Goal: Transaction & Acquisition: Book appointment/travel/reservation

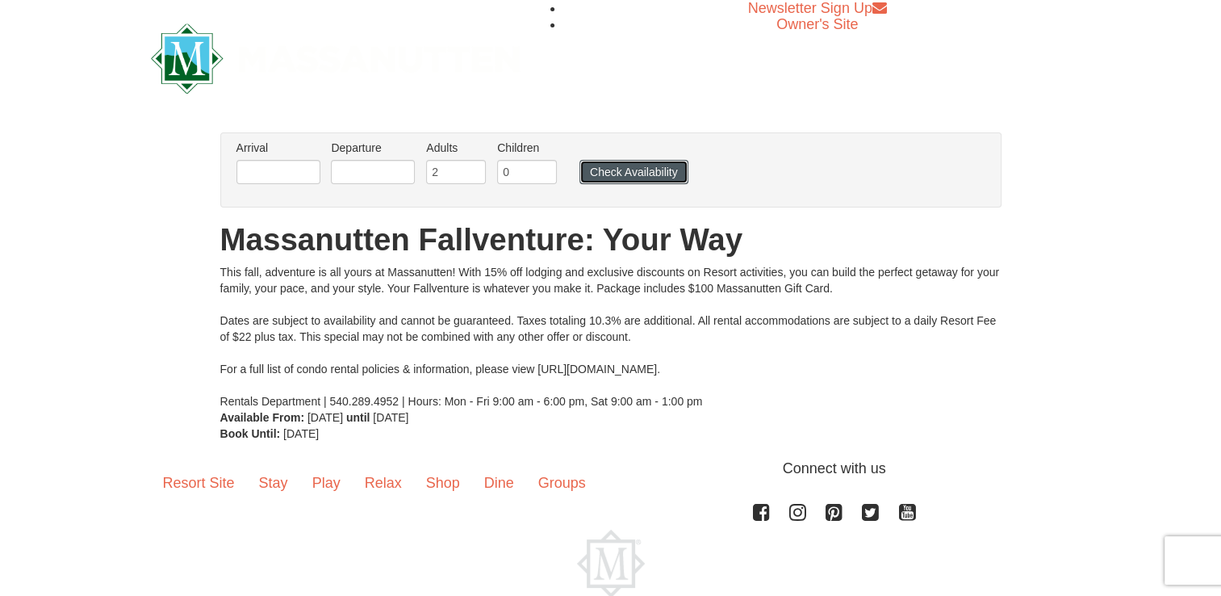
click at [625, 170] on button "Check Availability" at bounding box center [634, 172] width 109 height 24
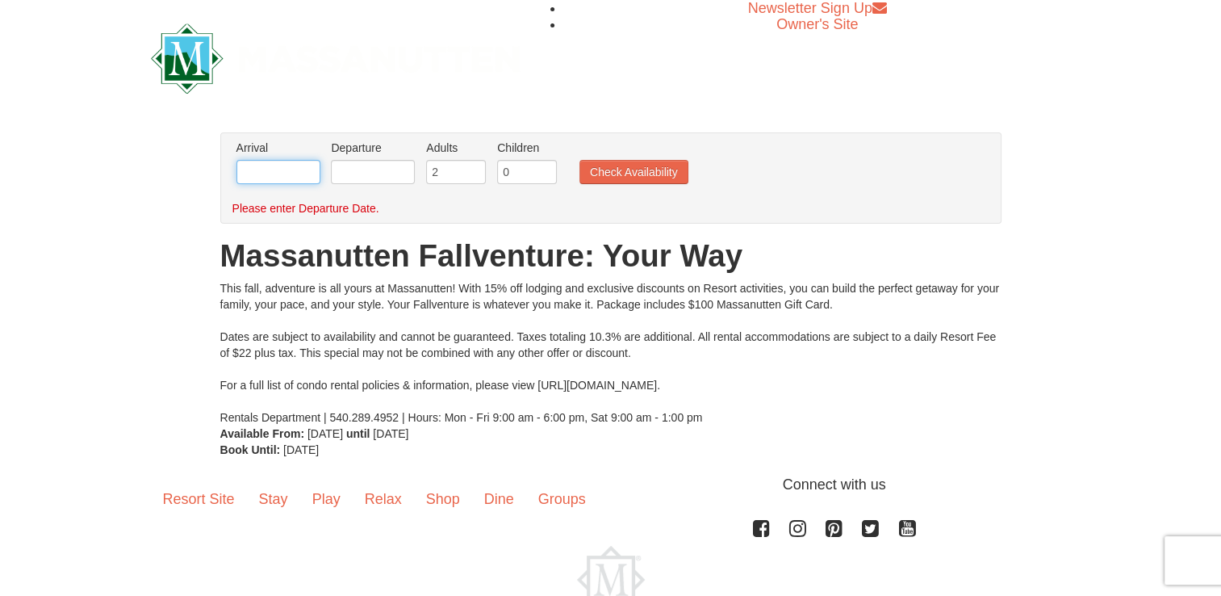
click at [287, 173] on input "text" at bounding box center [279, 172] width 84 height 24
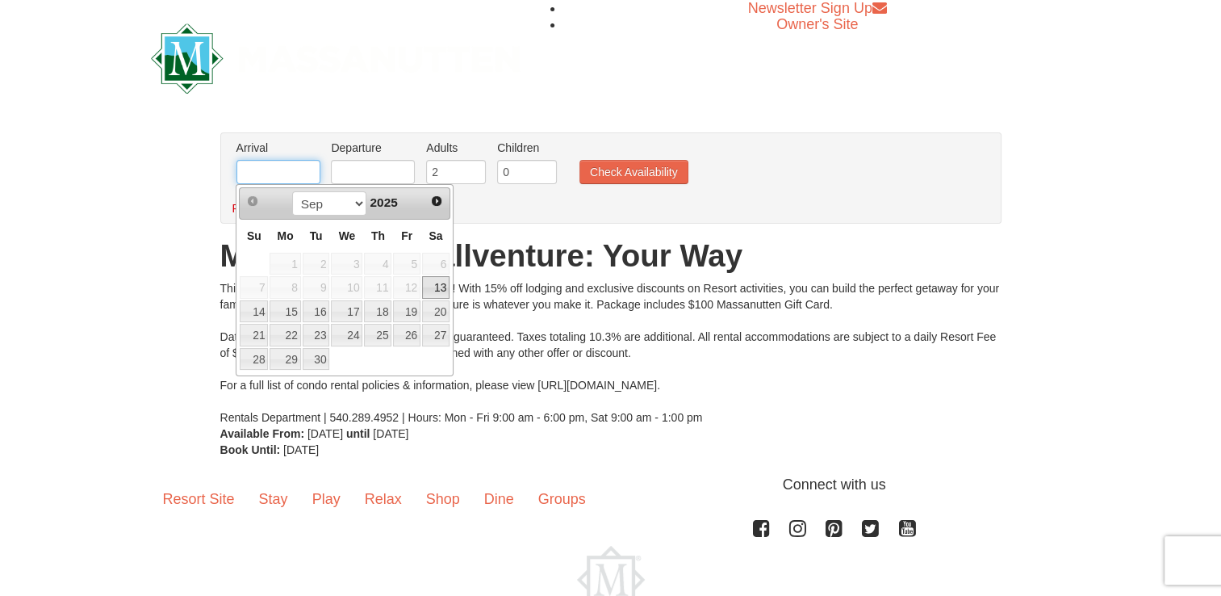
type input "[DATE]"
click at [378, 171] on input "text" at bounding box center [373, 172] width 84 height 24
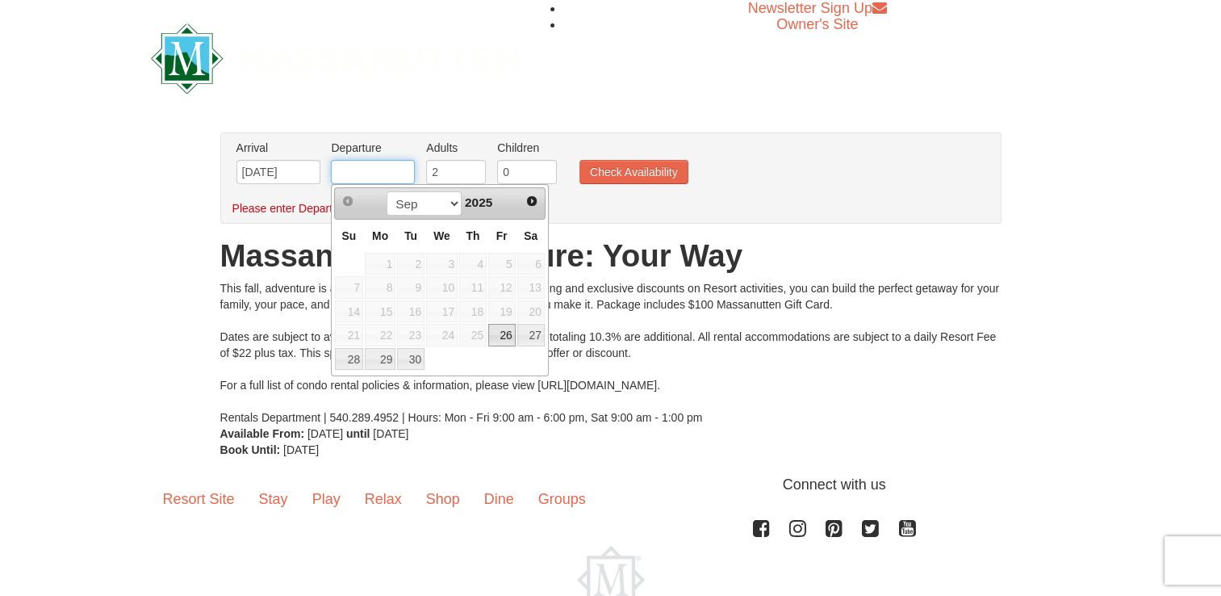
type input "[DATE]"
click at [355, 357] on link "28" at bounding box center [349, 359] width 28 height 23
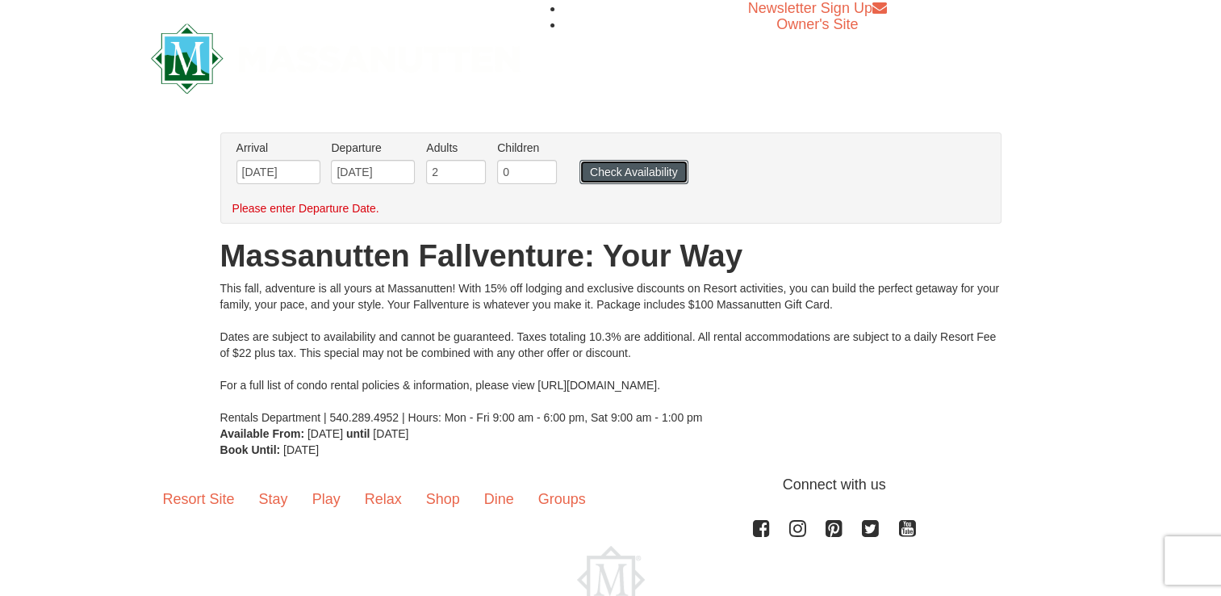
click at [616, 170] on button "Check Availability" at bounding box center [634, 172] width 109 height 24
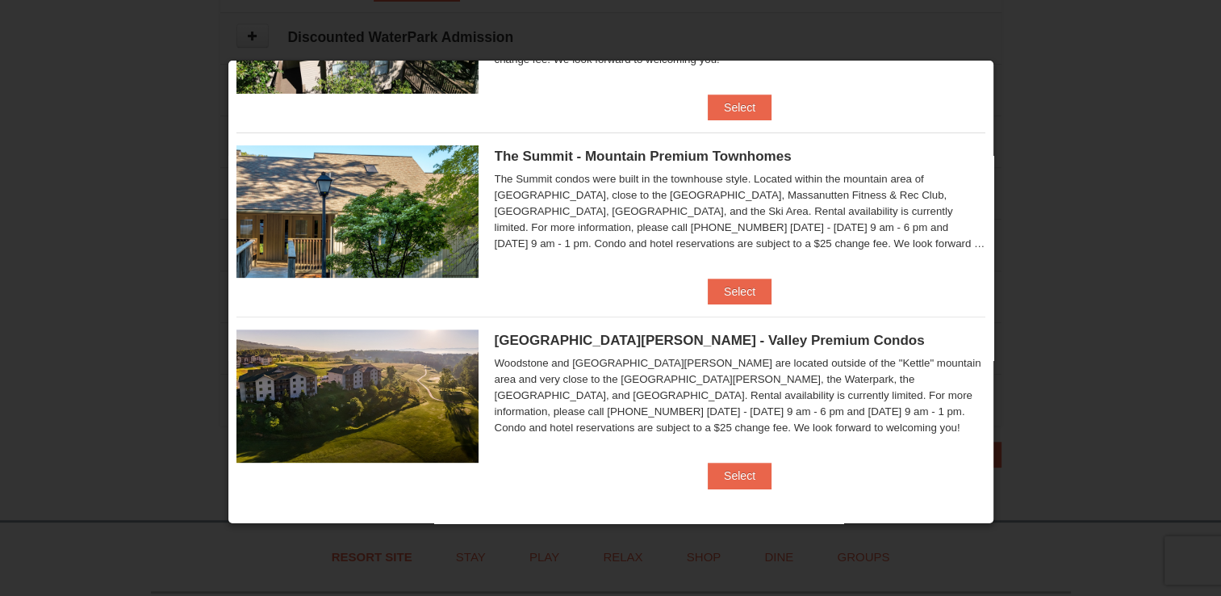
scroll to position [761, 0]
click at [724, 473] on button "Select" at bounding box center [740, 476] width 64 height 26
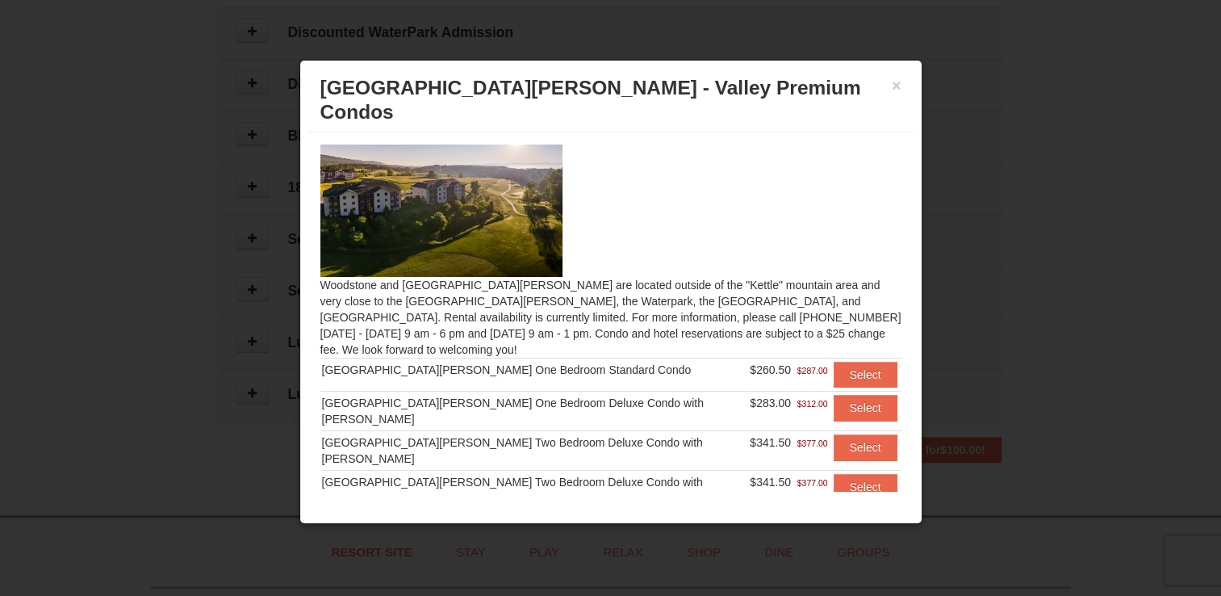
click at [1095, 373] on div at bounding box center [610, 298] width 1221 height 596
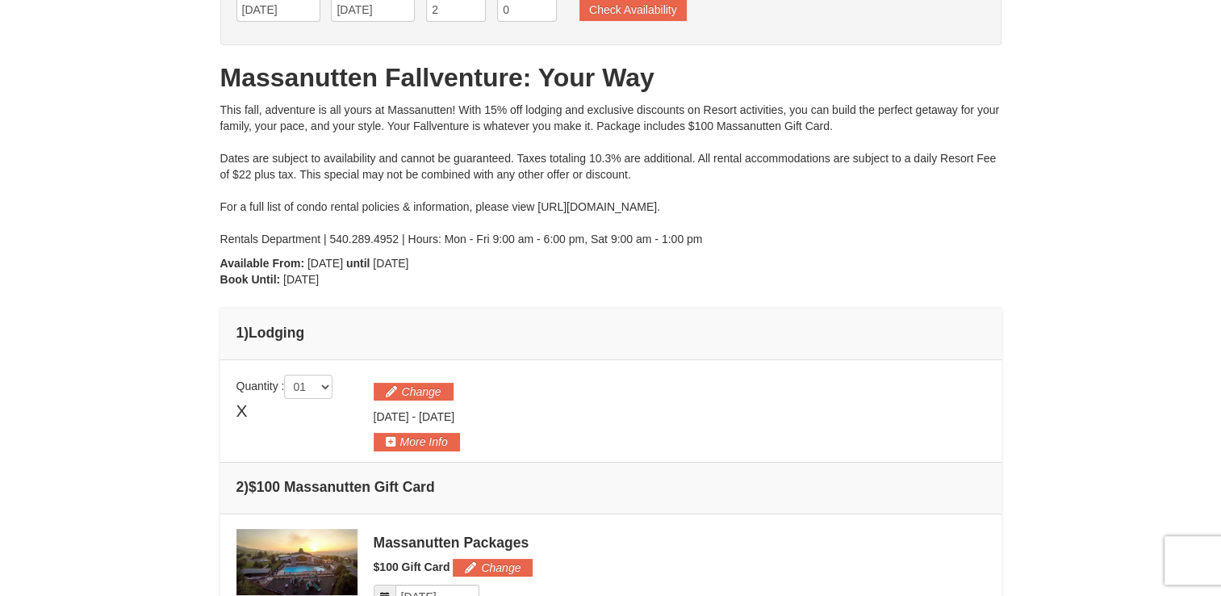
scroll to position [122, 0]
click at [415, 387] on button "Change" at bounding box center [414, 392] width 80 height 18
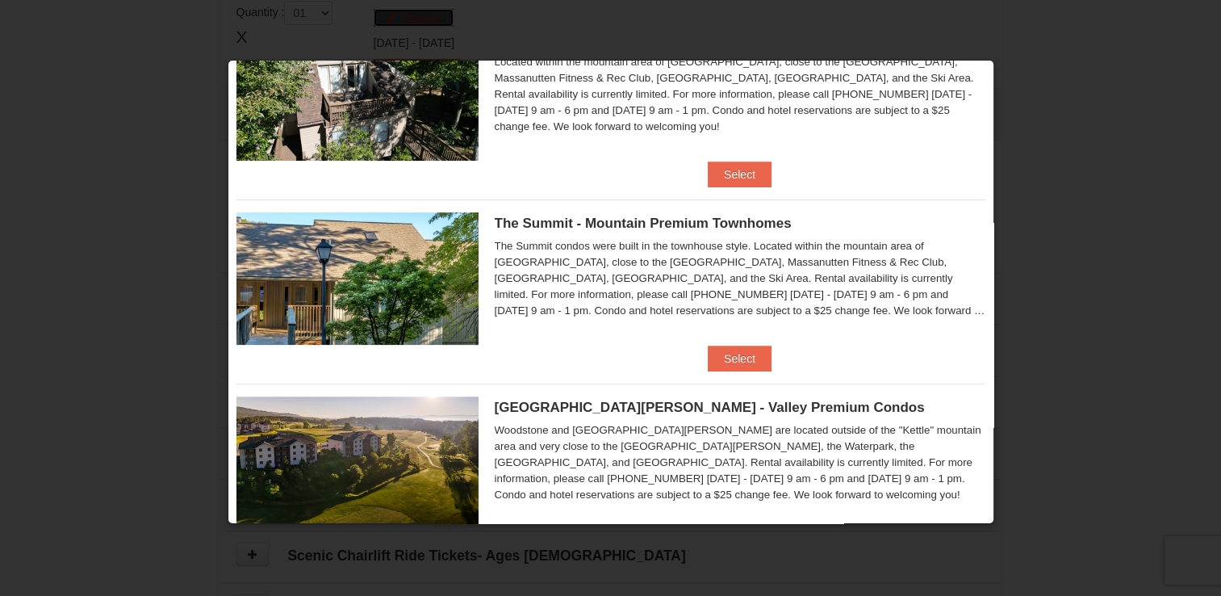
scroll to position [521, 0]
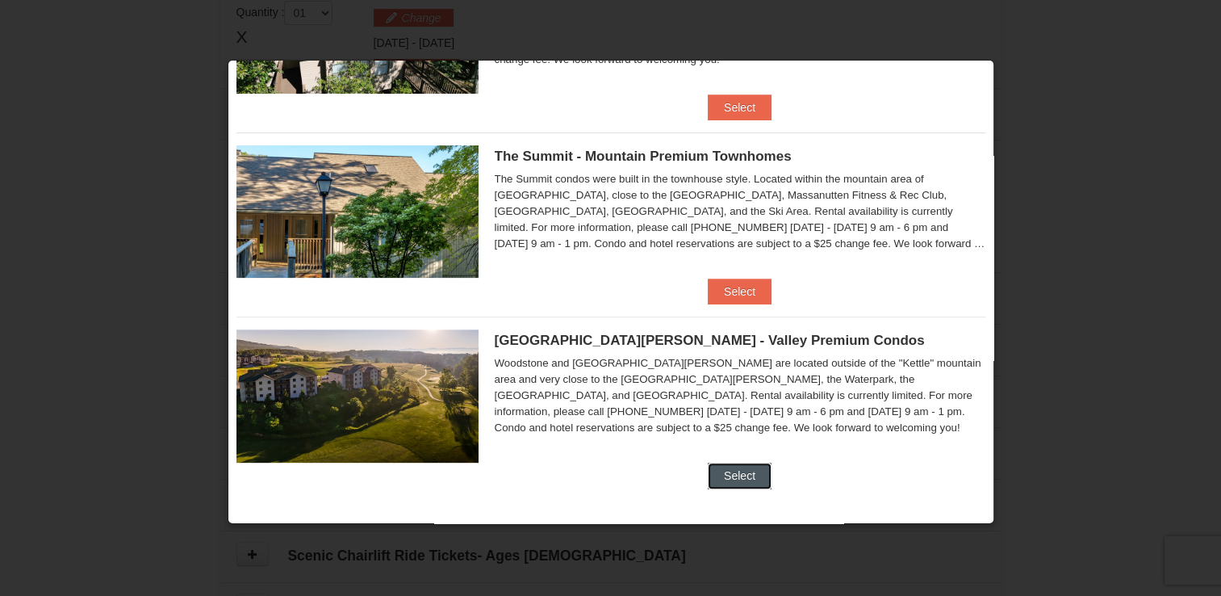
click at [712, 465] on button "Select" at bounding box center [740, 476] width 64 height 26
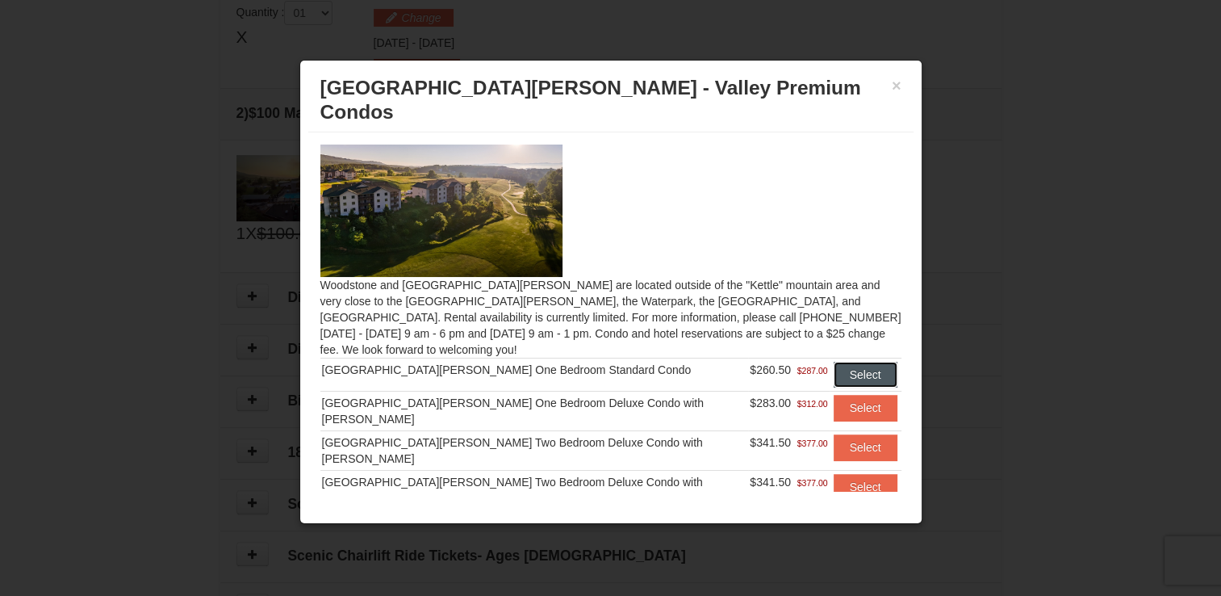
click at [834, 362] on button "Select" at bounding box center [866, 375] width 64 height 26
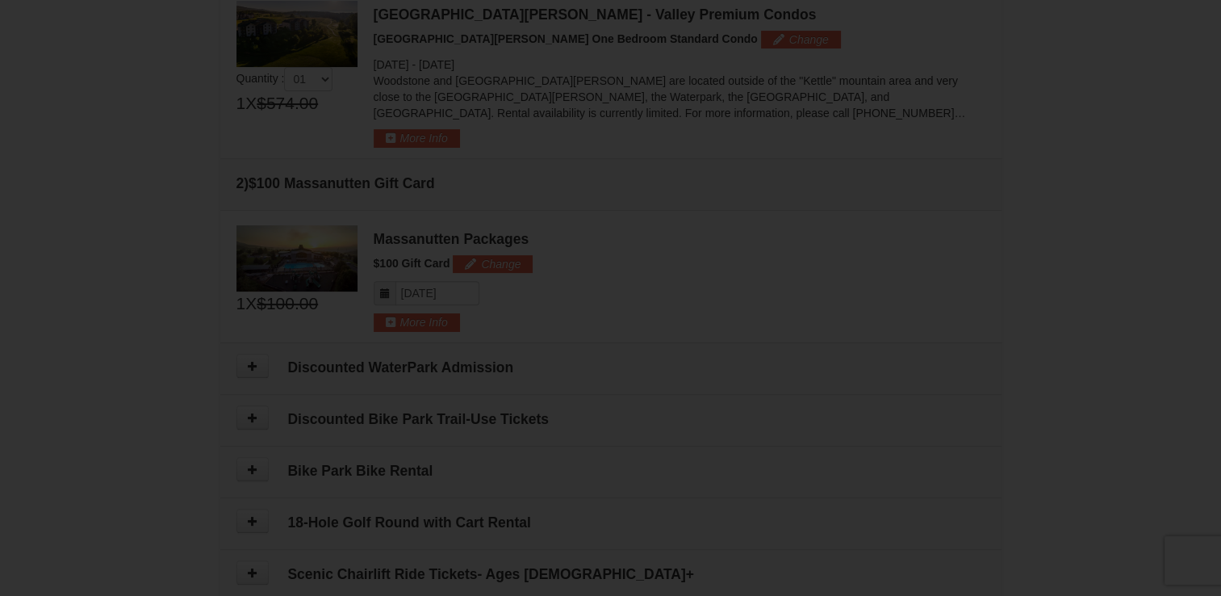
scroll to position [562, 0]
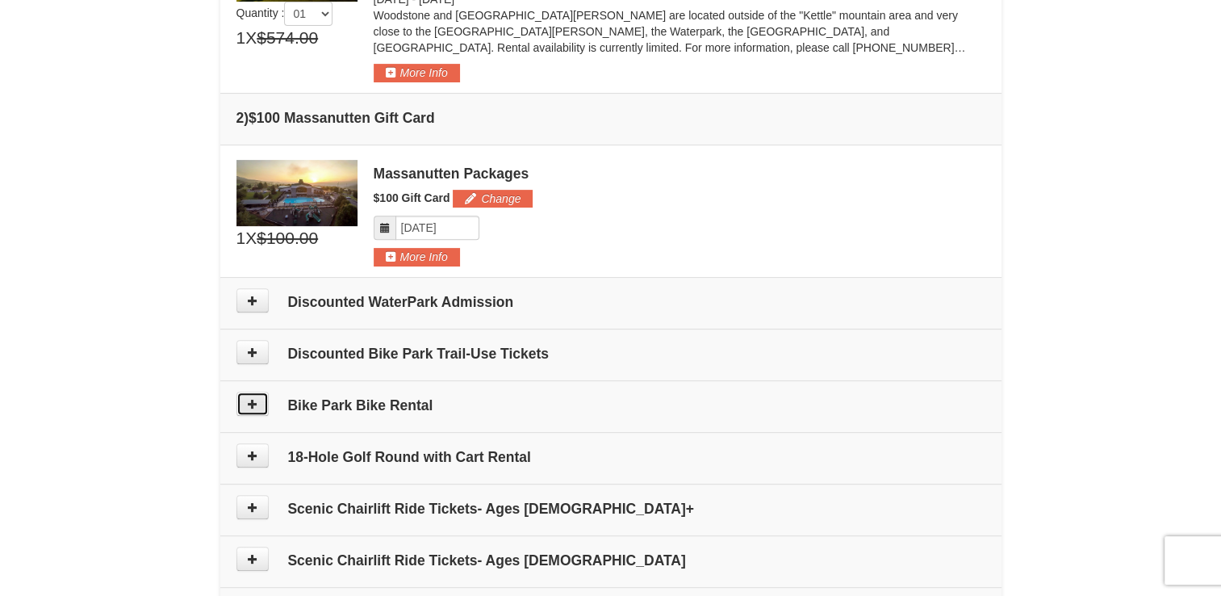
click at [258, 402] on button at bounding box center [253, 404] width 32 height 24
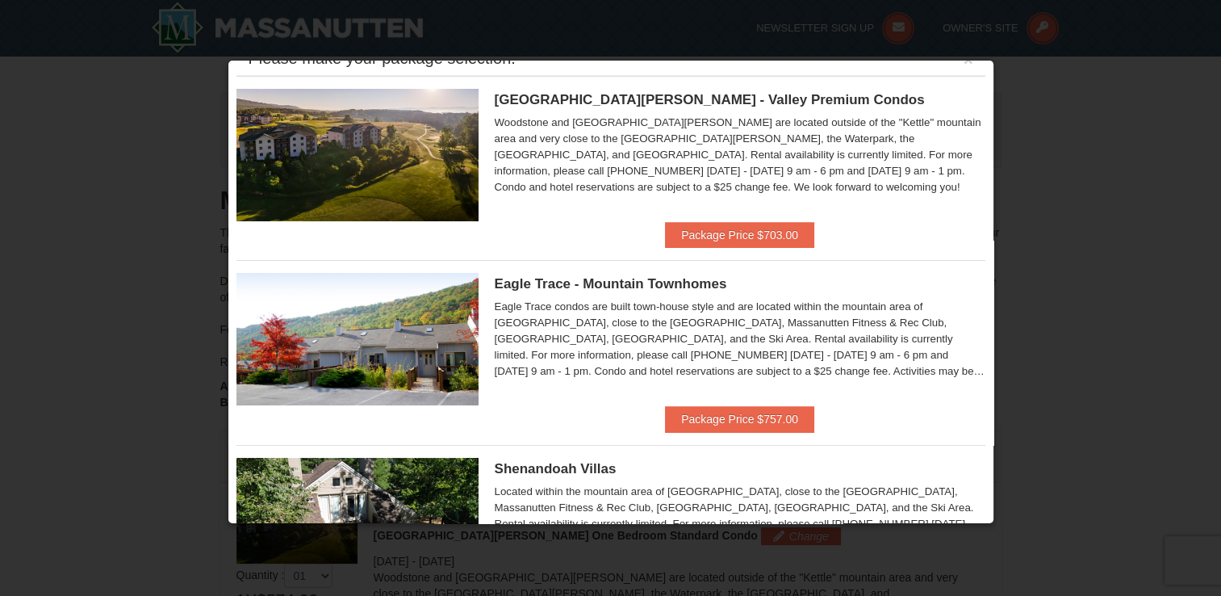
scroll to position [31, 0]
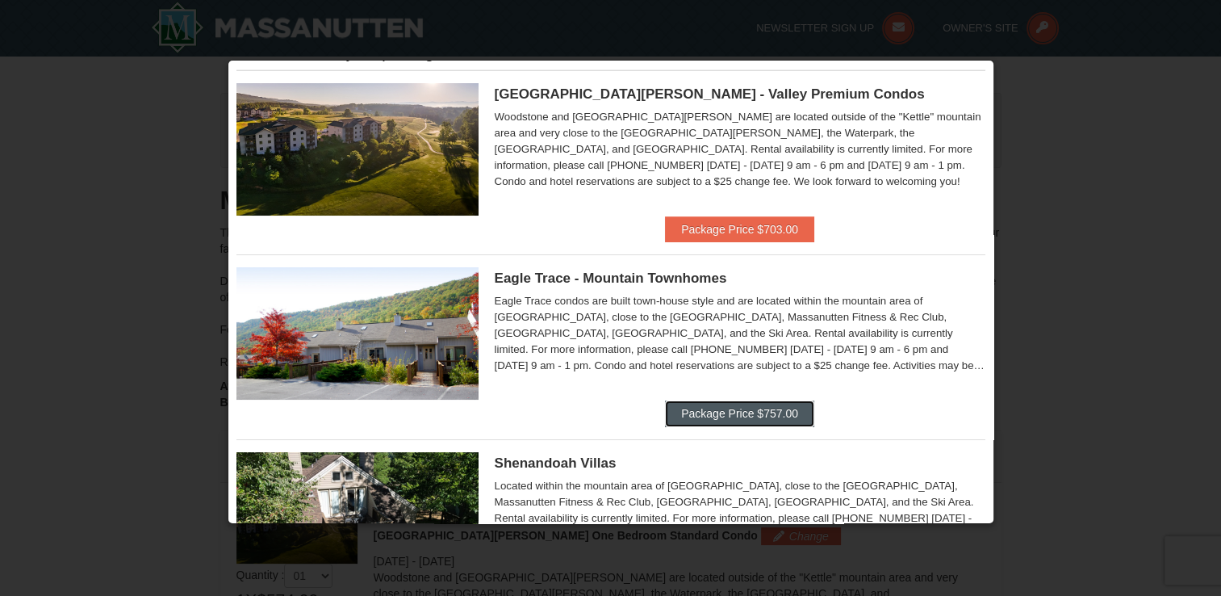
click at [703, 421] on button "Package Price $757.00" at bounding box center [739, 413] width 149 height 26
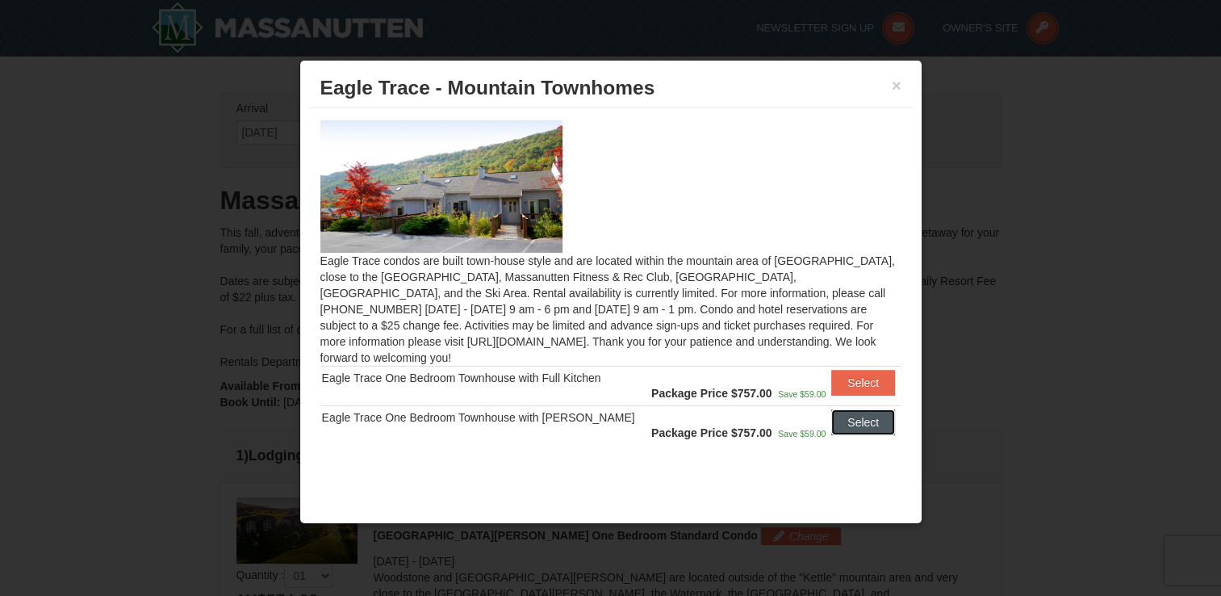
click at [857, 417] on button "Select" at bounding box center [863, 422] width 64 height 26
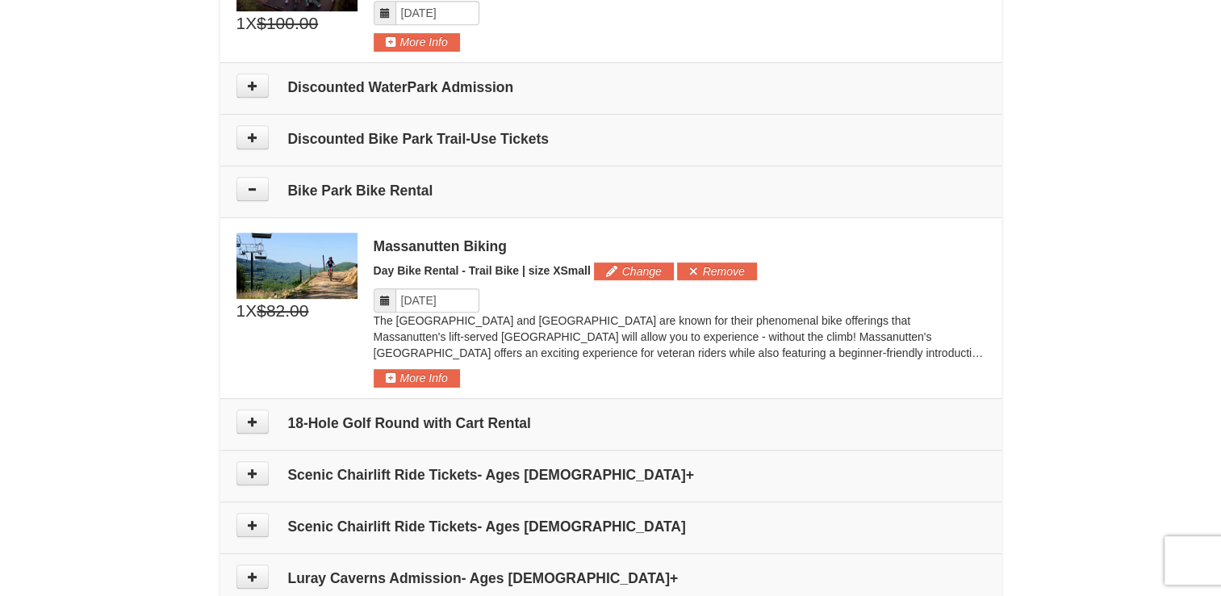
scroll to position [777, 0]
click at [247, 179] on button at bounding box center [253, 188] width 32 height 24
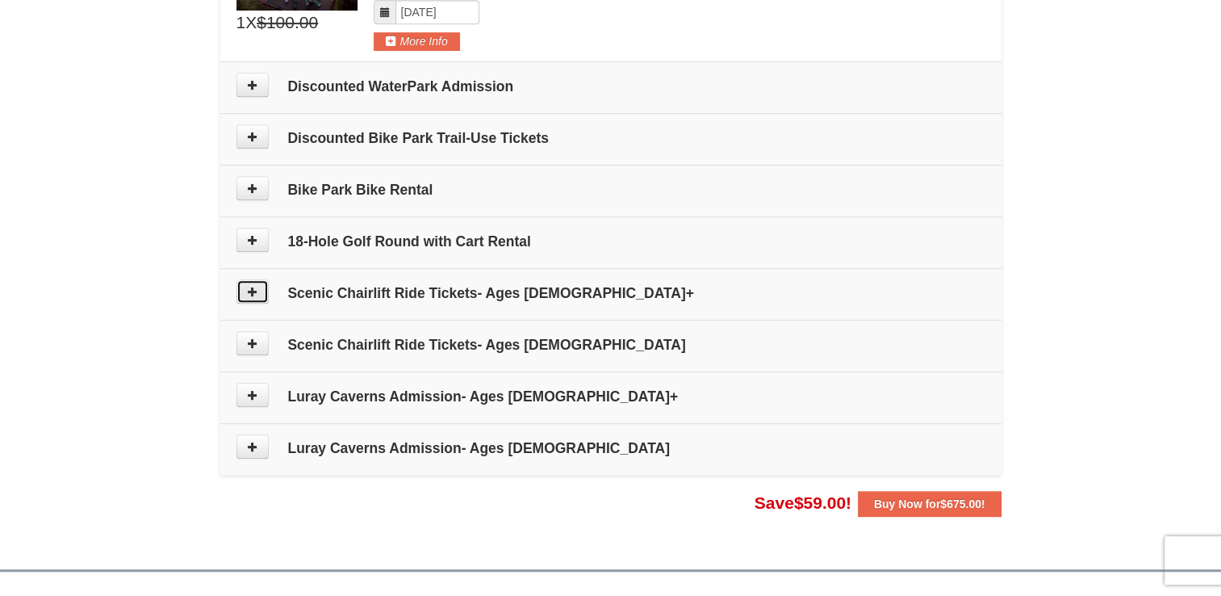
click at [256, 286] on icon at bounding box center [252, 291] width 11 height 11
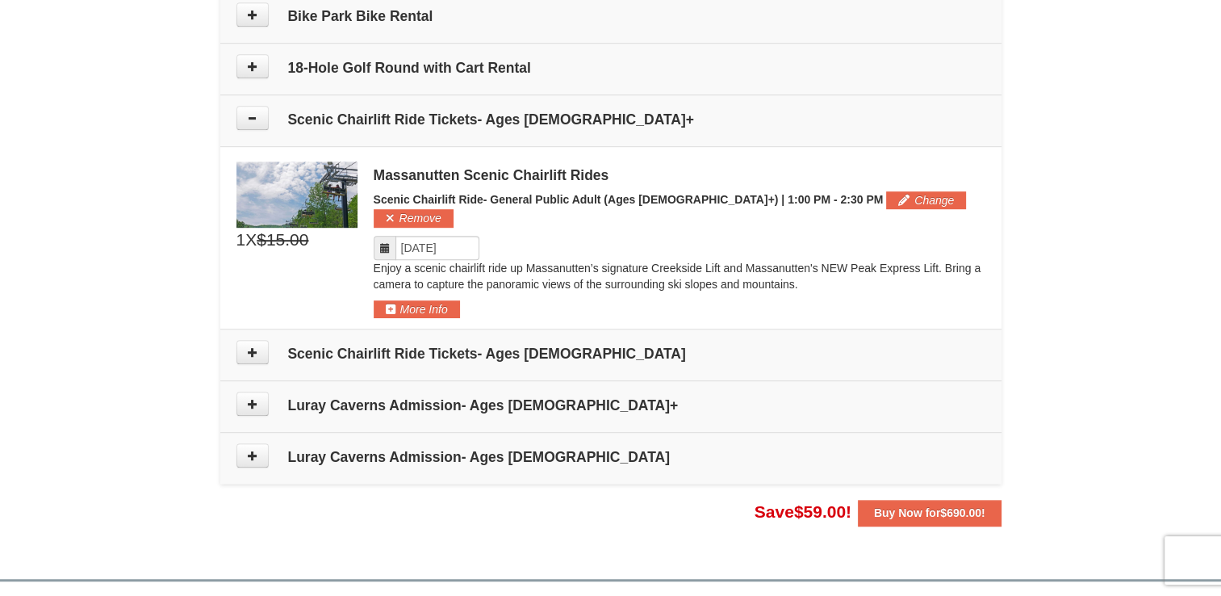
scroll to position [952, 0]
click at [937, 505] on strong "Buy Now for $690.00 !" at bounding box center [929, 511] width 111 height 13
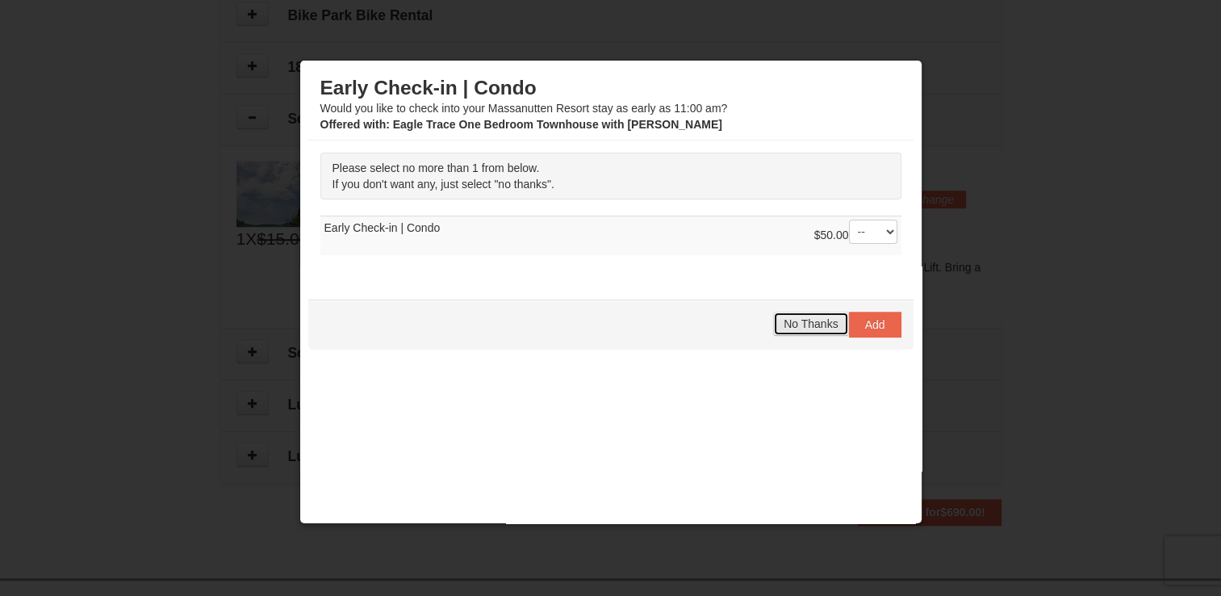
click at [789, 320] on span "No Thanks" at bounding box center [811, 323] width 54 height 13
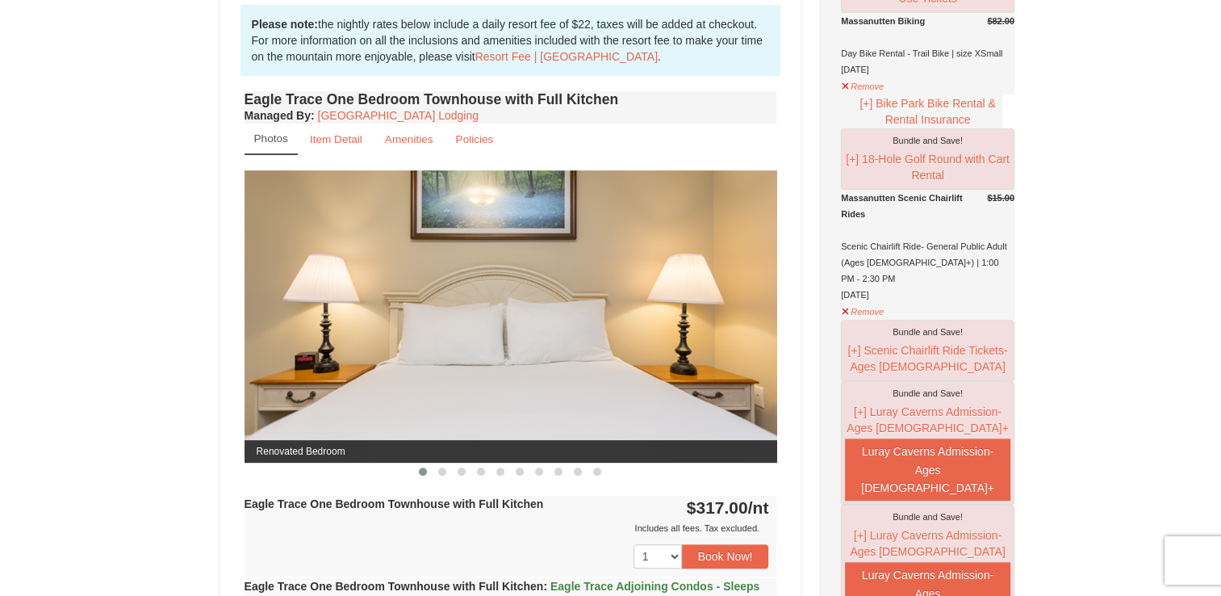
scroll to position [523, 0]
click at [607, 322] on img at bounding box center [511, 315] width 533 height 291
click at [438, 469] on span at bounding box center [442, 471] width 8 height 8
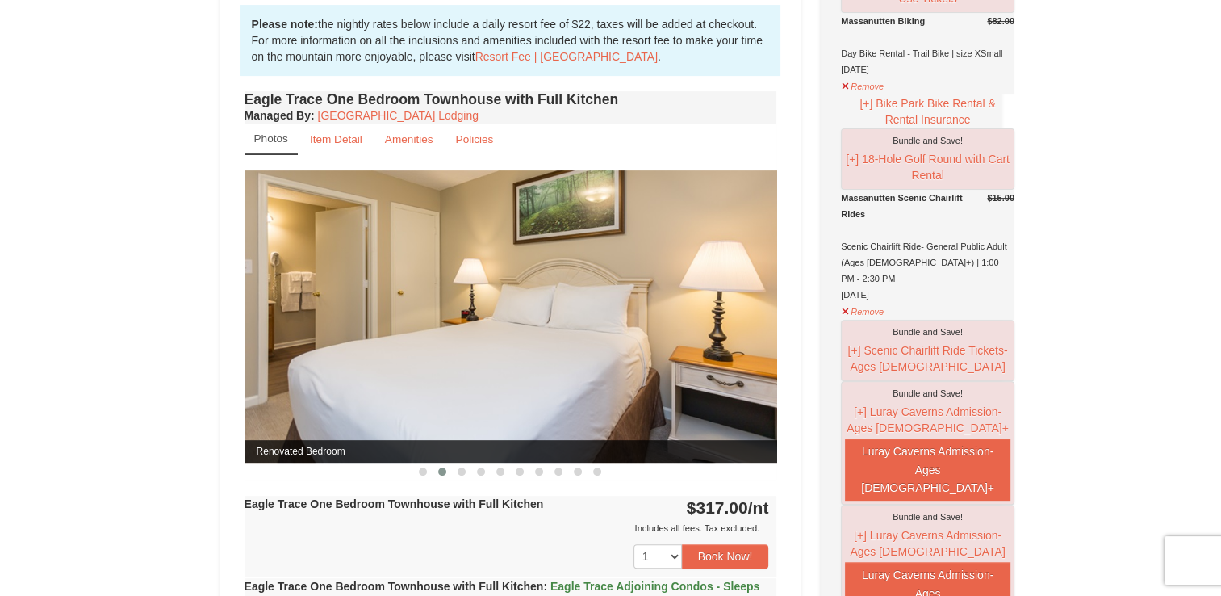
click at [460, 470] on span at bounding box center [462, 471] width 8 height 8
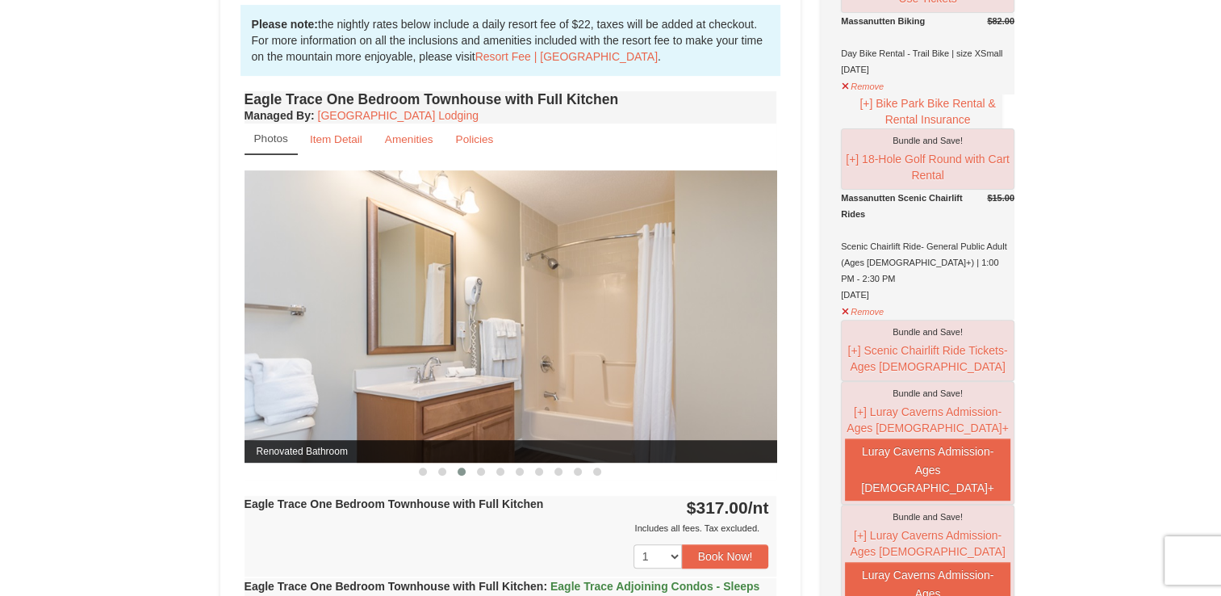
click at [479, 471] on span at bounding box center [481, 471] width 8 height 8
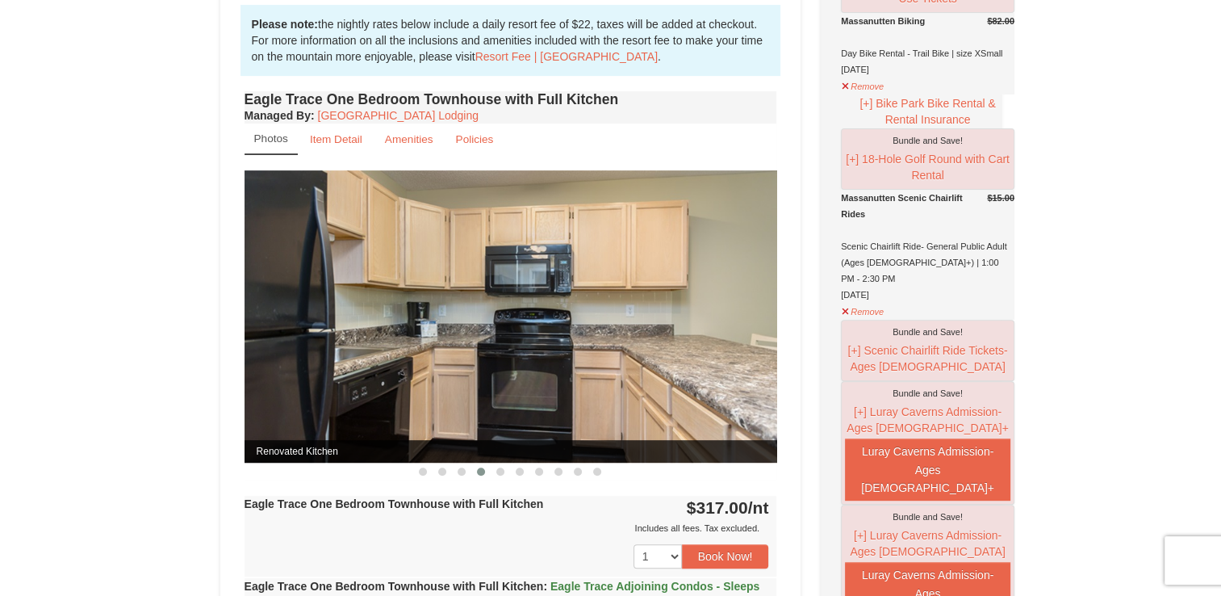
click at [488, 471] on button at bounding box center [480, 471] width 19 height 16
click at [502, 473] on span at bounding box center [500, 471] width 8 height 8
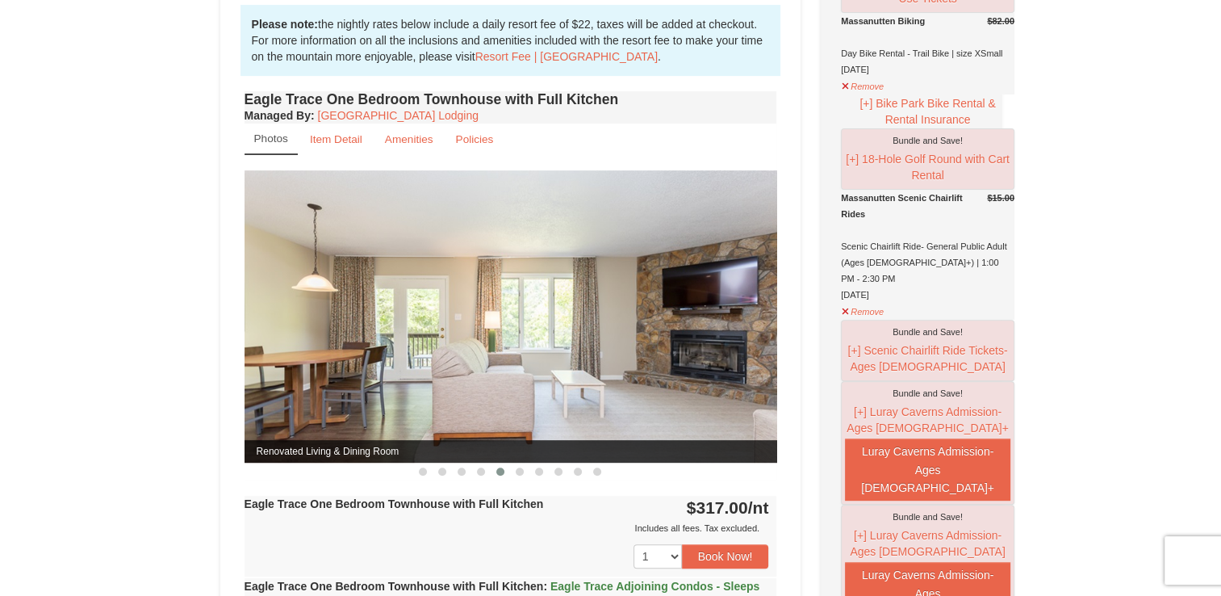
click at [526, 470] on button at bounding box center [519, 471] width 19 height 16
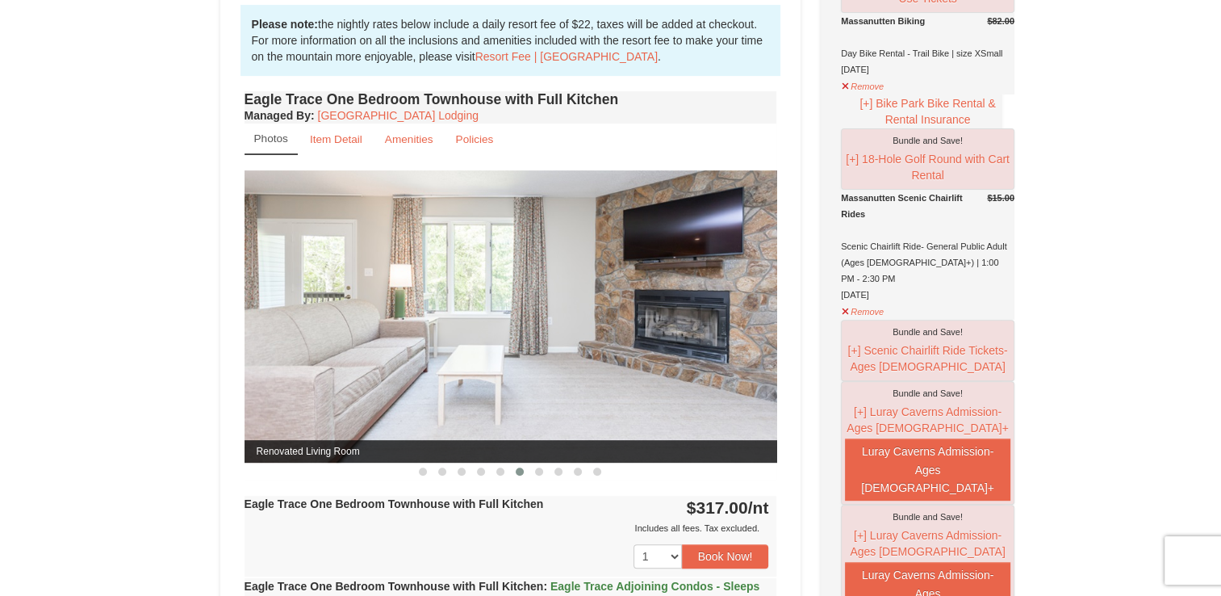
click at [546, 472] on button at bounding box center [539, 471] width 19 height 16
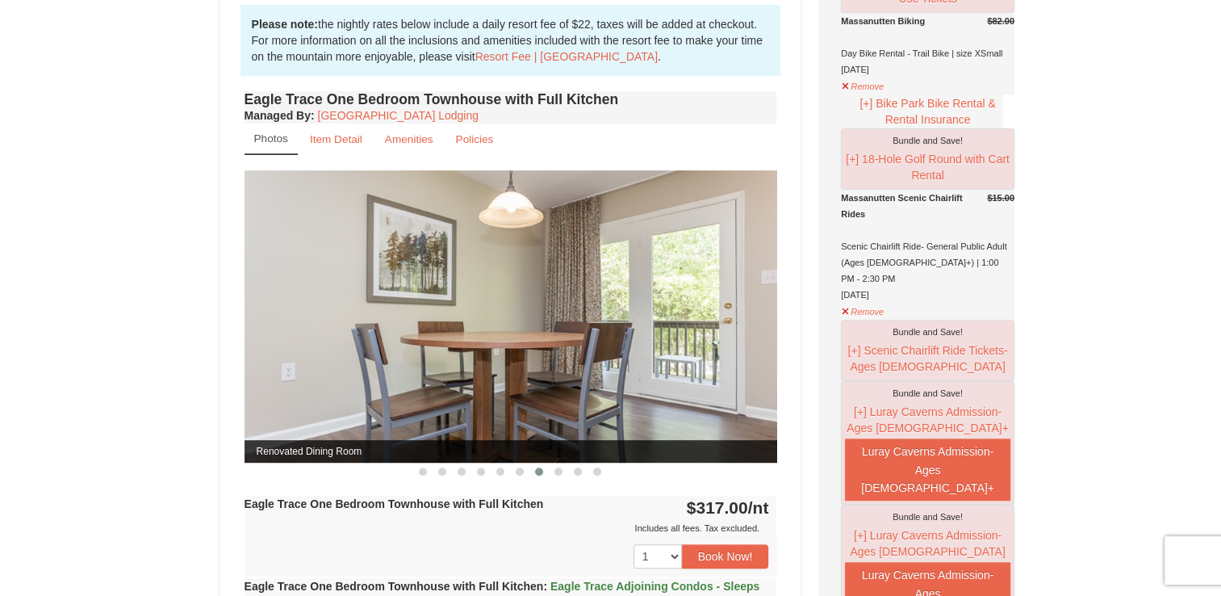
click at [567, 475] on button at bounding box center [558, 471] width 19 height 16
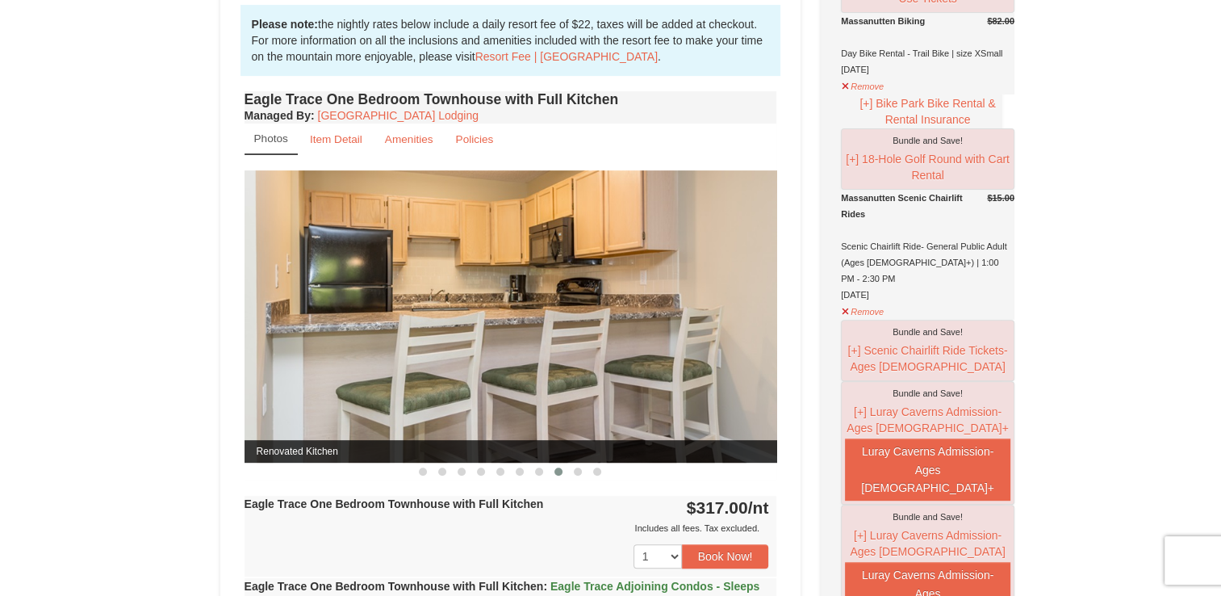
click at [599, 471] on span at bounding box center [597, 471] width 8 height 8
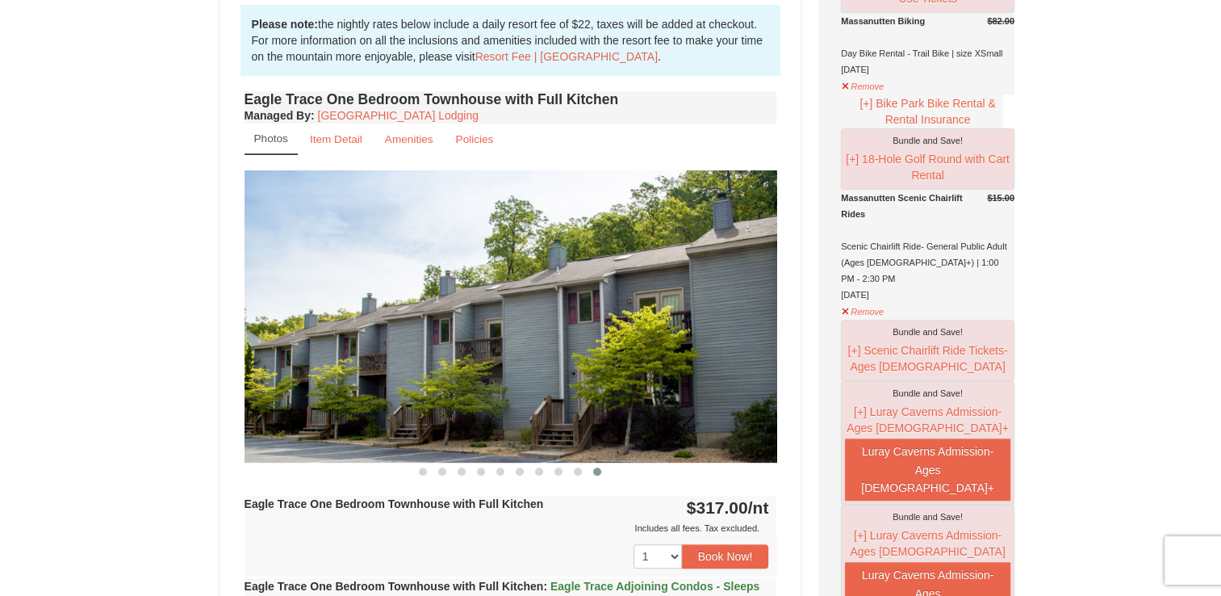
click at [621, 470] on div at bounding box center [511, 471] width 533 height 17
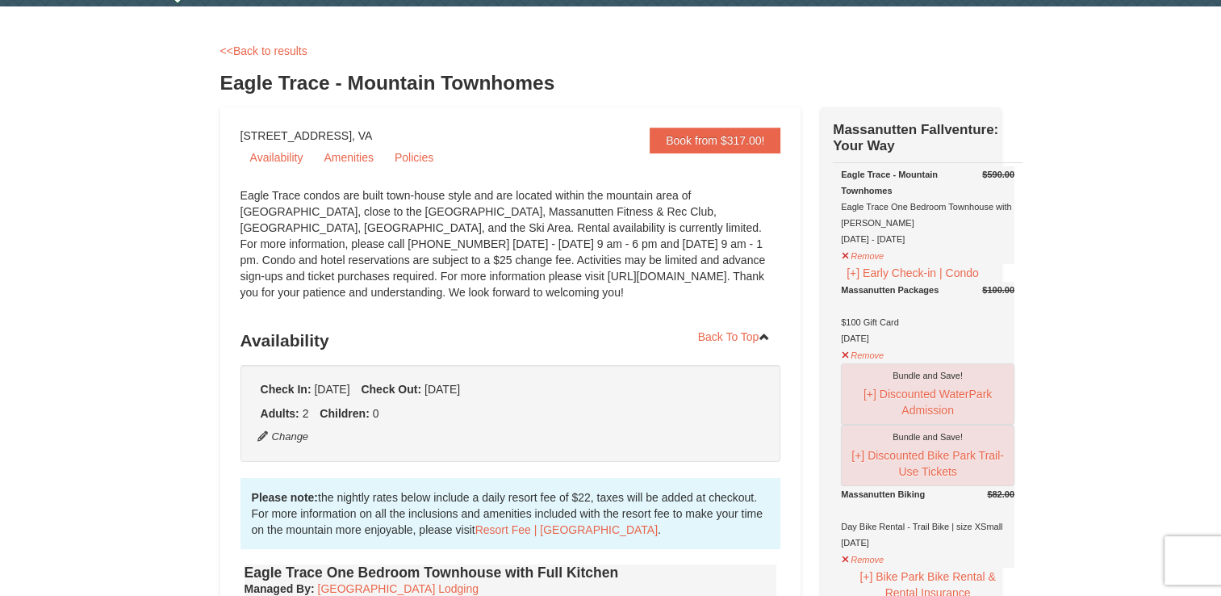
scroll to position [0, 0]
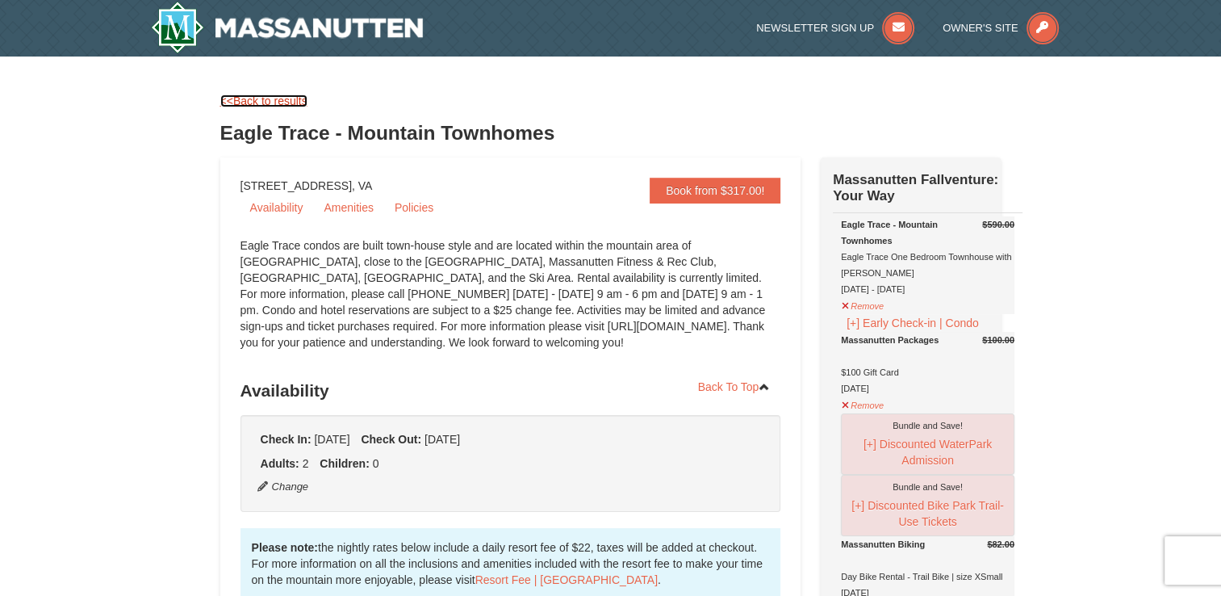
click at [287, 95] on link "<<Back to results" at bounding box center [263, 100] width 87 height 13
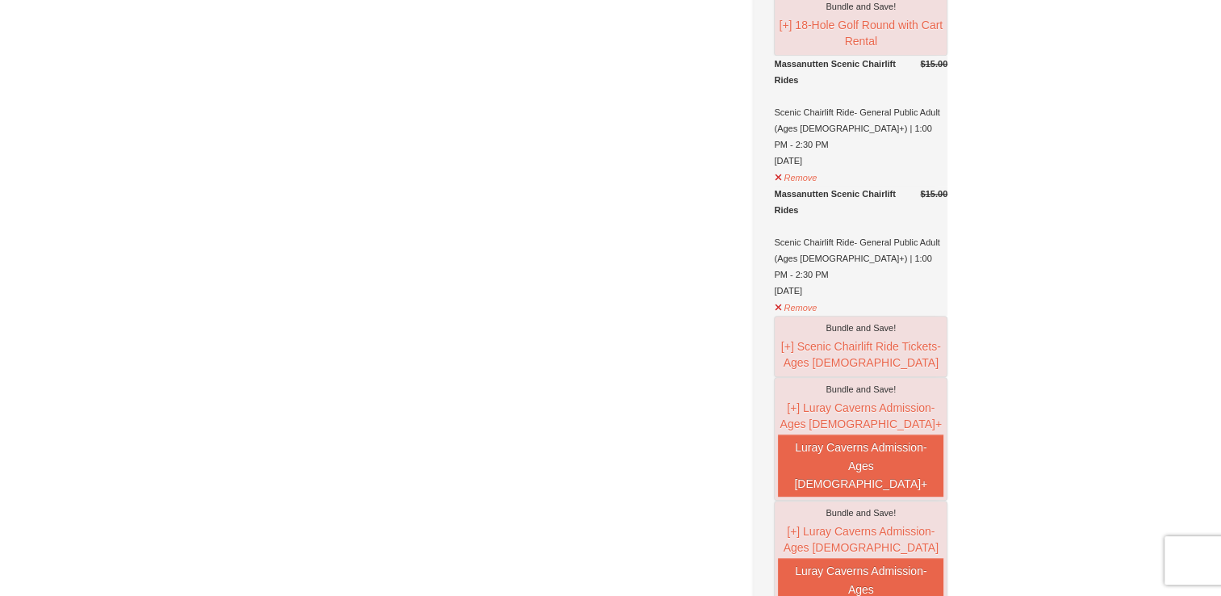
scroll to position [578, 0]
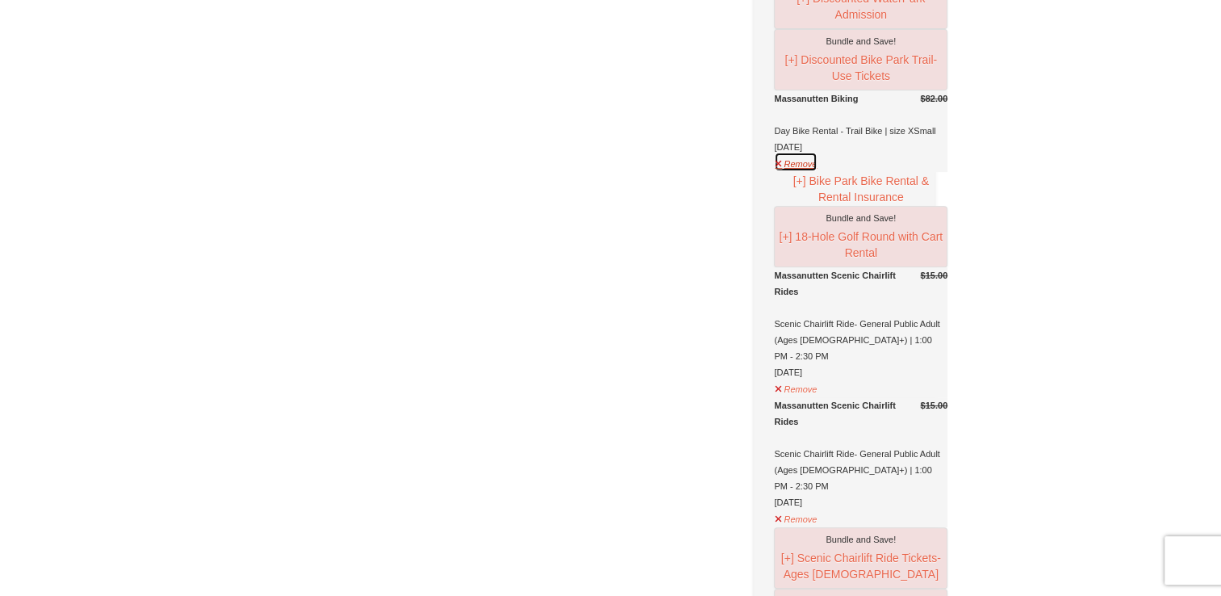
click at [818, 172] on button "Remove" at bounding box center [796, 162] width 44 height 20
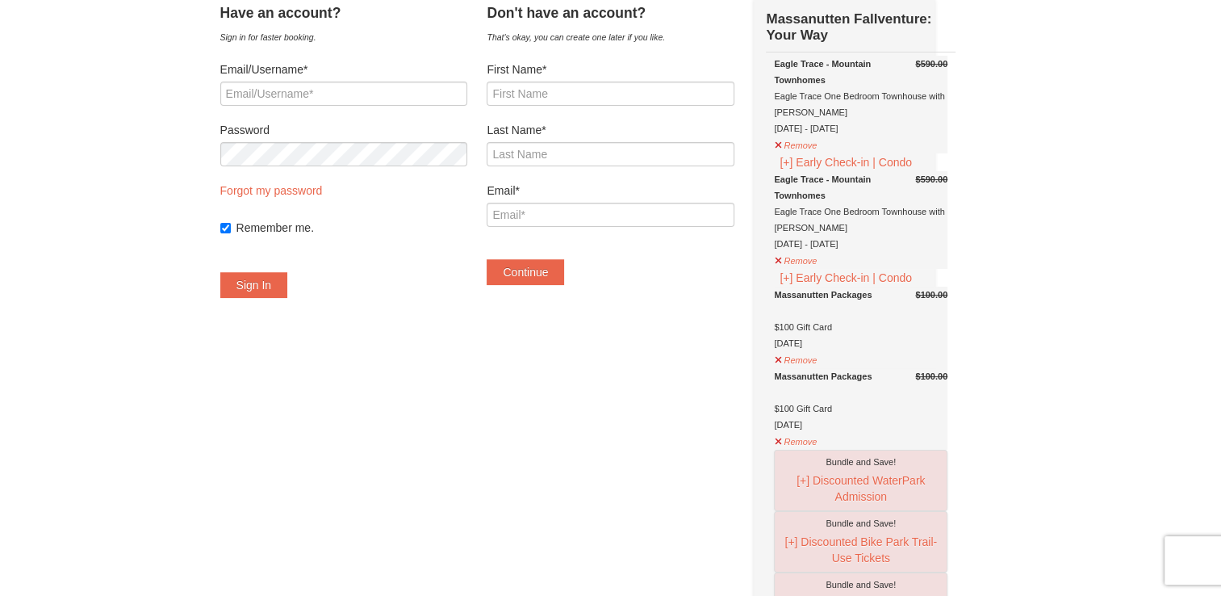
scroll to position [97, 0]
click at [817, 142] on button "Remove" at bounding box center [796, 142] width 44 height 20
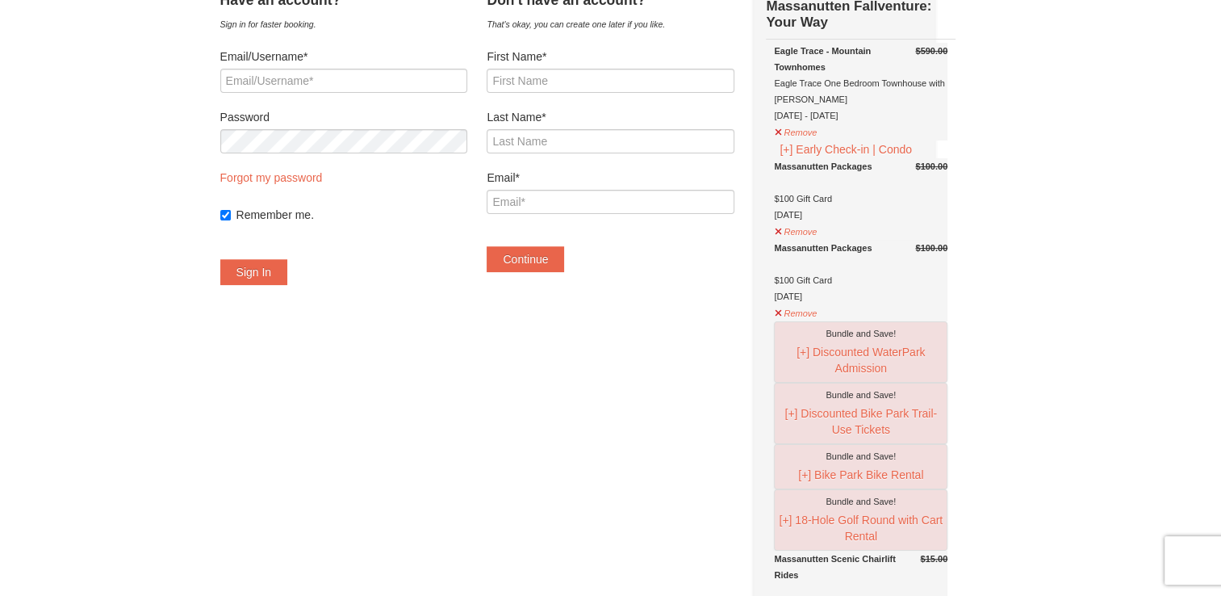
scroll to position [108, 0]
click at [818, 322] on button "Remove" at bounding box center [796, 312] width 44 height 20
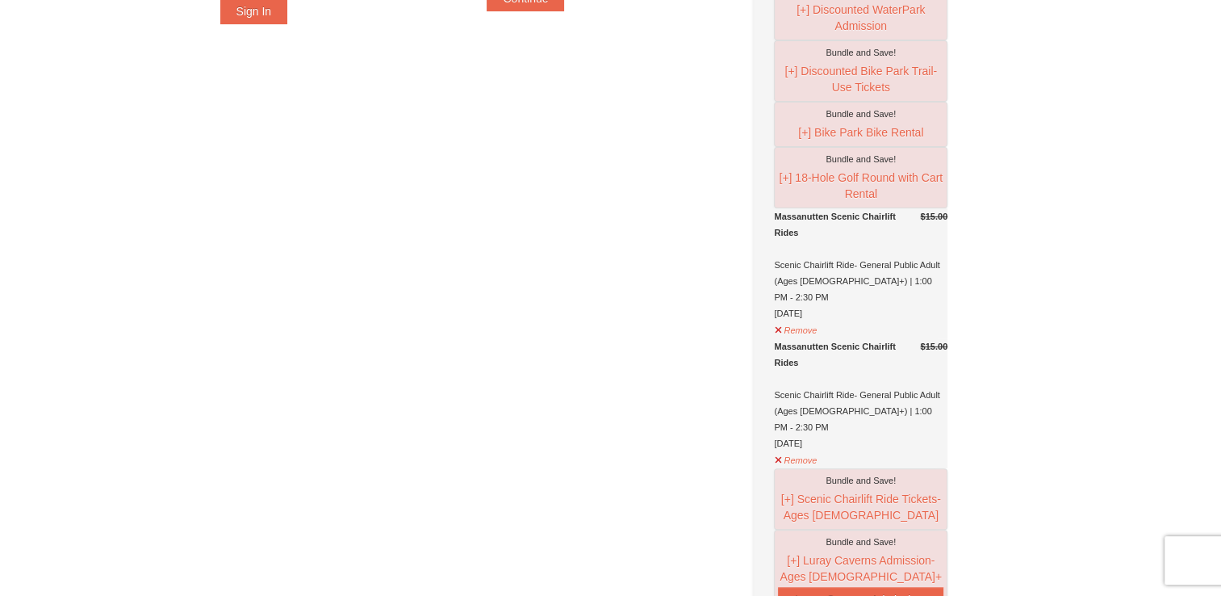
scroll to position [371, 0]
click at [818, 467] on button "Remove" at bounding box center [796, 457] width 44 height 20
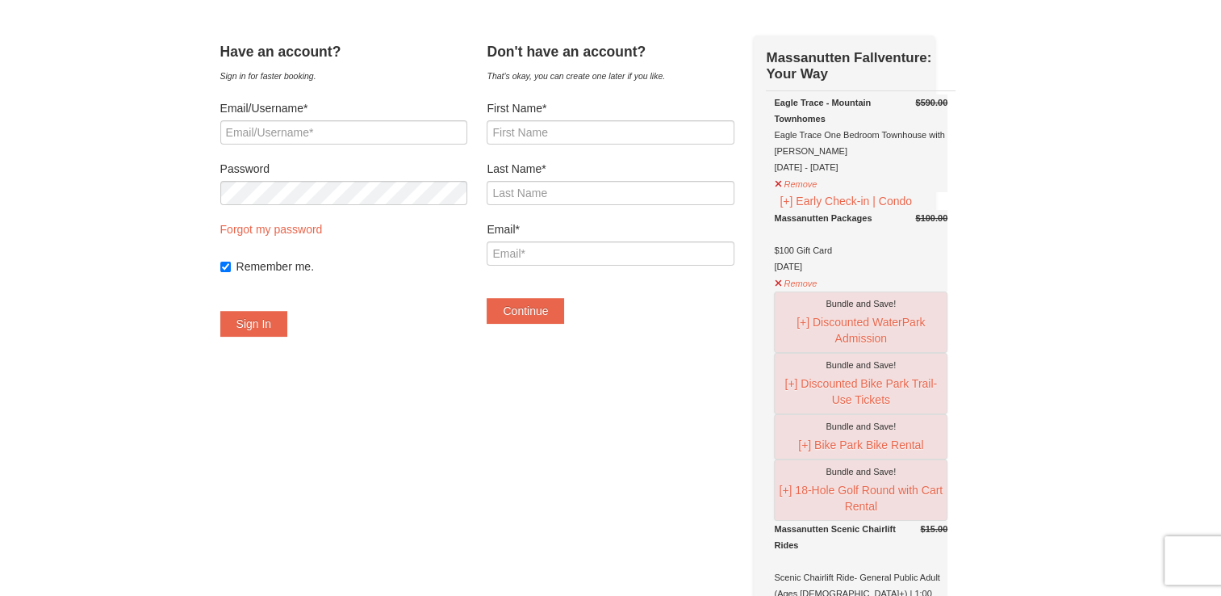
scroll to position [57, 0]
click at [539, 137] on input "First Name*" at bounding box center [610, 133] width 247 height 24
type input "Micah"
type input "Holmes"
type input "Holmesmicah02@gmail.com"
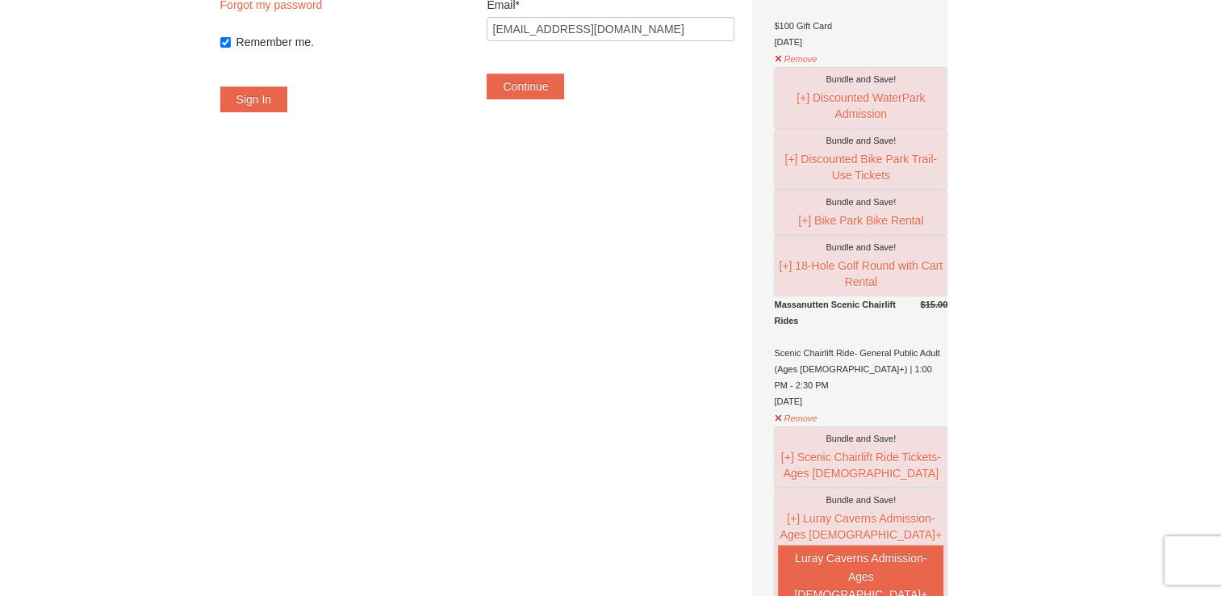
scroll to position [240, 0]
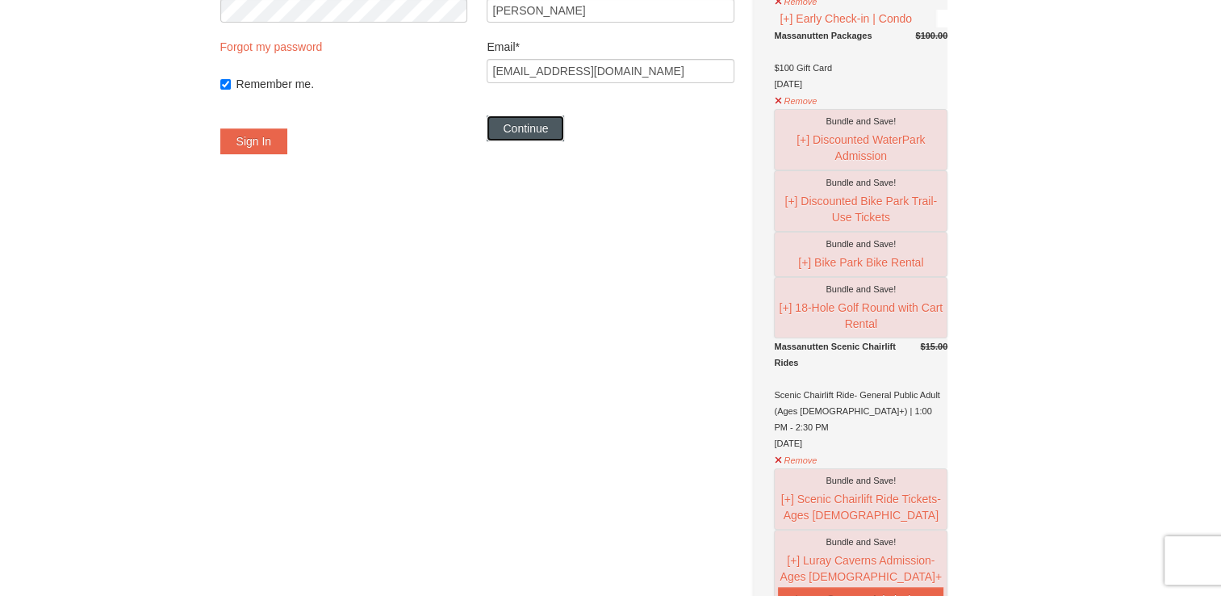
click at [548, 130] on button "Continue" at bounding box center [525, 128] width 77 height 26
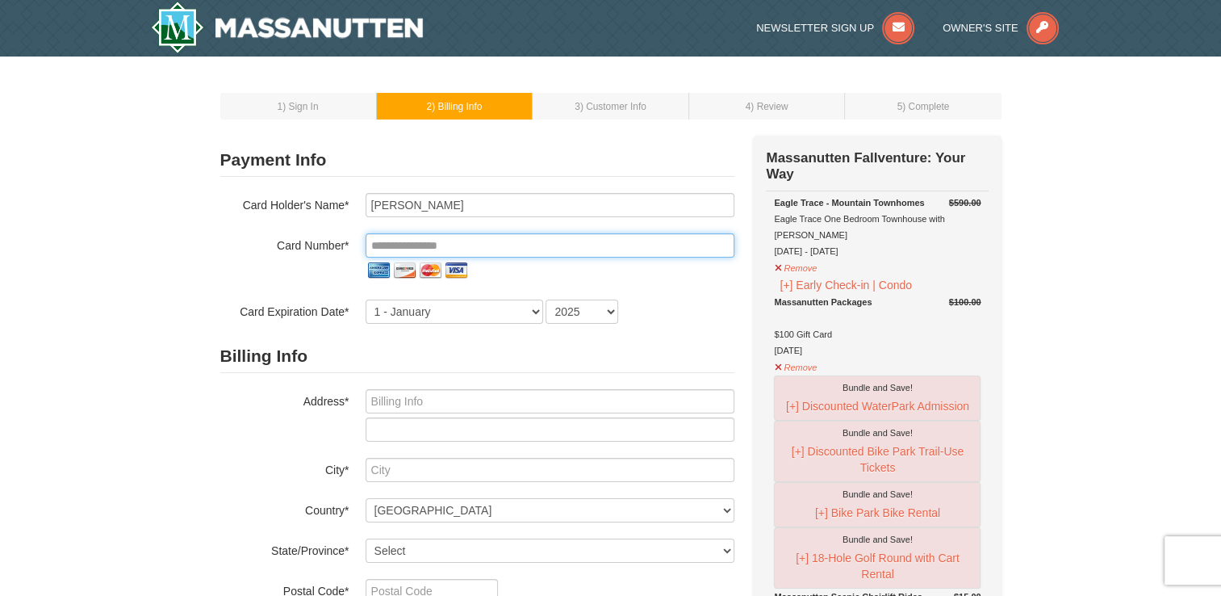
click at [423, 237] on input "tel" at bounding box center [550, 245] width 369 height 24
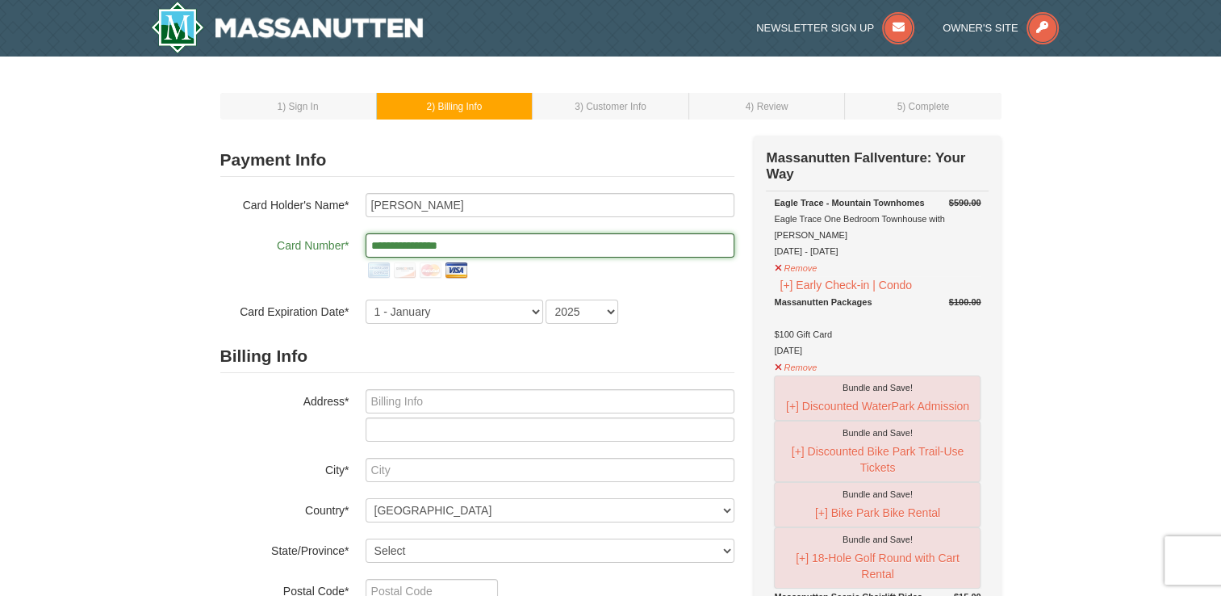
type input "**********"
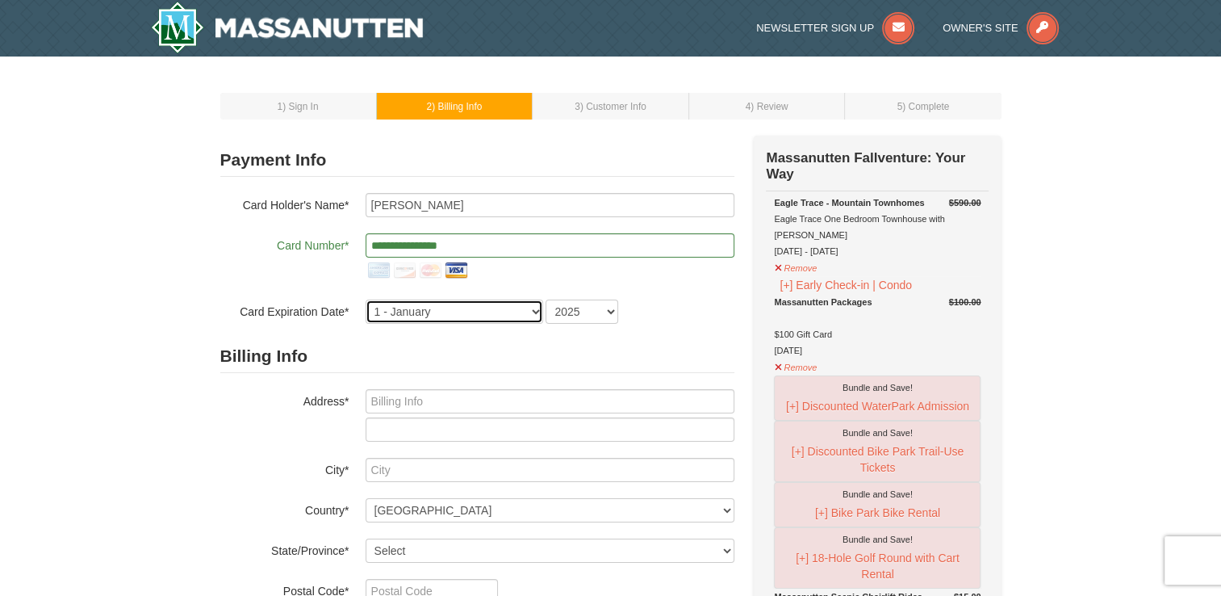
click at [431, 317] on select "1 - January 2 - February 3 - March 4 - April 5 - May 6 - June 7 - July 8 - Augu…" at bounding box center [455, 311] width 178 height 24
select select "8"
click at [366, 299] on select "1 - January 2 - February 3 - March 4 - April 5 - May 6 - June 7 - July 8 - Augu…" at bounding box center [455, 311] width 178 height 24
click at [580, 312] on select "2025 2026 2027 2028 2029 2030 2031 2032 2033 2034" at bounding box center [582, 311] width 73 height 24
select select "2028"
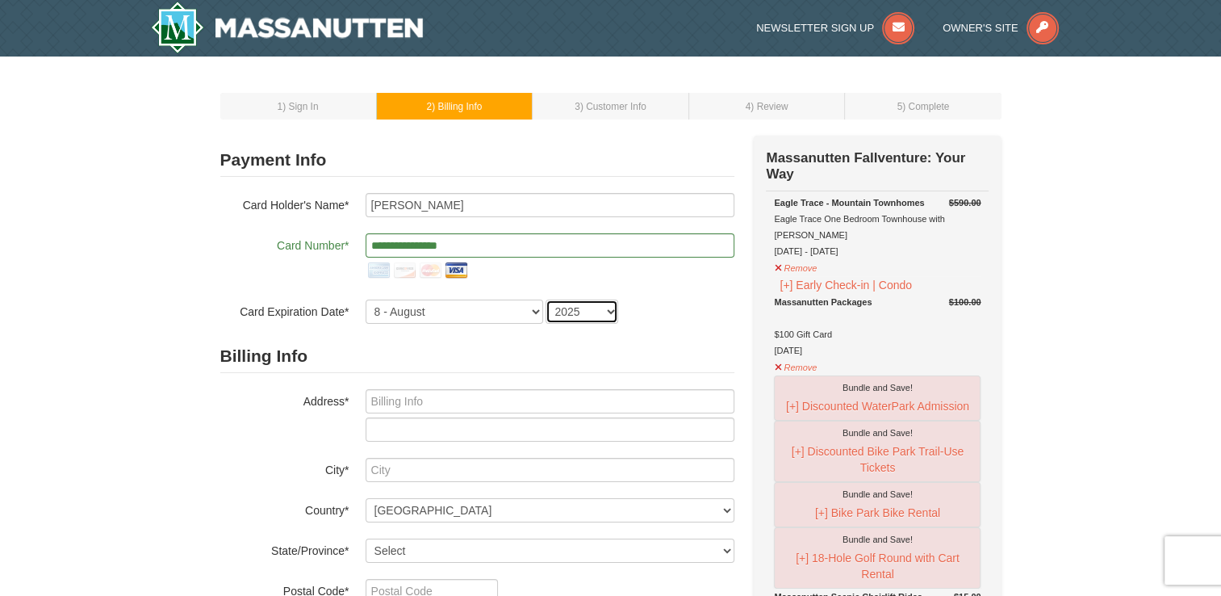
click at [546, 299] on select "2025 2026 2027 2028 2029 2030 2031 2032 2033 2034" at bounding box center [582, 311] width 73 height 24
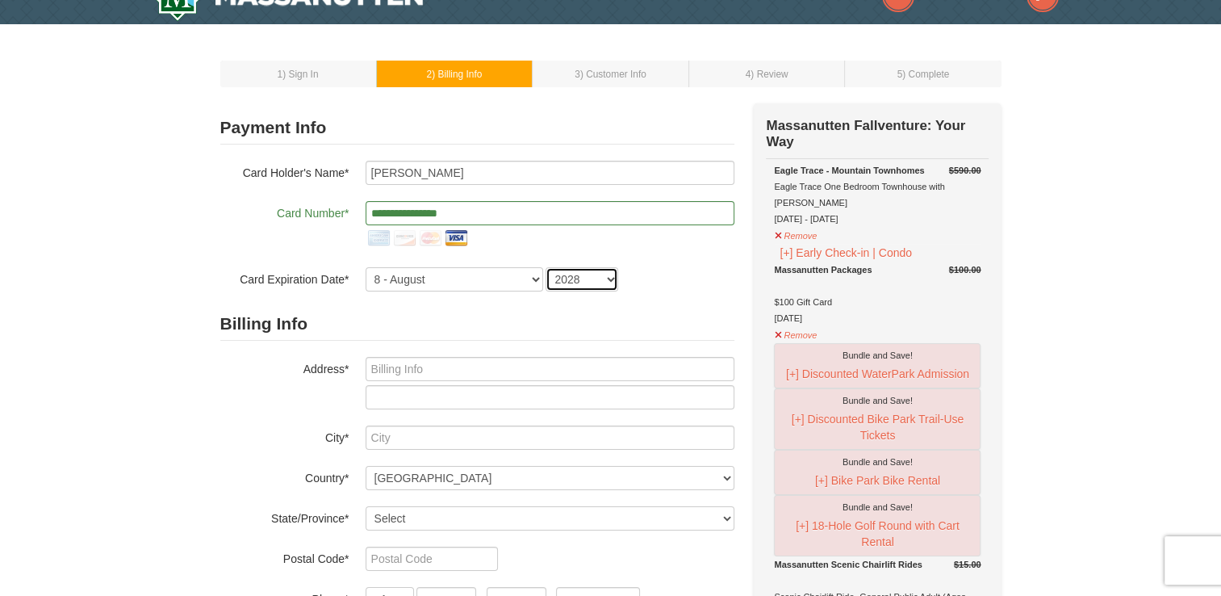
scroll to position [34, 0]
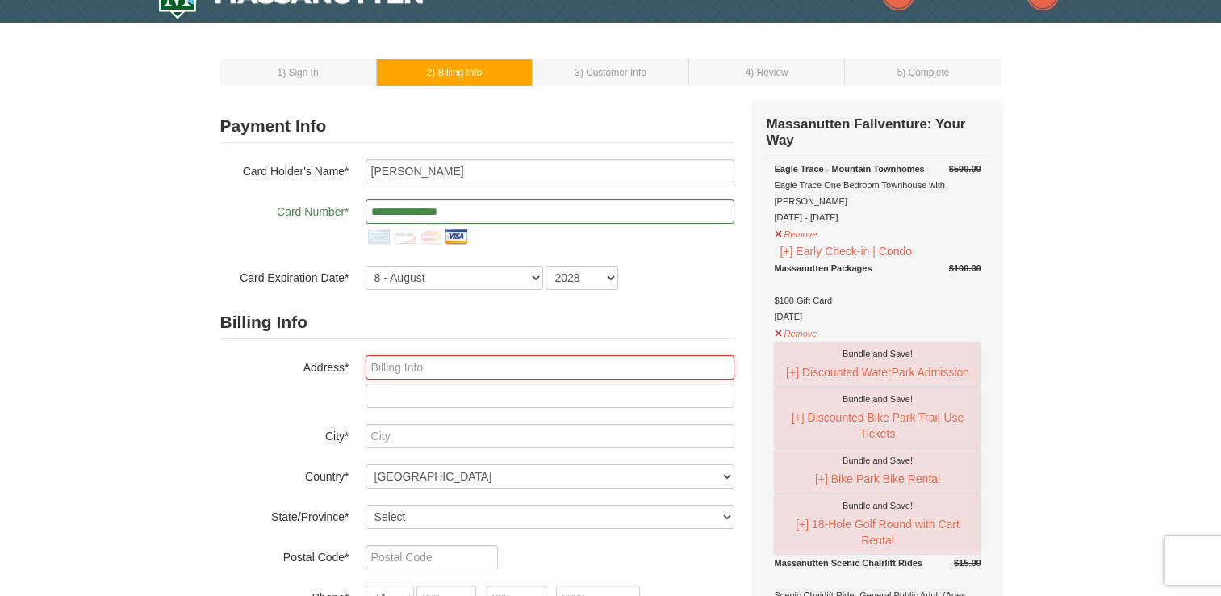
click at [387, 368] on input "text" at bounding box center [550, 367] width 369 height 24
type input "42560 Swallowtail Way, Ashburn, Va"
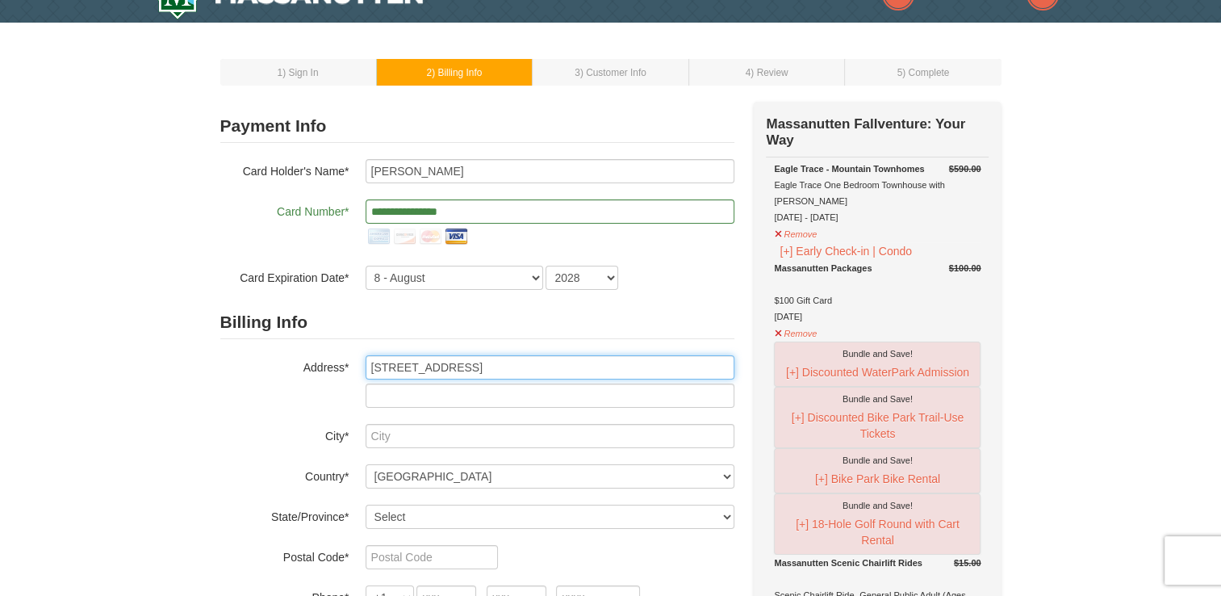
type input "Ashburn, Virginia"
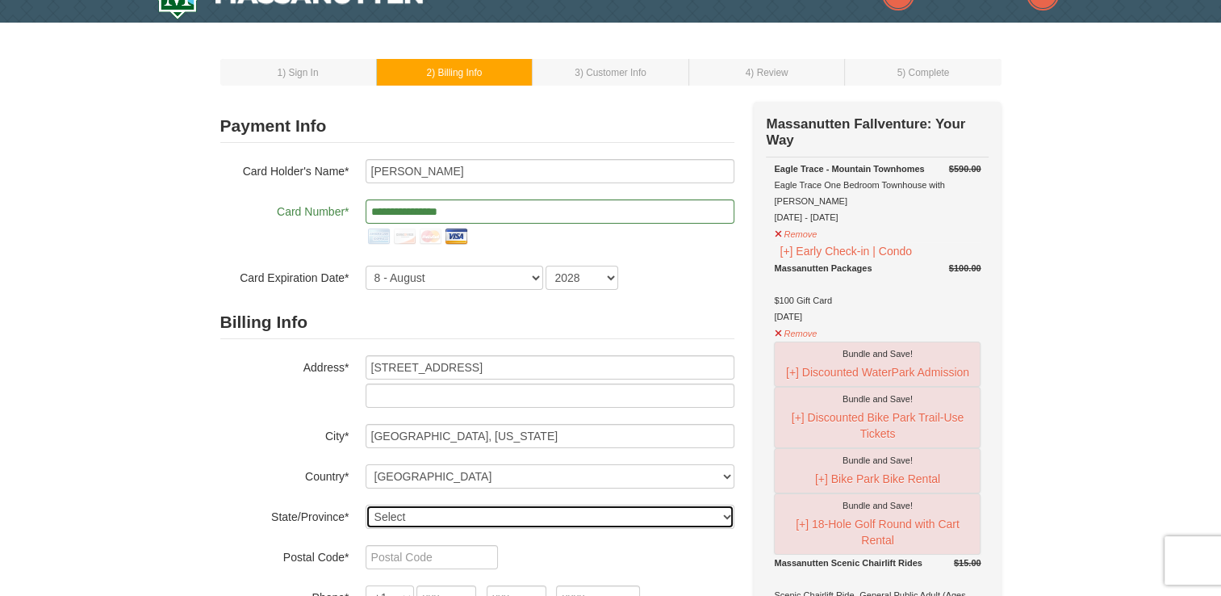
select select "VA"
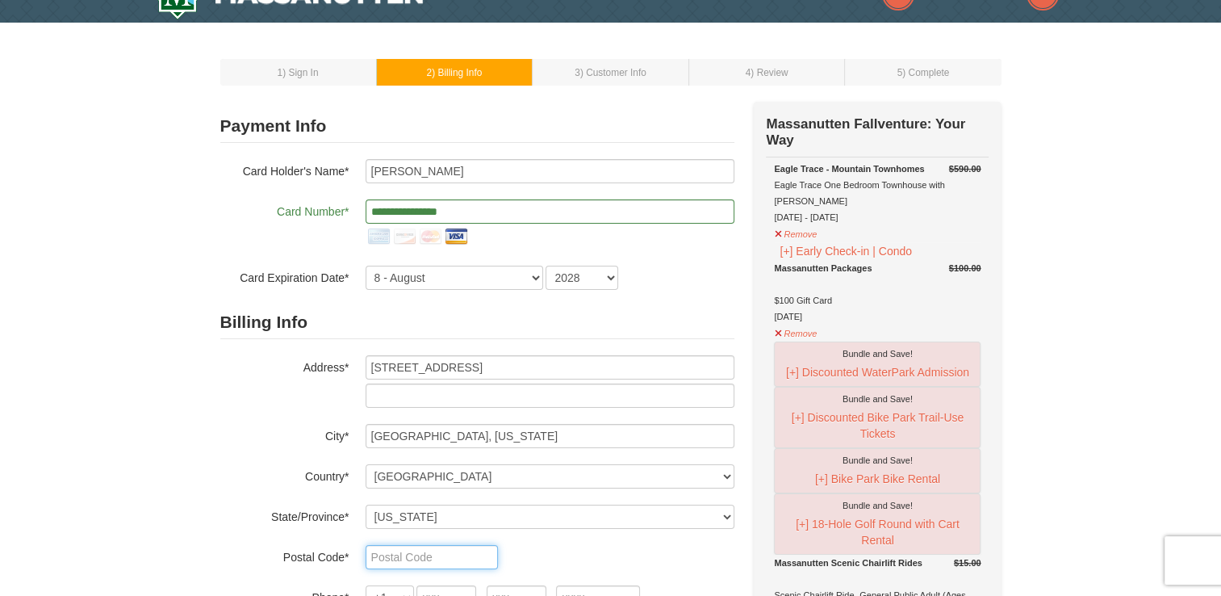
type input "20148"
type input "571"
type input "606"
type input "0398"
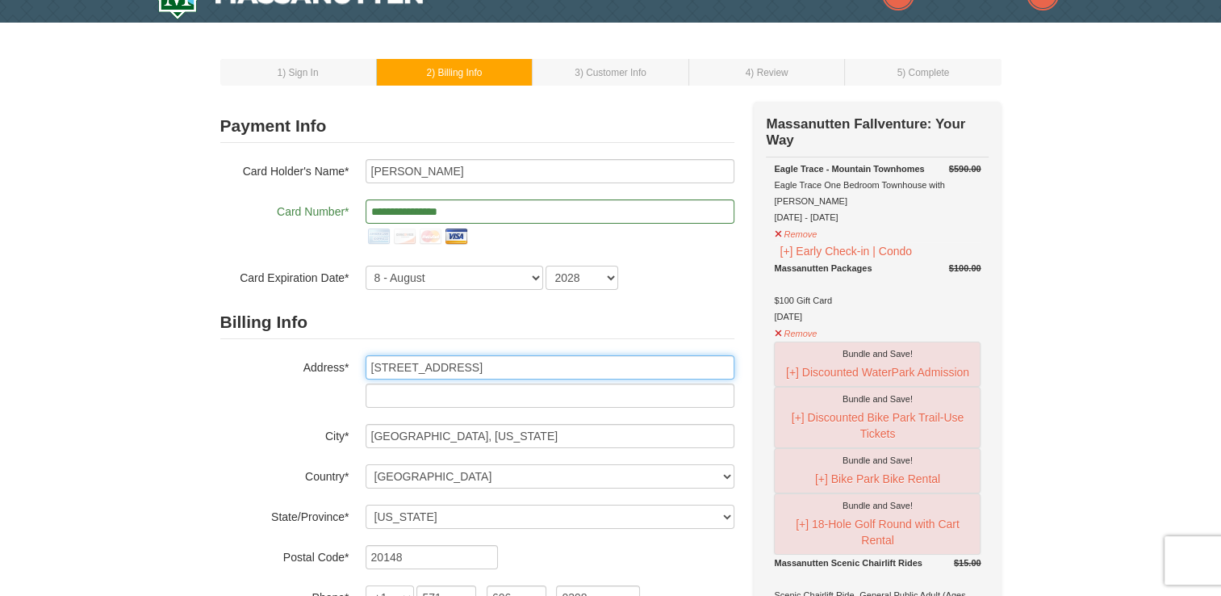
drag, startPoint x: 485, startPoint y: 370, endPoint x: 639, endPoint y: 354, distance: 155.0
click at [639, 354] on div "Billing Info Address* 42560 Swallowtail Way, Ashburn, Va City* Ashburn, Virgini…" at bounding box center [477, 478] width 514 height 344
type input "42560 Swallowtail Way"
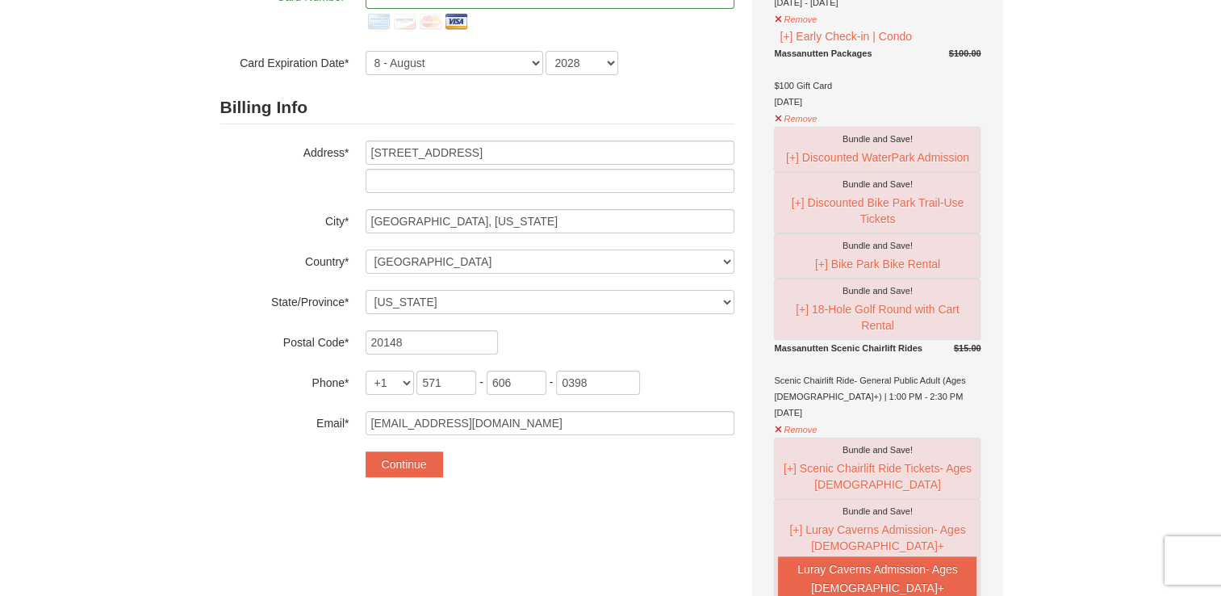
scroll to position [250, 0]
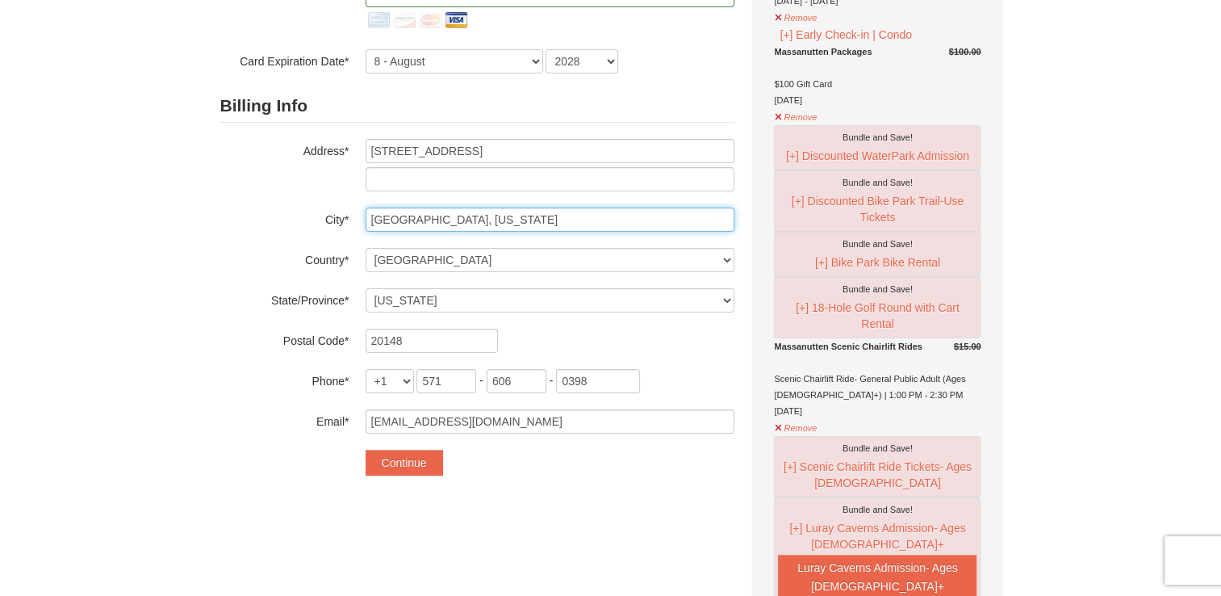
drag, startPoint x: 478, startPoint y: 218, endPoint x: 417, endPoint y: 218, distance: 61.3
click at [417, 218] on input "Ashburn, Virginia" at bounding box center [550, 219] width 369 height 24
type input "Ashburn"
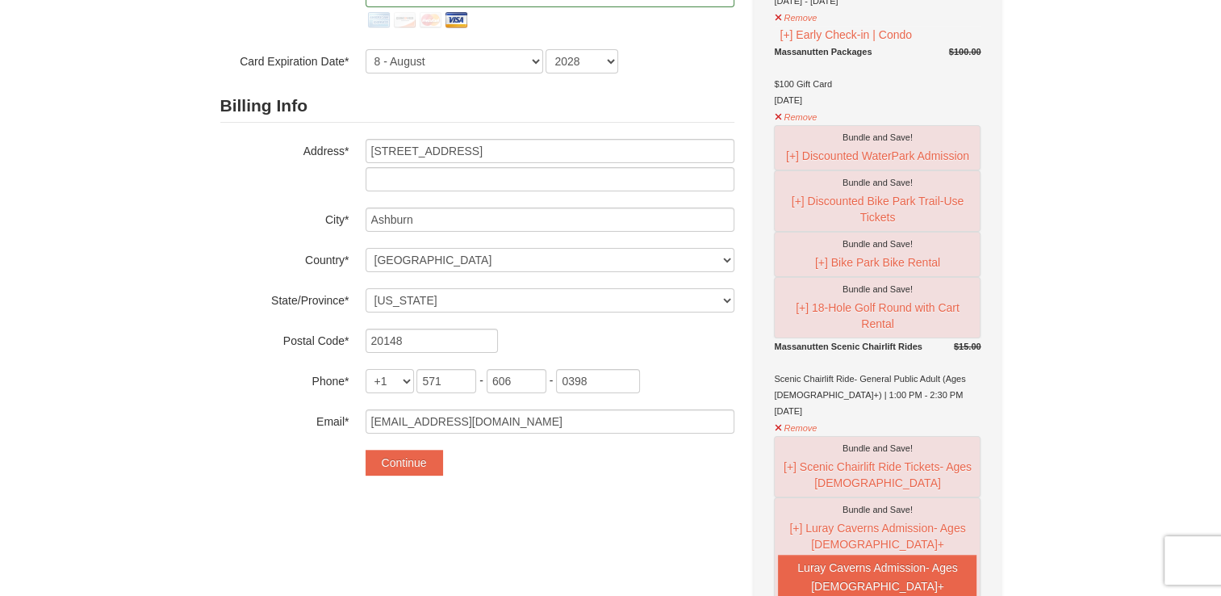
click at [155, 189] on div "1 ) Sign In 2 ) Billing Info 3 ) Customer Info ) Review ×" at bounding box center [610, 597] width 1221 height 1582
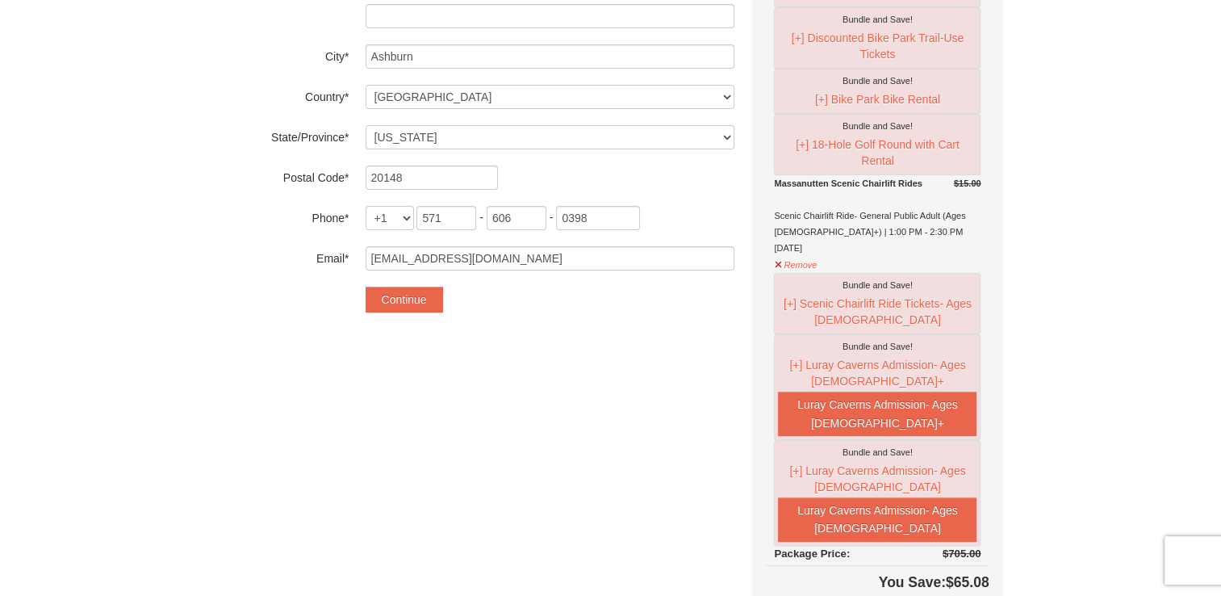
scroll to position [413, 0]
click at [392, 306] on button "Continue" at bounding box center [404, 300] width 77 height 26
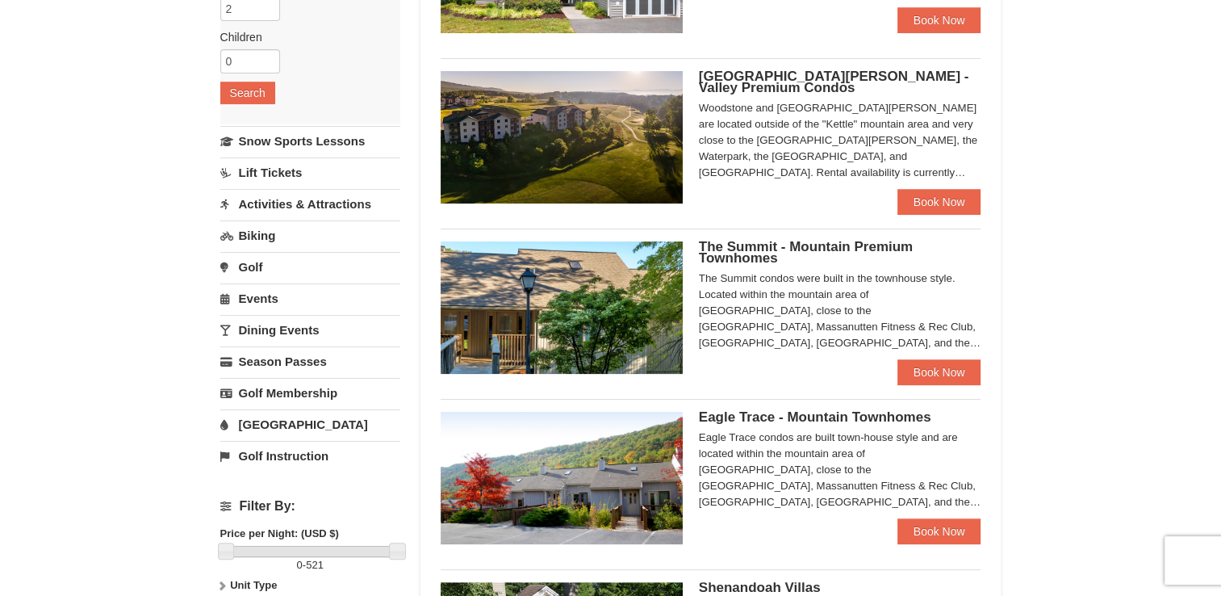
scroll to position [279, 0]
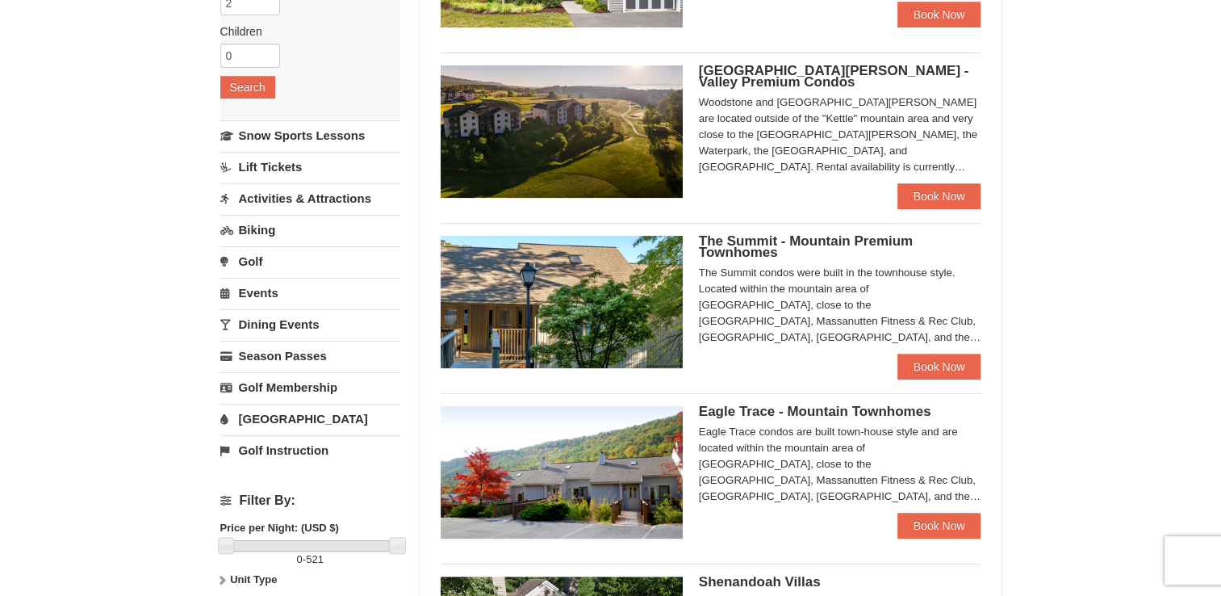
click at [269, 194] on link "Activities & Attractions" at bounding box center [310, 198] width 180 height 30
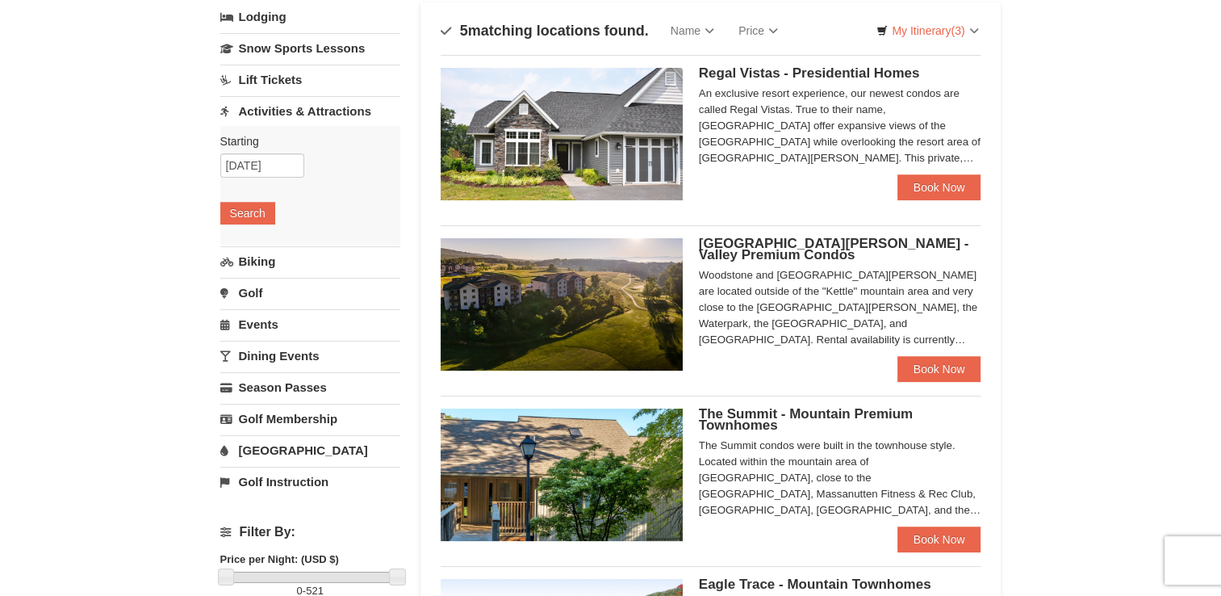
scroll to position [107, 0]
click at [232, 209] on button "Search" at bounding box center [247, 213] width 55 height 23
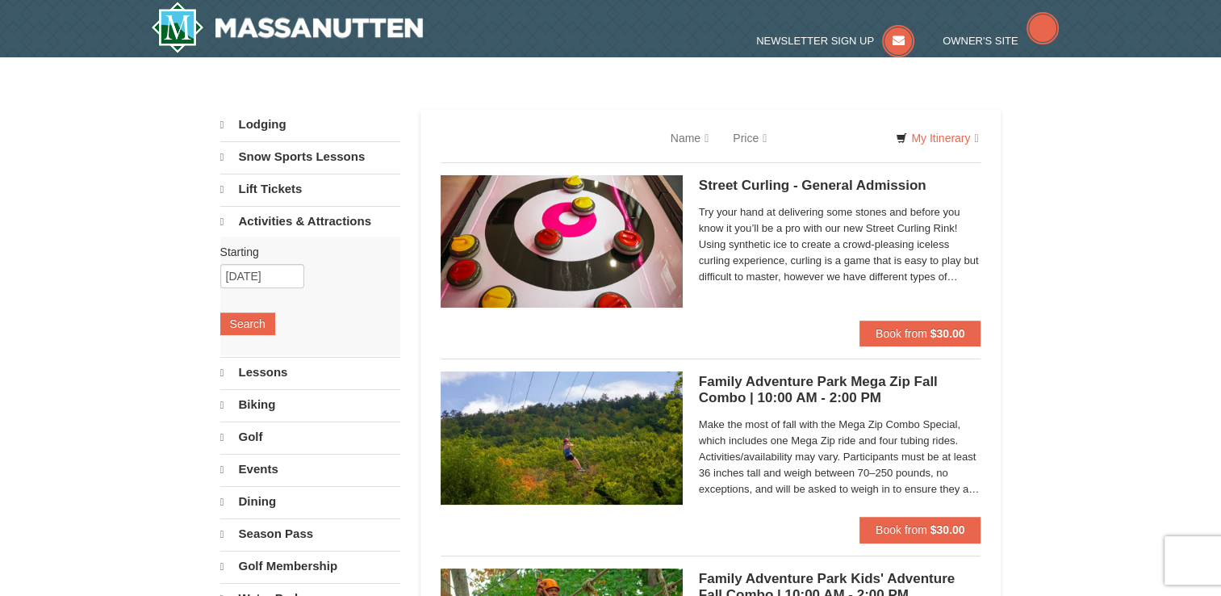
select select "9"
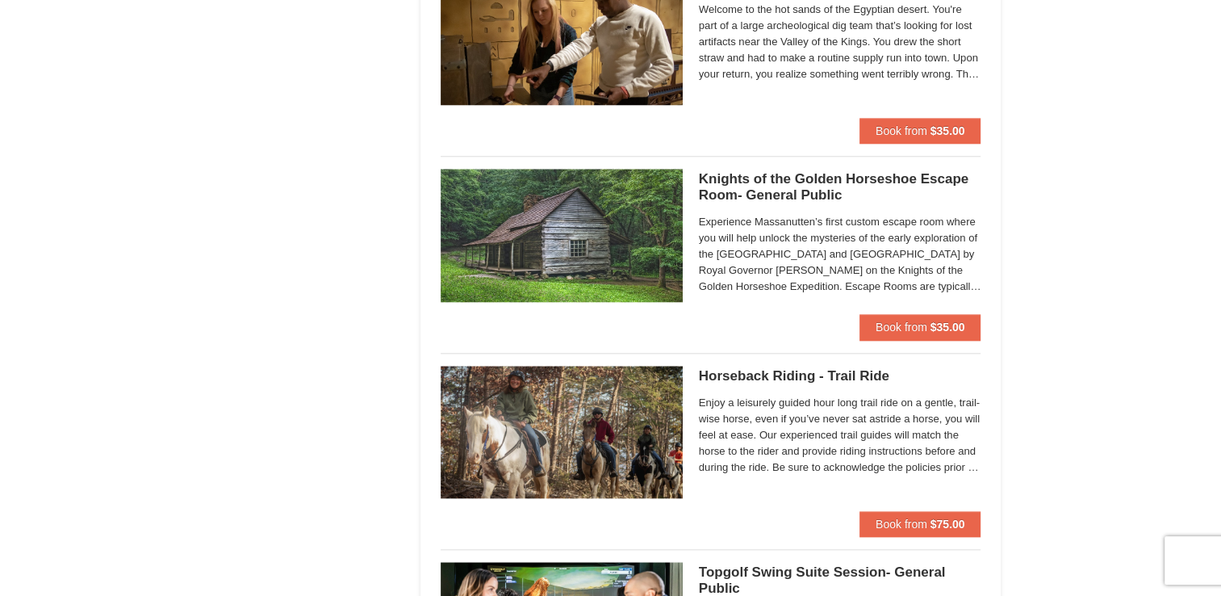
scroll to position [1582, 0]
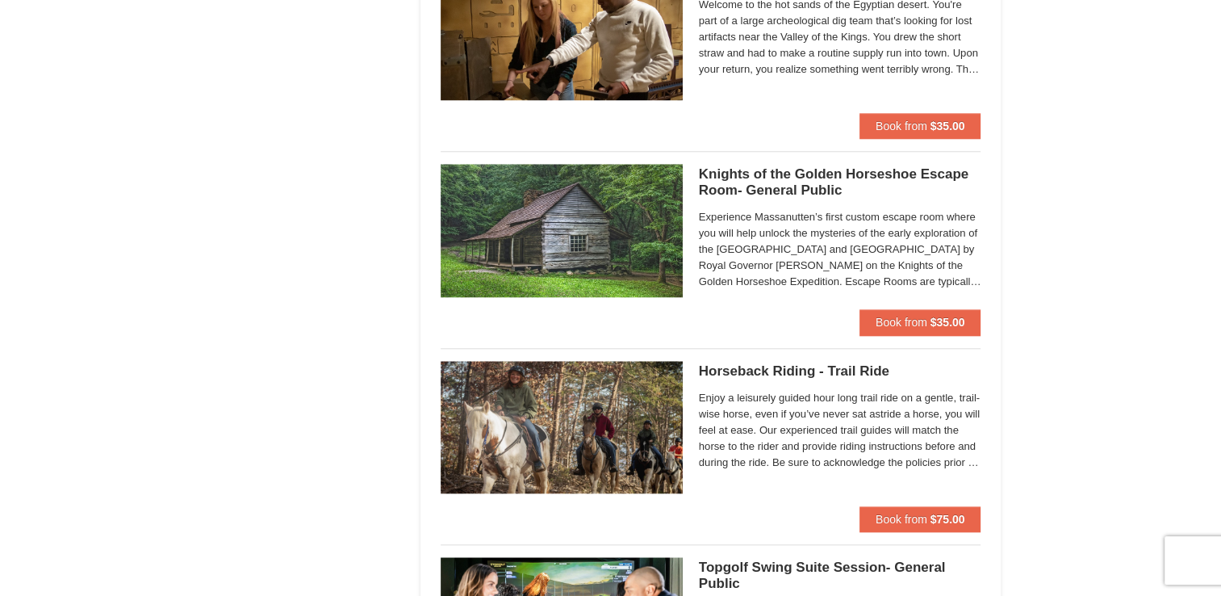
click at [803, 439] on span "Enjoy a leisurely guided hour long trail ride on a gentle, trail-wise horse, ev…" at bounding box center [840, 430] width 283 height 81
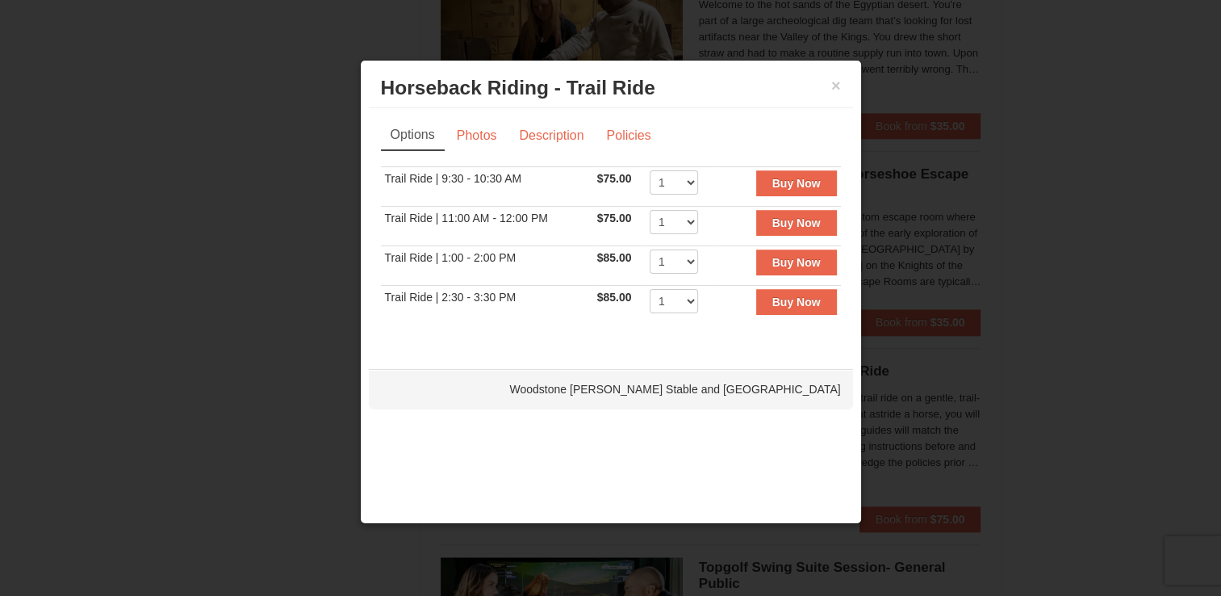
click at [287, 402] on div at bounding box center [610, 298] width 1221 height 596
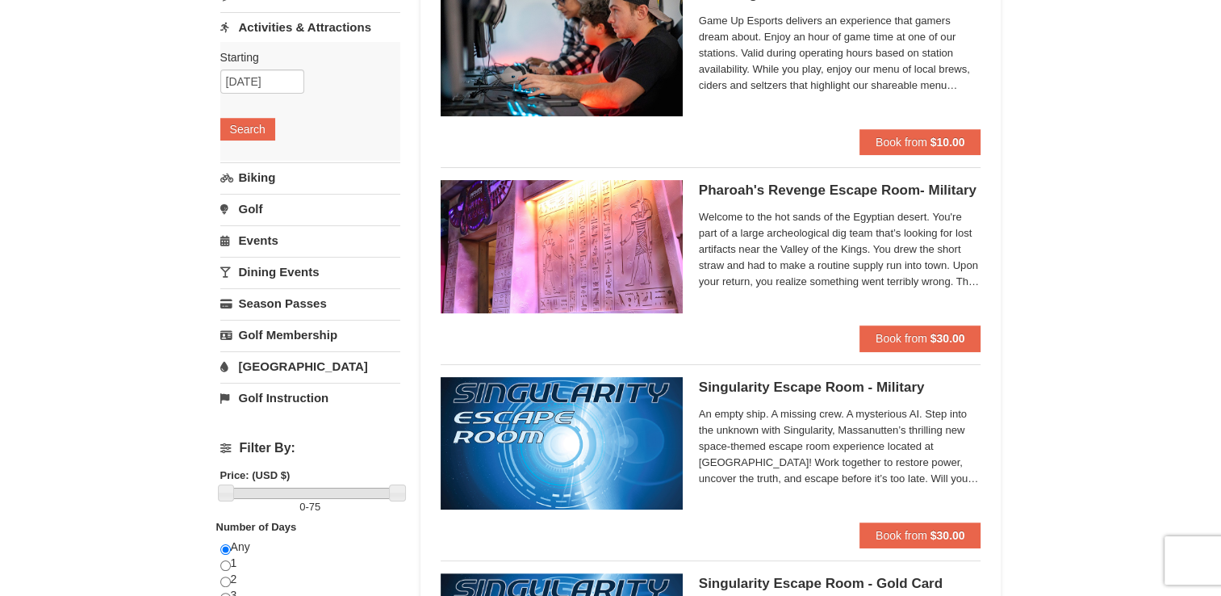
scroll to position [0, 0]
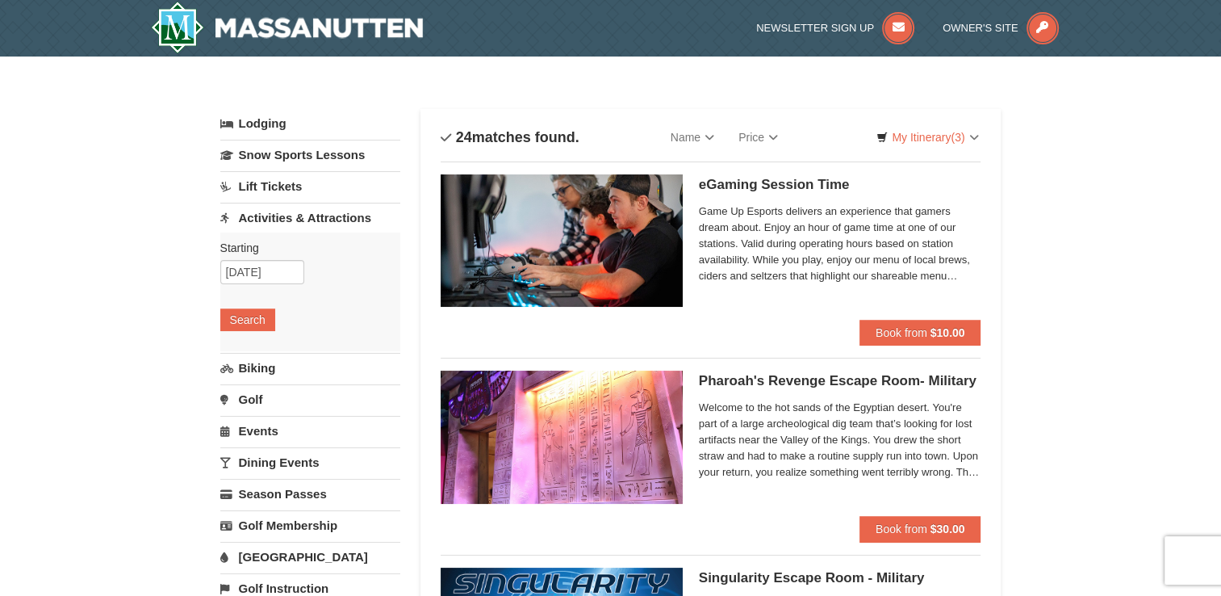
click at [269, 183] on link "Lift Tickets" at bounding box center [310, 186] width 180 height 30
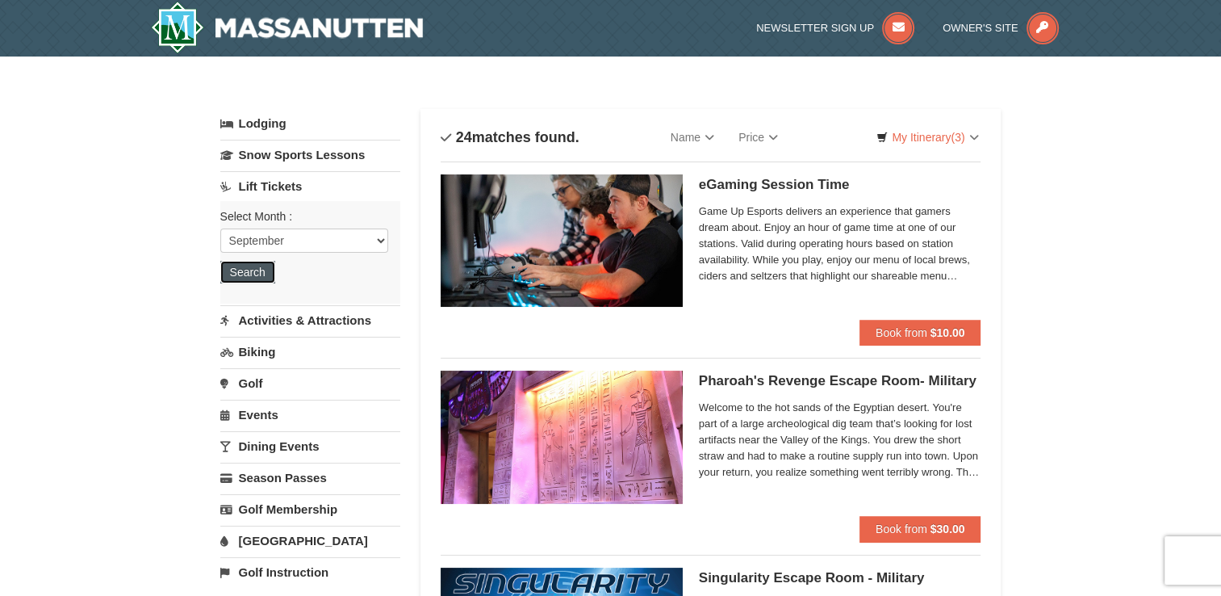
click at [238, 272] on button "Search" at bounding box center [247, 272] width 55 height 23
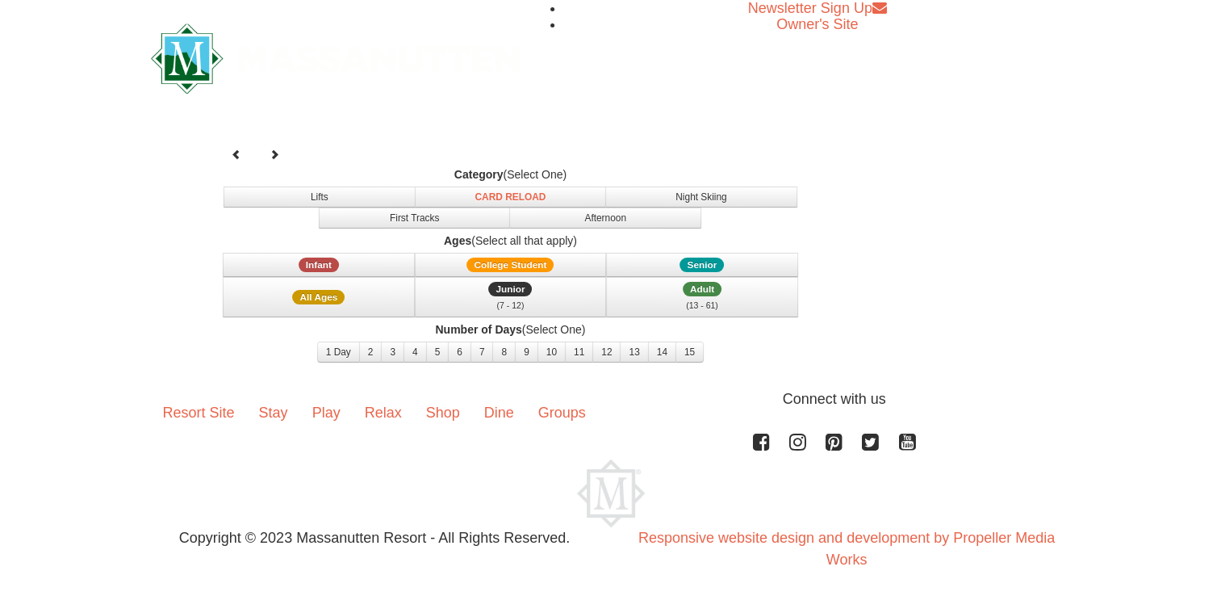
select select "9"
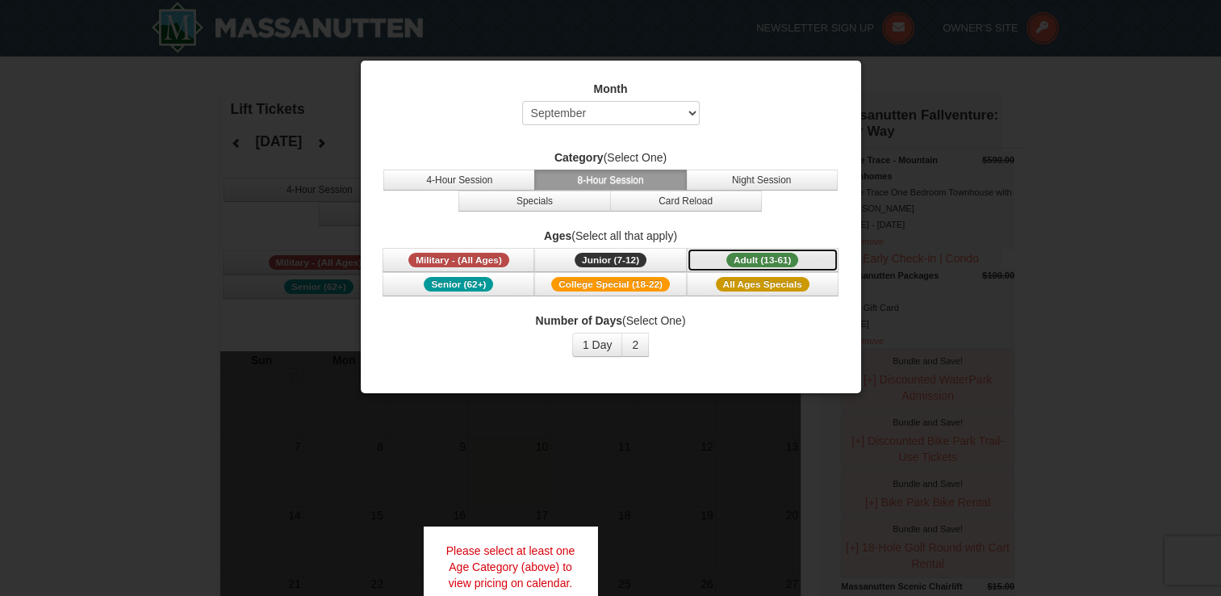
click at [761, 257] on span "Adult (13-61)" at bounding box center [763, 260] width 73 height 15
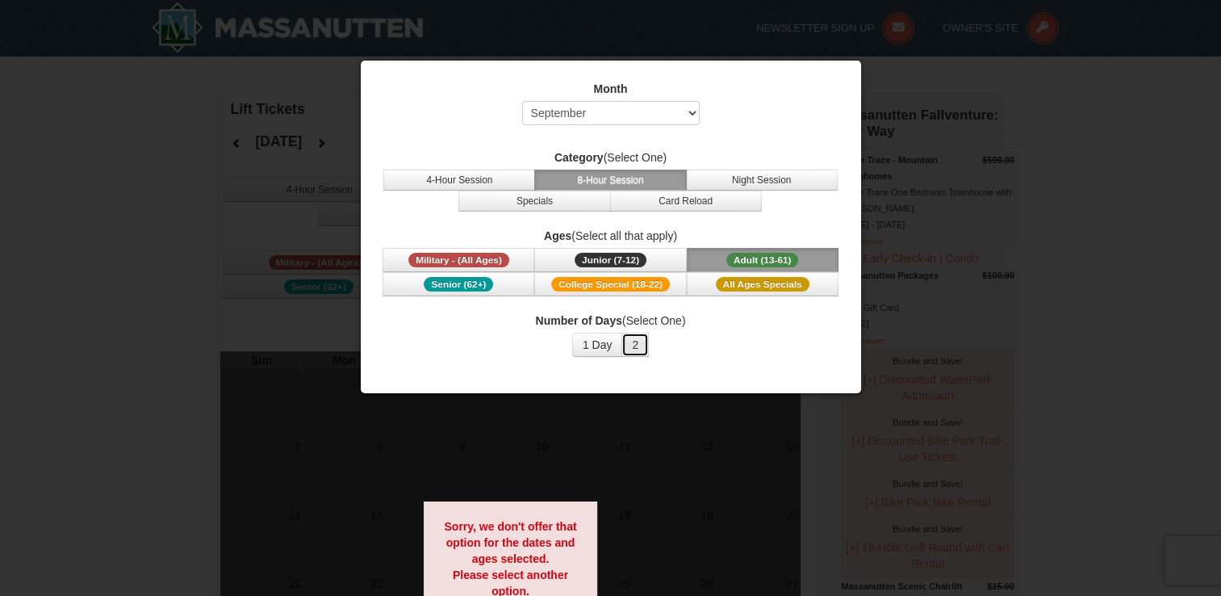
click at [638, 345] on button "2" at bounding box center [635, 345] width 27 height 24
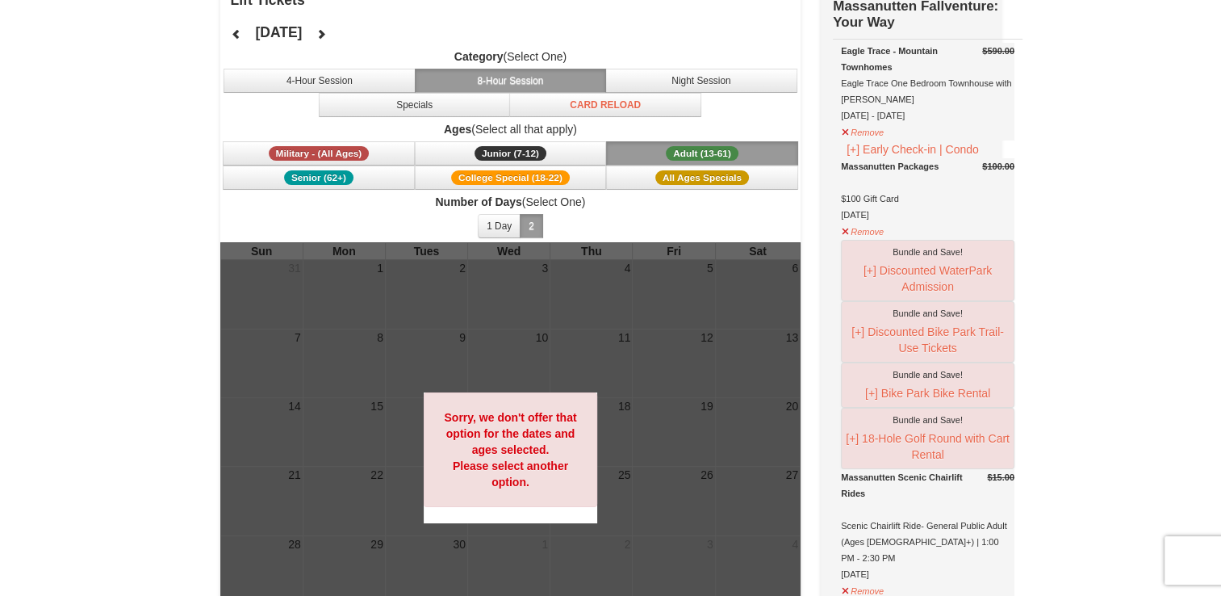
scroll to position [94, 0]
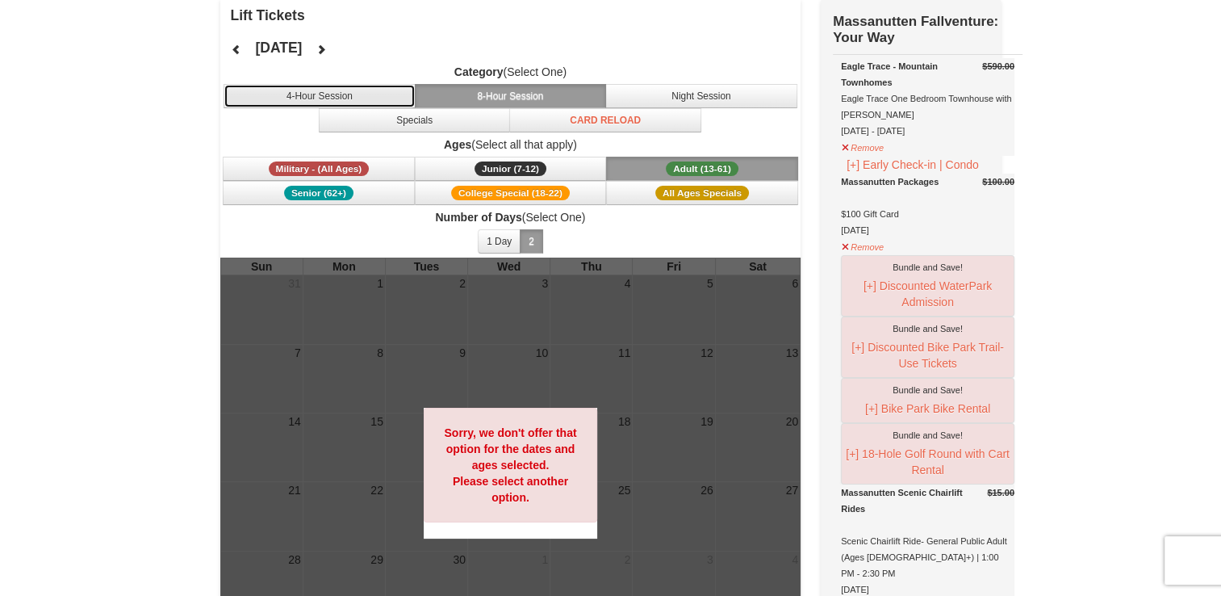
click at [337, 84] on button "4-Hour Session" at bounding box center [320, 96] width 192 height 24
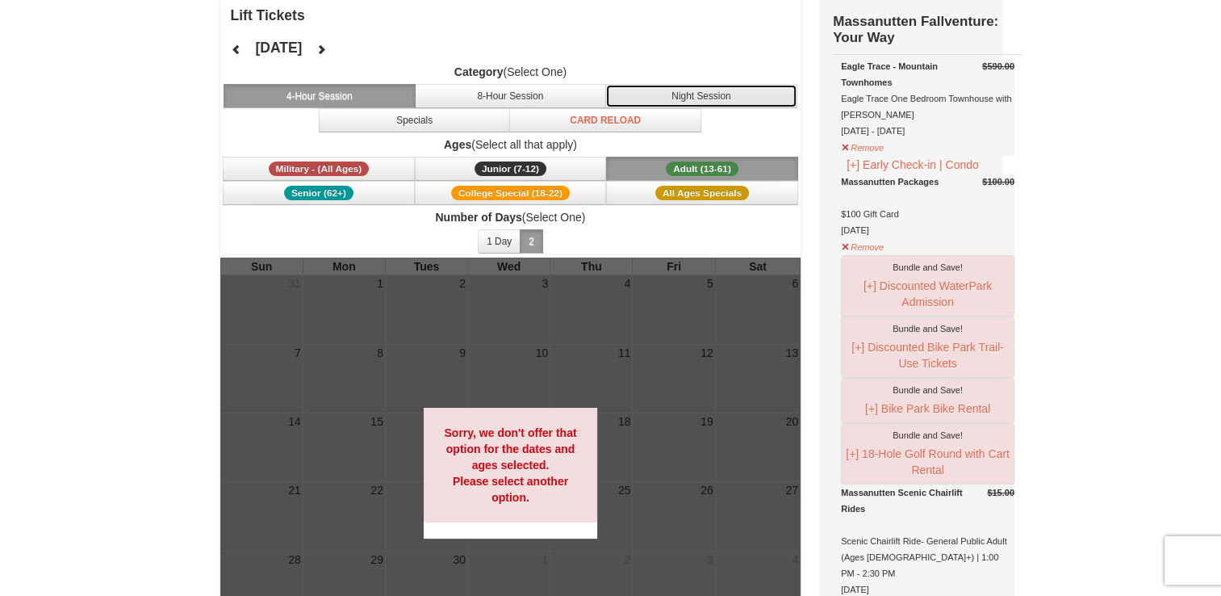
click at [698, 86] on button "Night Session" at bounding box center [701, 96] width 192 height 24
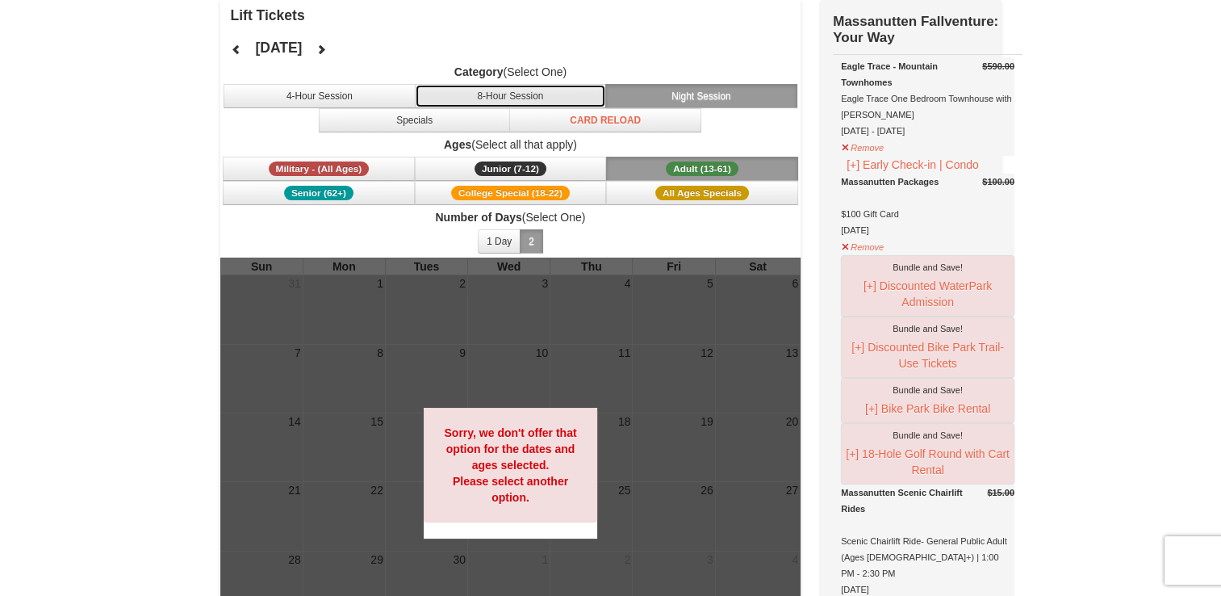
click at [578, 90] on button "8-Hour Session" at bounding box center [511, 96] width 192 height 24
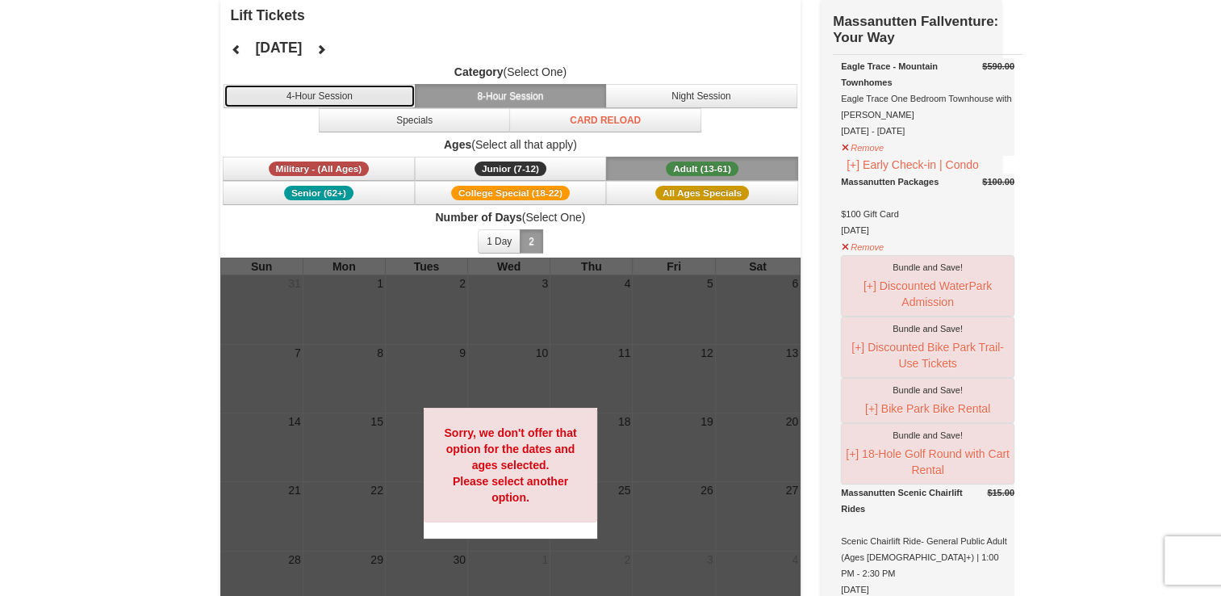
click at [316, 88] on button "4-Hour Session" at bounding box center [320, 96] width 192 height 24
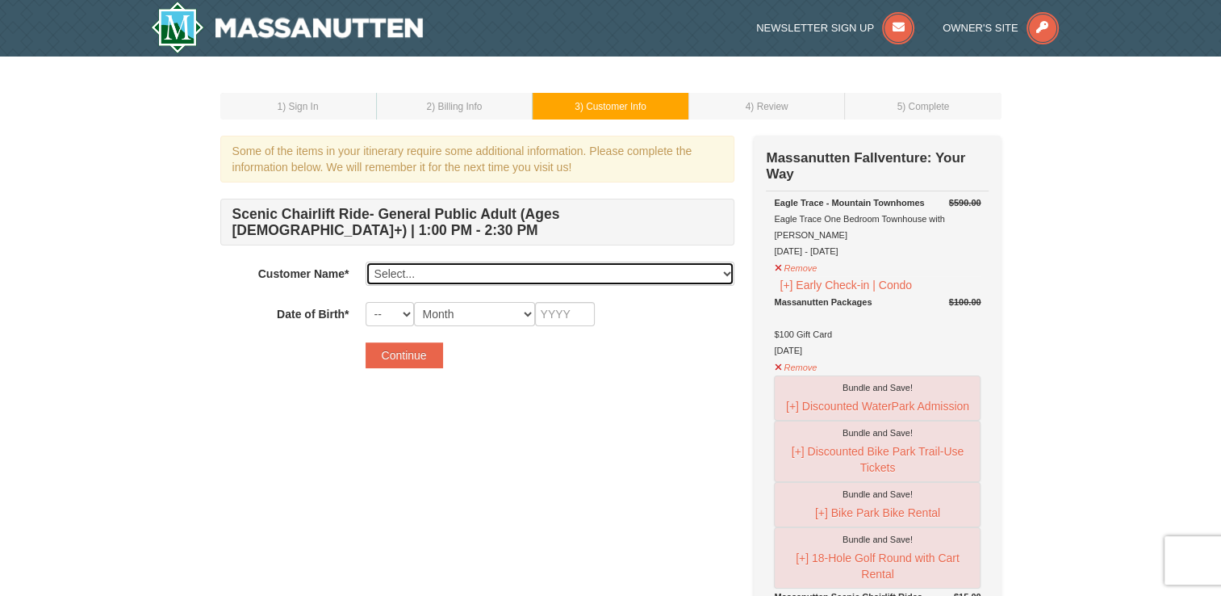
click at [460, 272] on select "Select... Micah Holmes Add New..." at bounding box center [550, 274] width 369 height 24
select select "28246865"
click at [366, 262] on select "Select... Micah Holmes Add New..." at bounding box center [550, 274] width 369 height 24
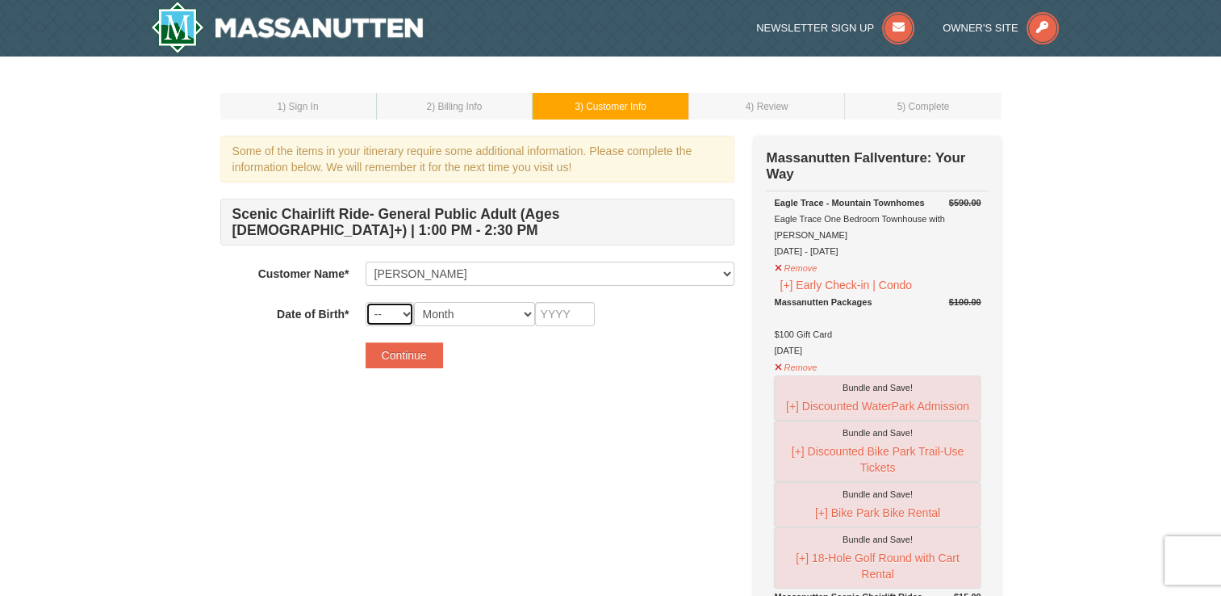
click at [381, 315] on select "-- 01 02 03 04 05 06 07 08 09 10 11 12 13 14 15 16 17 18 19 20 21 22 23 24 25 2…" at bounding box center [390, 314] width 48 height 24
select select "01"
click at [366, 302] on select "-- 01 02 03 04 05 06 07 08 09 10 11 12 13 14 15 16 17 18 19 20 21 22 23 24 25 2…" at bounding box center [390, 314] width 48 height 24
click at [481, 298] on div "Scenic Chairlift Ride- General Public Adult (Ages 13+) | 1:00 PM - 2:30 PM Cust…" at bounding box center [477, 263] width 514 height 128
click at [481, 306] on select "Month January February March April May June July August September October Novem…" at bounding box center [474, 314] width 121 height 24
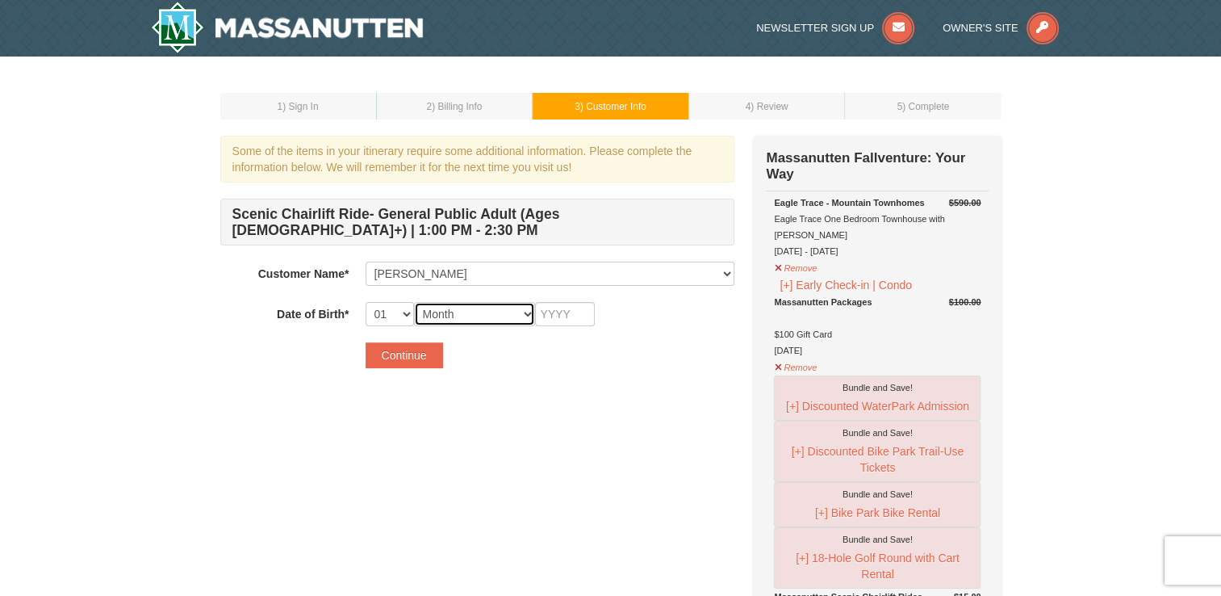
select select "01"
click at [414, 302] on select "Month January February March April May June July August September October Novem…" at bounding box center [474, 314] width 121 height 24
click at [404, 316] on select "-- 01 02 03 04 05 06 07 08 09 10 11 12 13 14 15 16 17 18 19 20 21 22 23 24 25 2…" at bounding box center [390, 314] width 48 height 24
select select "29"
click at [366, 302] on select "-- 01 02 03 04 05 06 07 08 09 10 11 12 13 14 15 16 17 18 19 20 21 22 23 24 25 2…" at bounding box center [390, 314] width 48 height 24
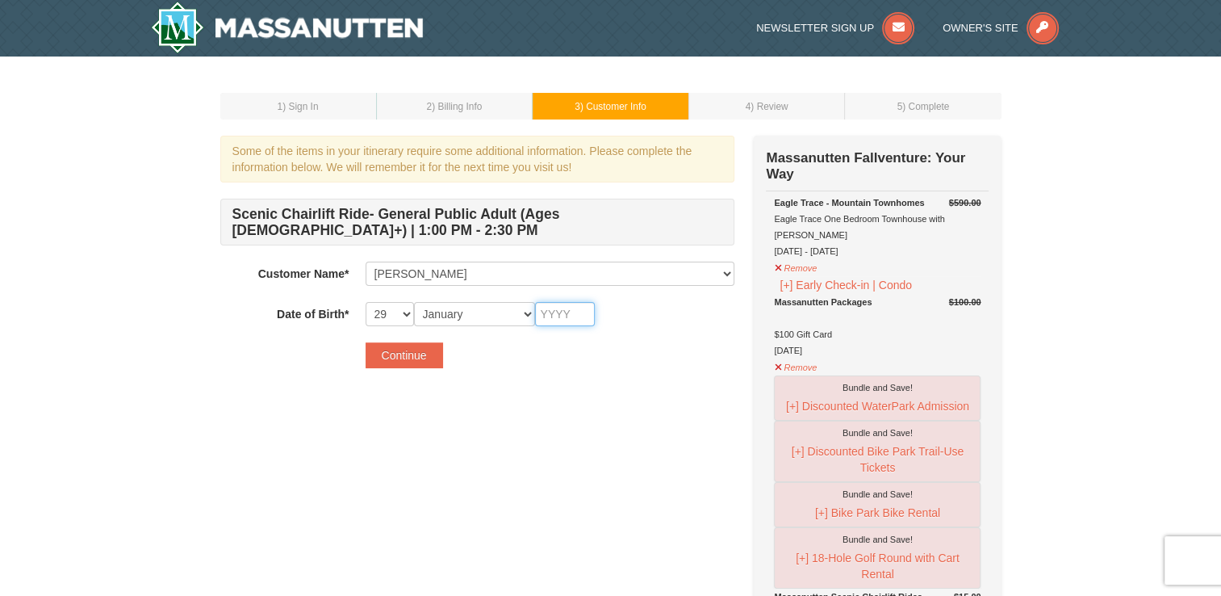
click at [564, 316] on input "text" at bounding box center [565, 314] width 60 height 24
type input "1998"
click at [521, 371] on div "Some of the items in your itinerary require some additional information. Please…" at bounding box center [477, 260] width 514 height 249
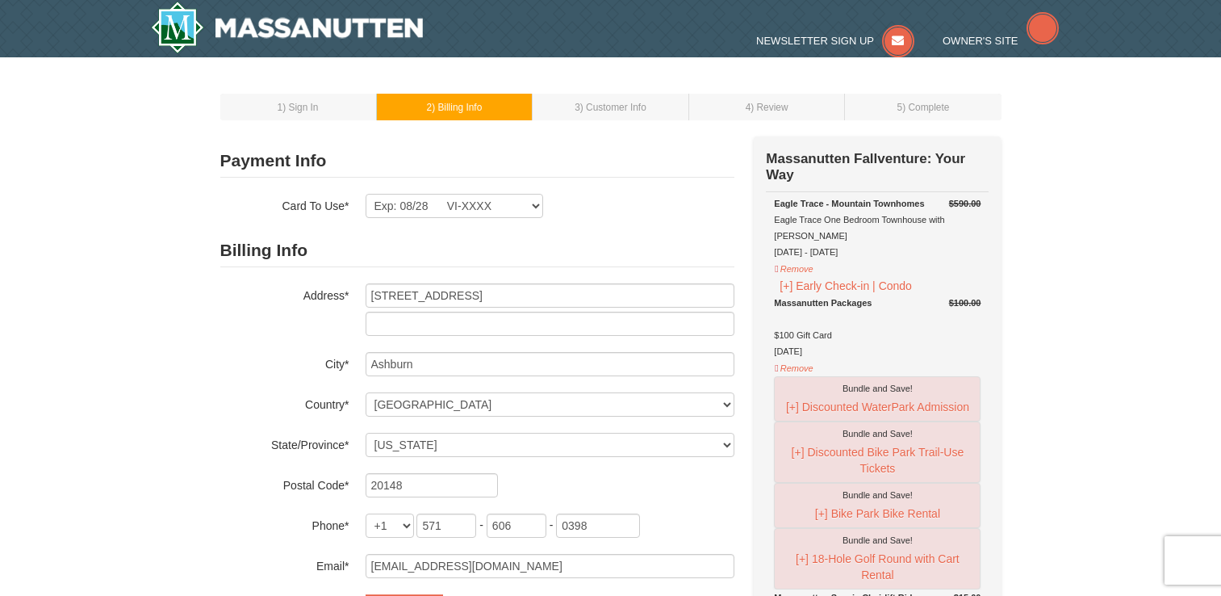
select select "VA"
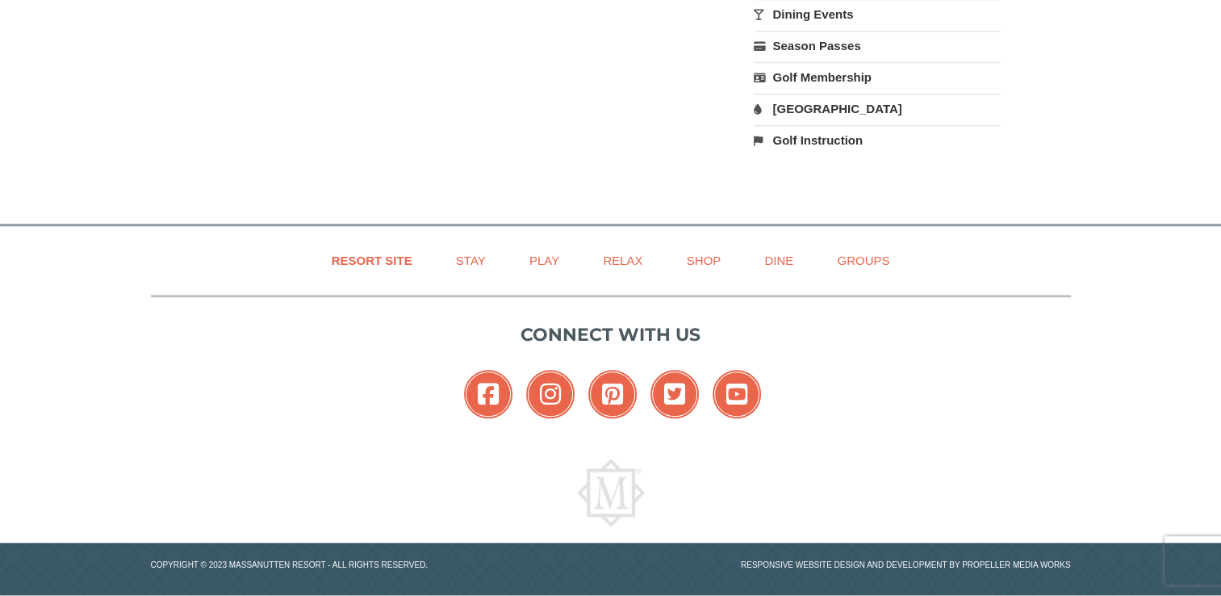
scroll to position [413, 0]
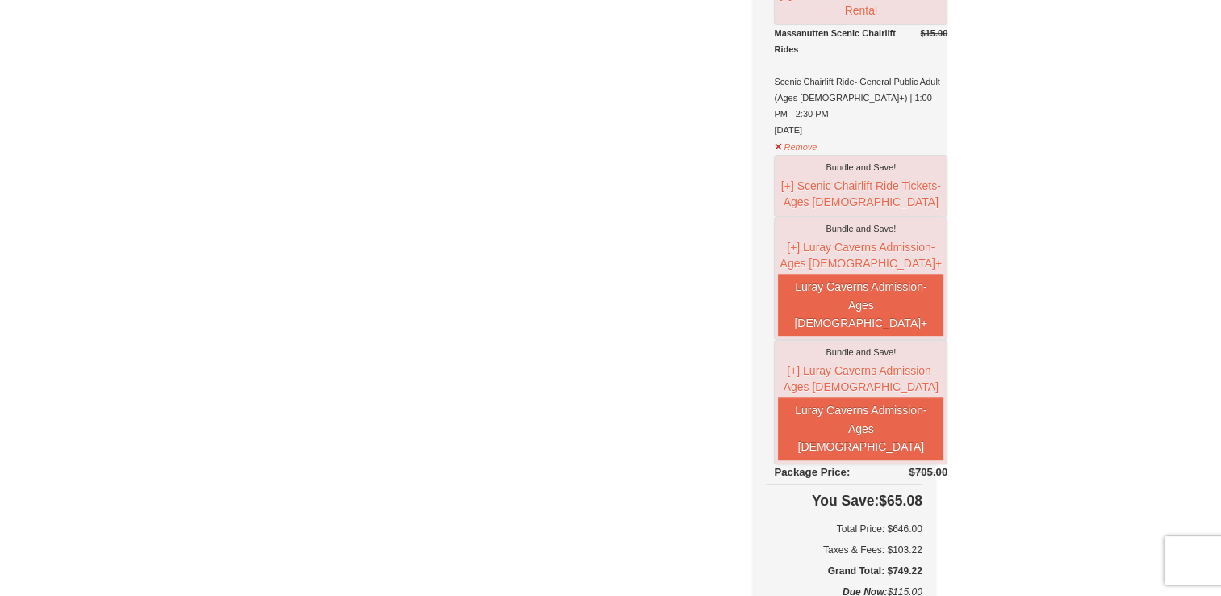
scroll to position [685, 0]
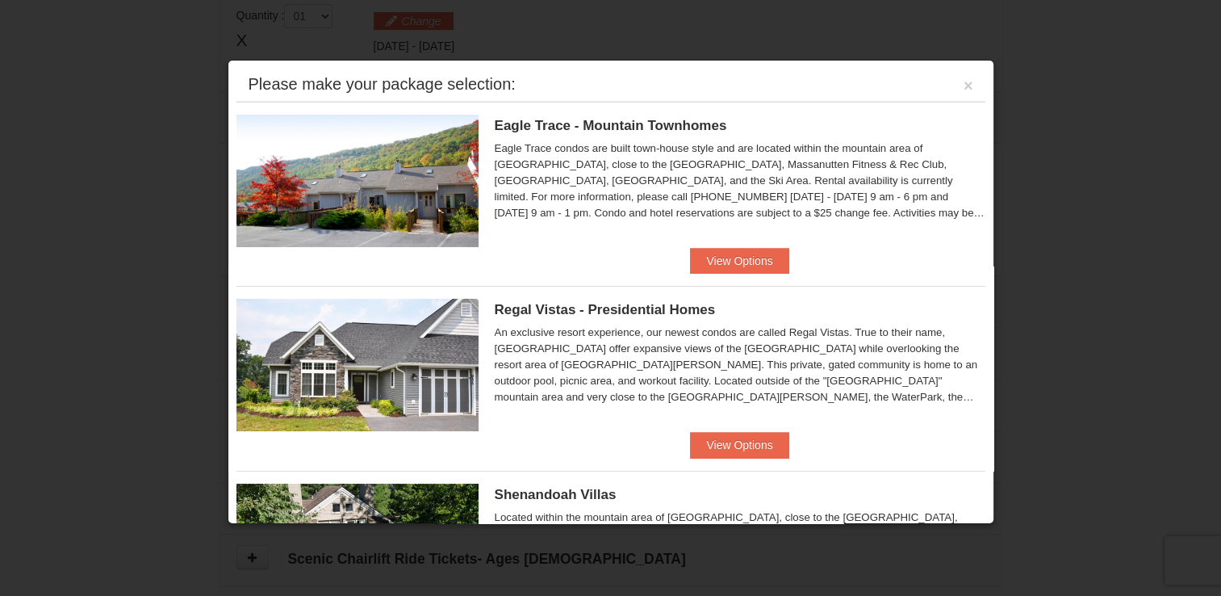
scroll to position [952, 0]
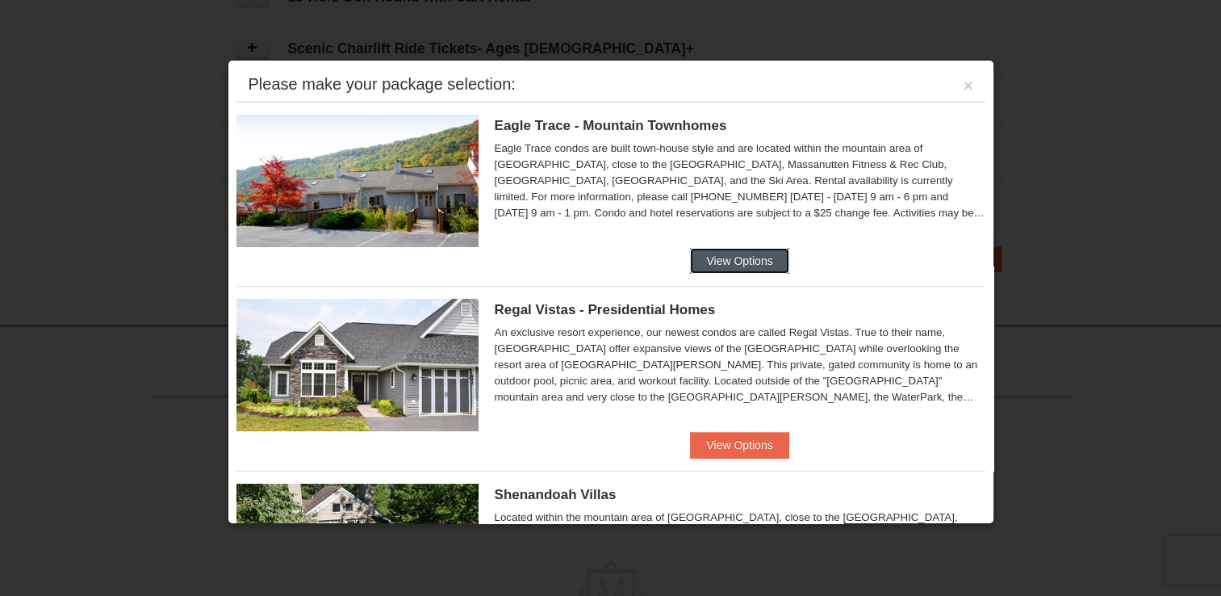
click at [714, 263] on button "View Options" at bounding box center [739, 261] width 98 height 26
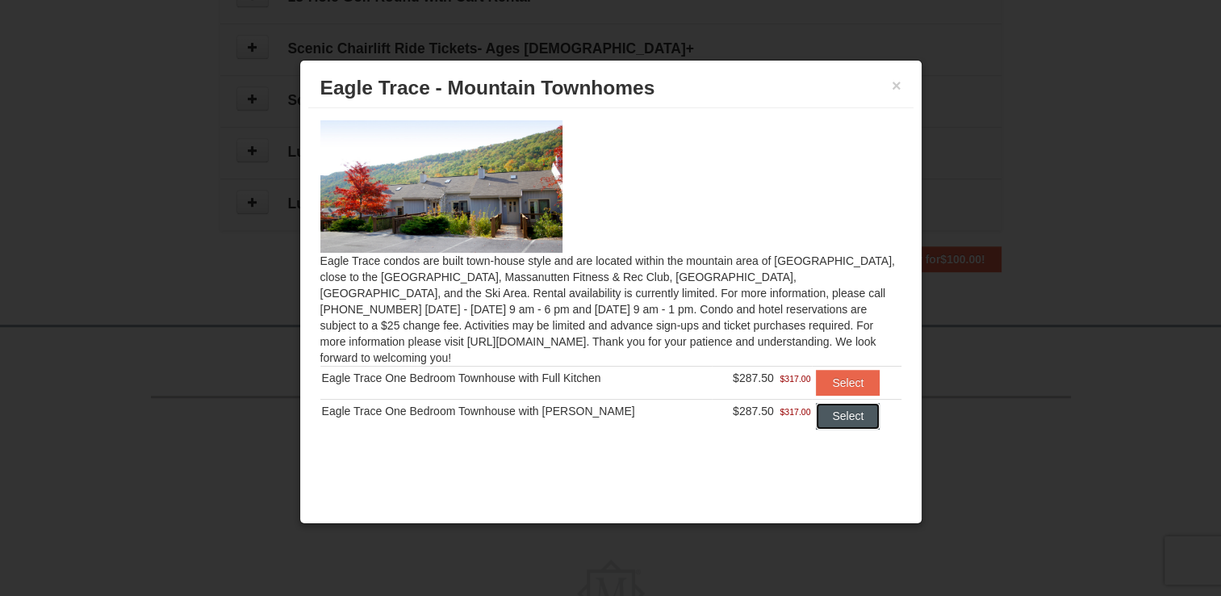
click at [823, 408] on button "Select" at bounding box center [848, 416] width 64 height 26
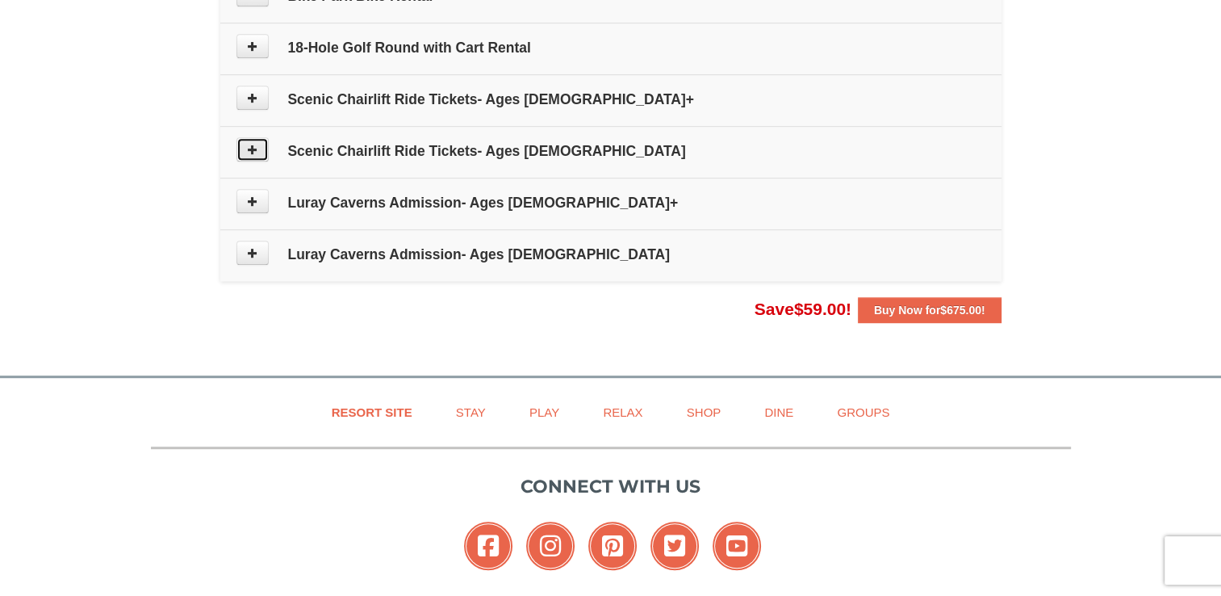
click at [245, 140] on button at bounding box center [253, 149] width 32 height 24
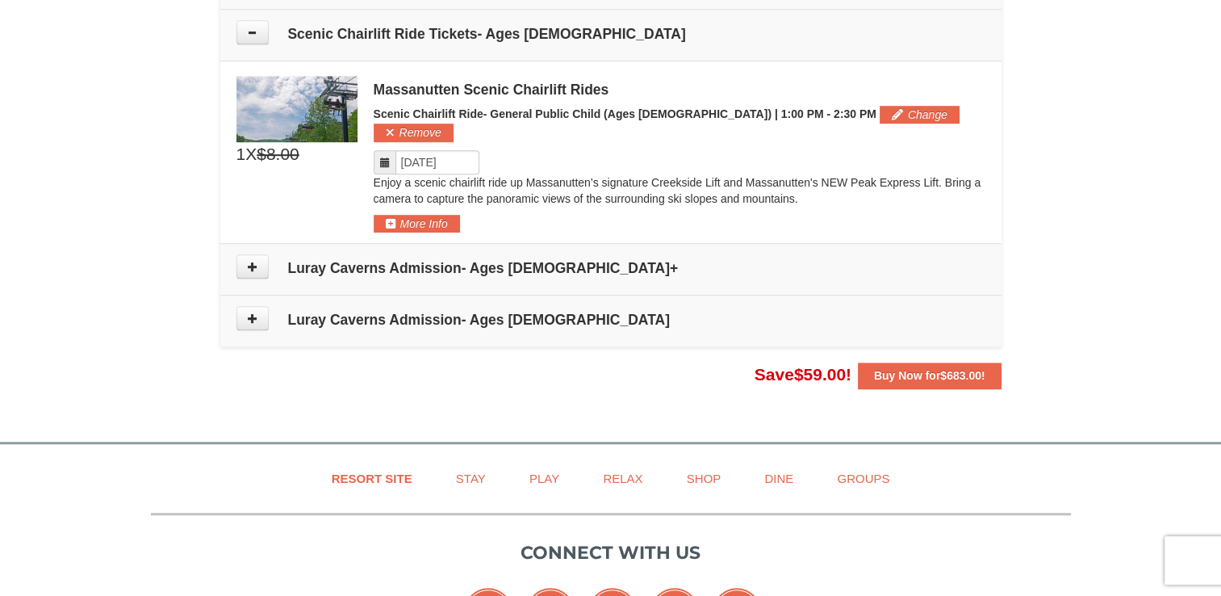
scroll to position [1095, 0]
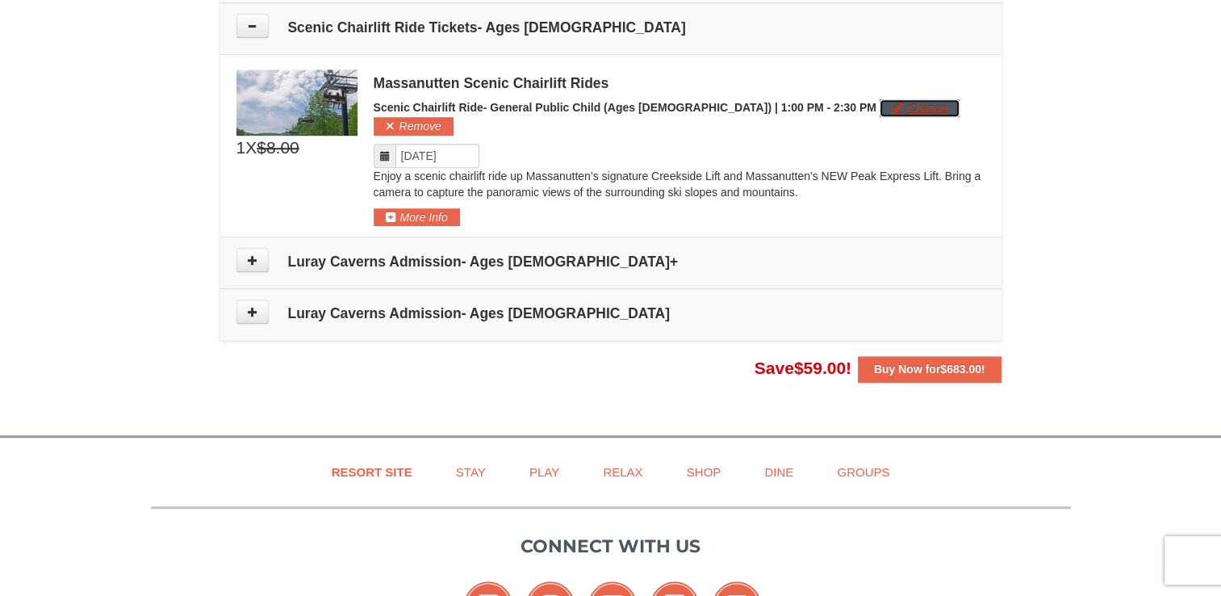
click at [880, 109] on button "Change" at bounding box center [920, 108] width 80 height 18
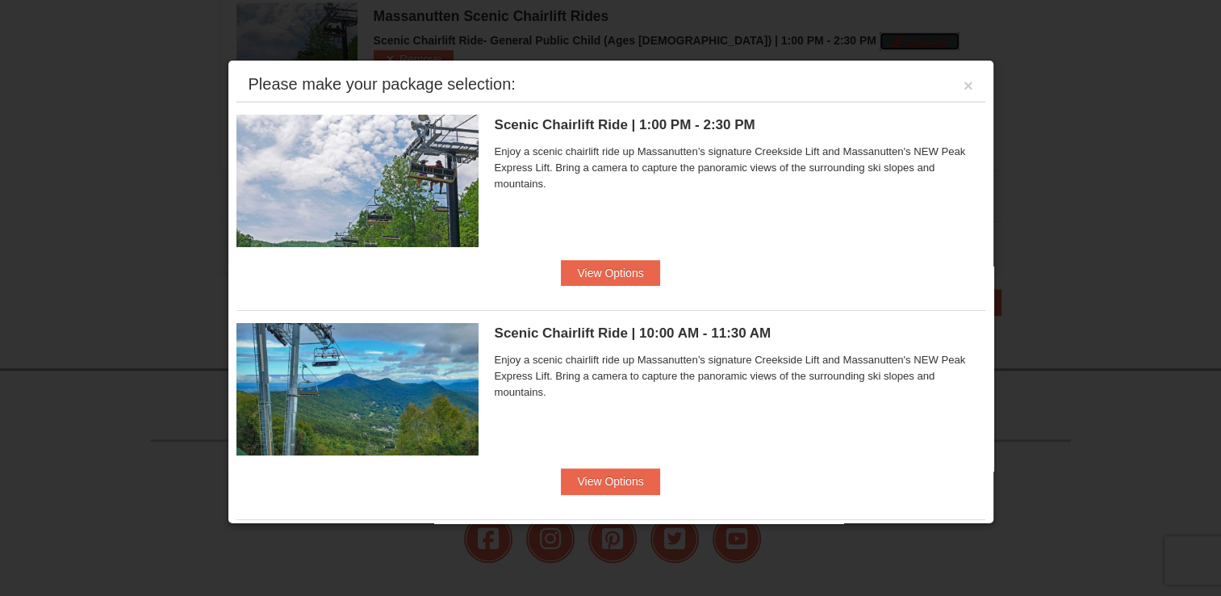
scroll to position [3, 0]
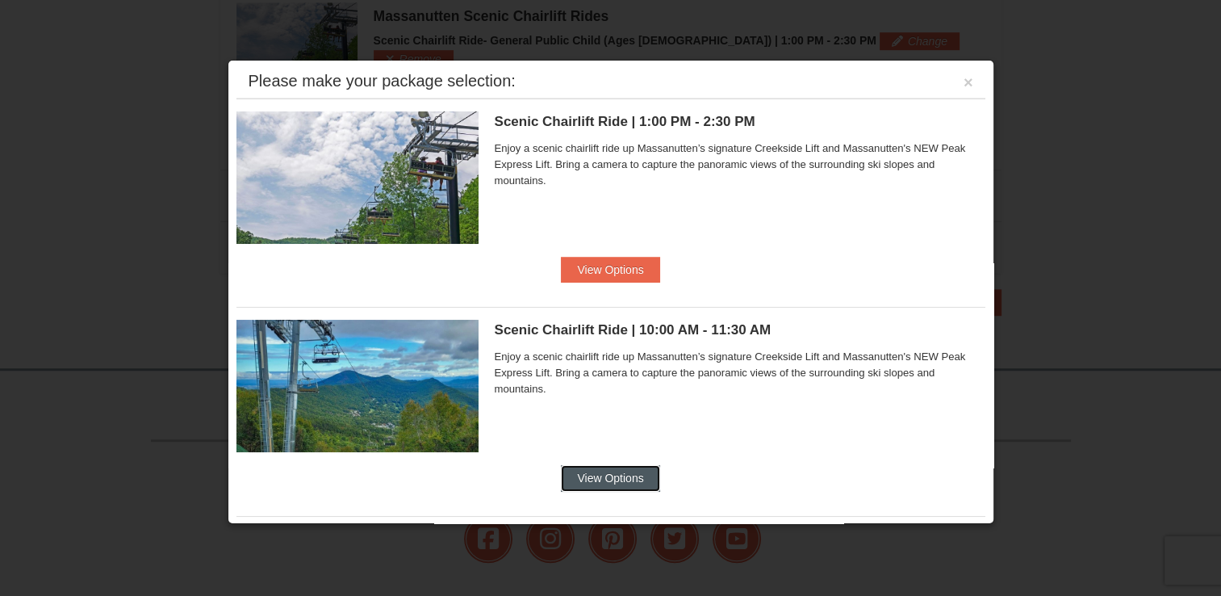
click at [633, 478] on button "View Options" at bounding box center [610, 478] width 98 height 26
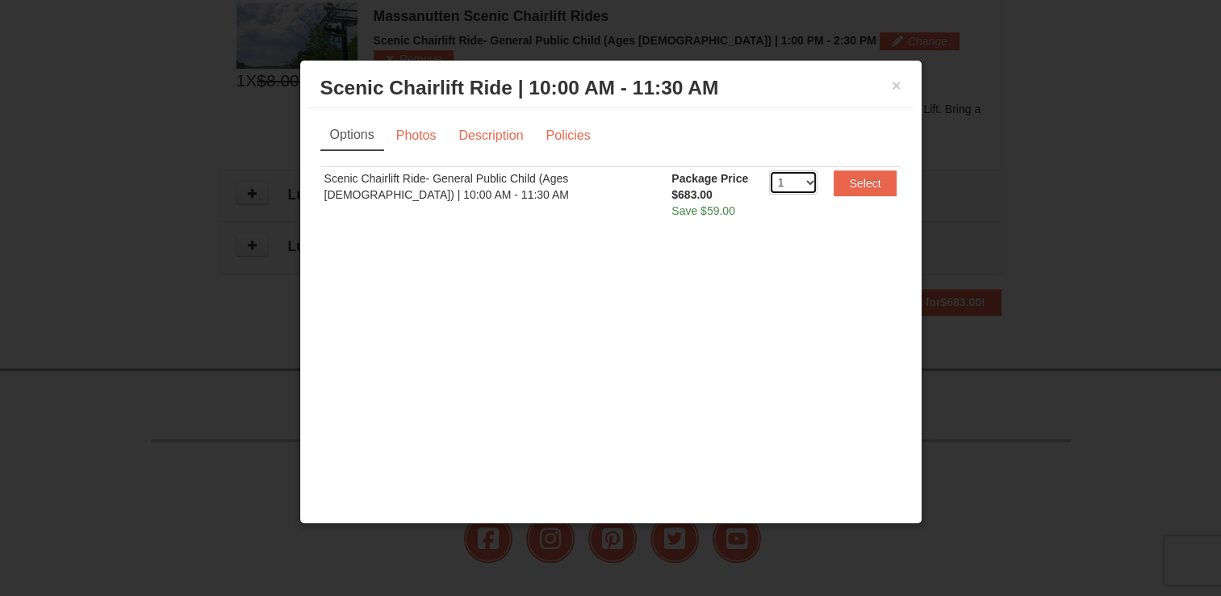
click at [805, 189] on select "1 2 3 4 5 6 7 8 9 10 11 12 13 14 15 16 17 18 19 20" at bounding box center [793, 182] width 48 height 24
select select "2"
click at [769, 170] on select "1 2 3 4 5 6 7 8 9 10 11 12 13 14 15 16 17 18 19 20" at bounding box center [793, 182] width 48 height 24
click at [404, 132] on link "Photos" at bounding box center [416, 135] width 61 height 31
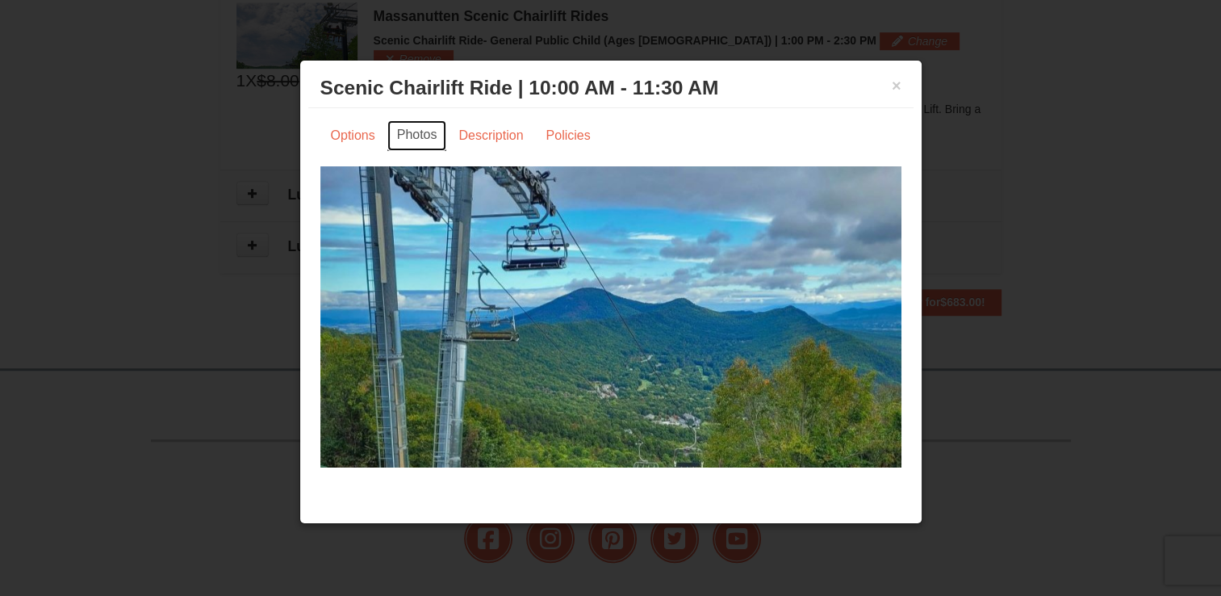
scroll to position [38, 0]
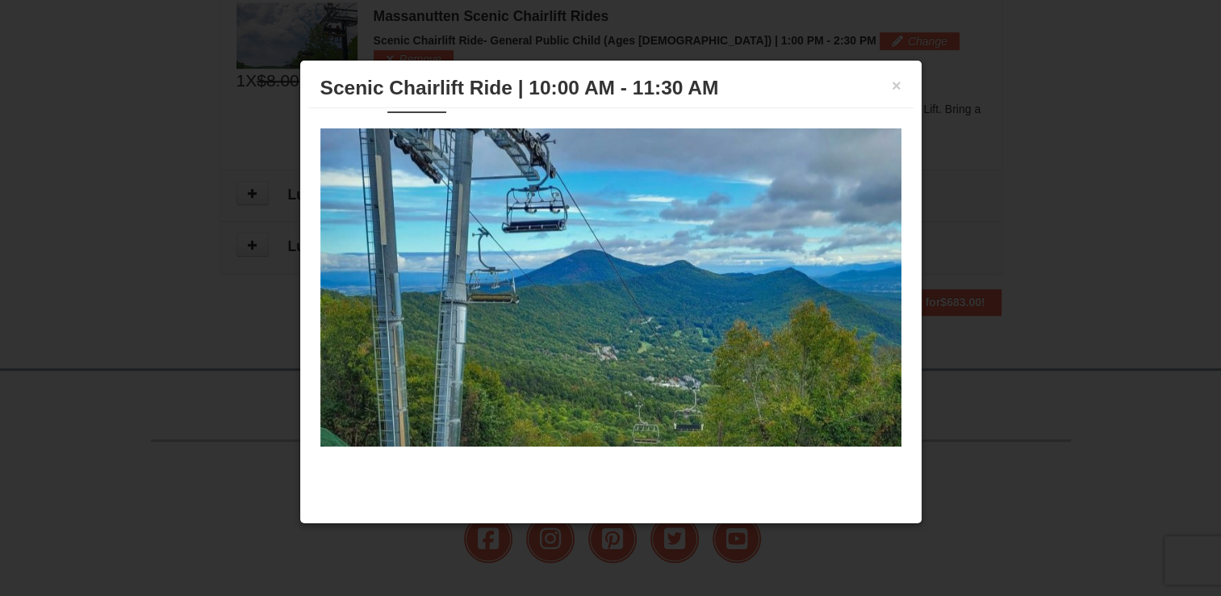
click at [551, 291] on img at bounding box center [610, 287] width 581 height 318
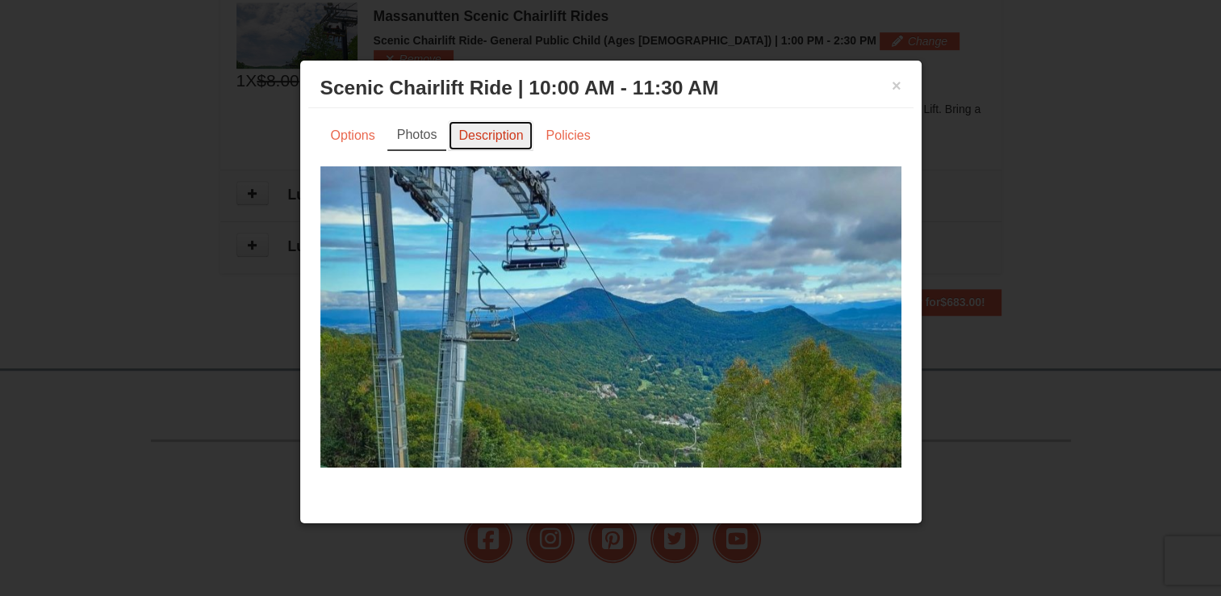
click at [507, 137] on link "Description" at bounding box center [491, 135] width 86 height 31
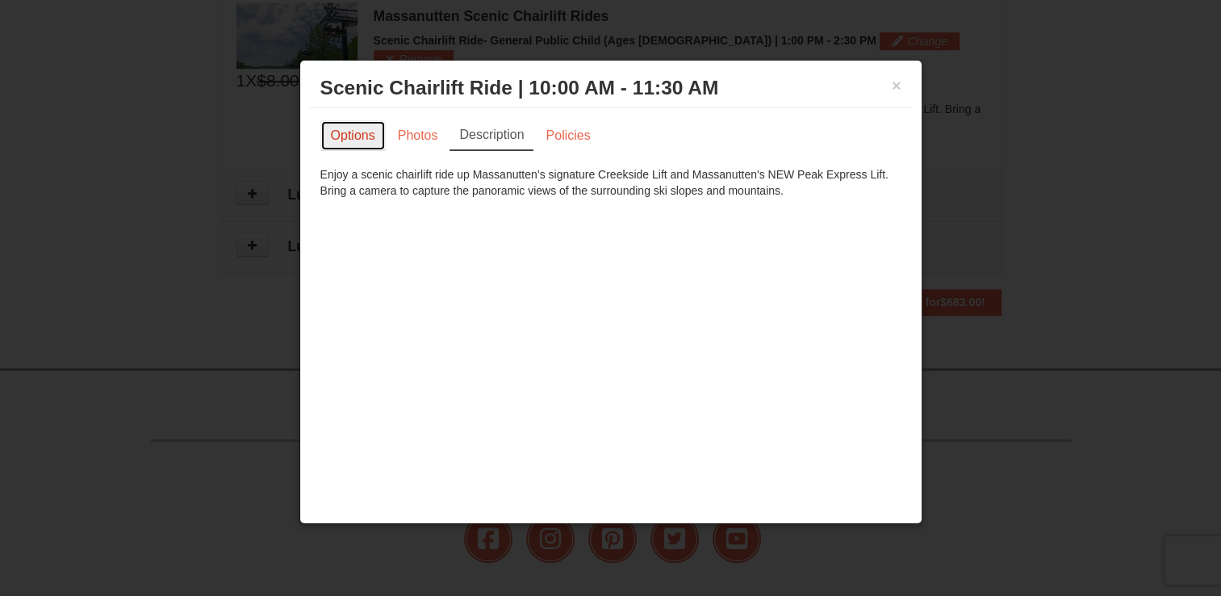
click at [368, 135] on link "Options" at bounding box center [352, 135] width 65 height 31
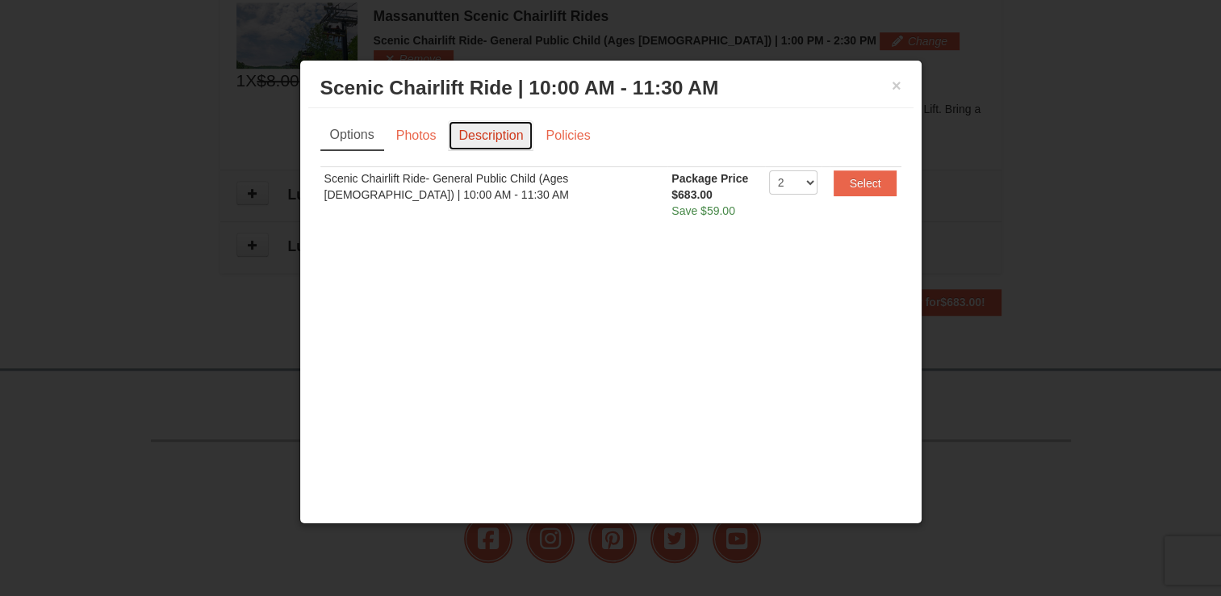
click at [488, 128] on link "Description" at bounding box center [491, 135] width 86 height 31
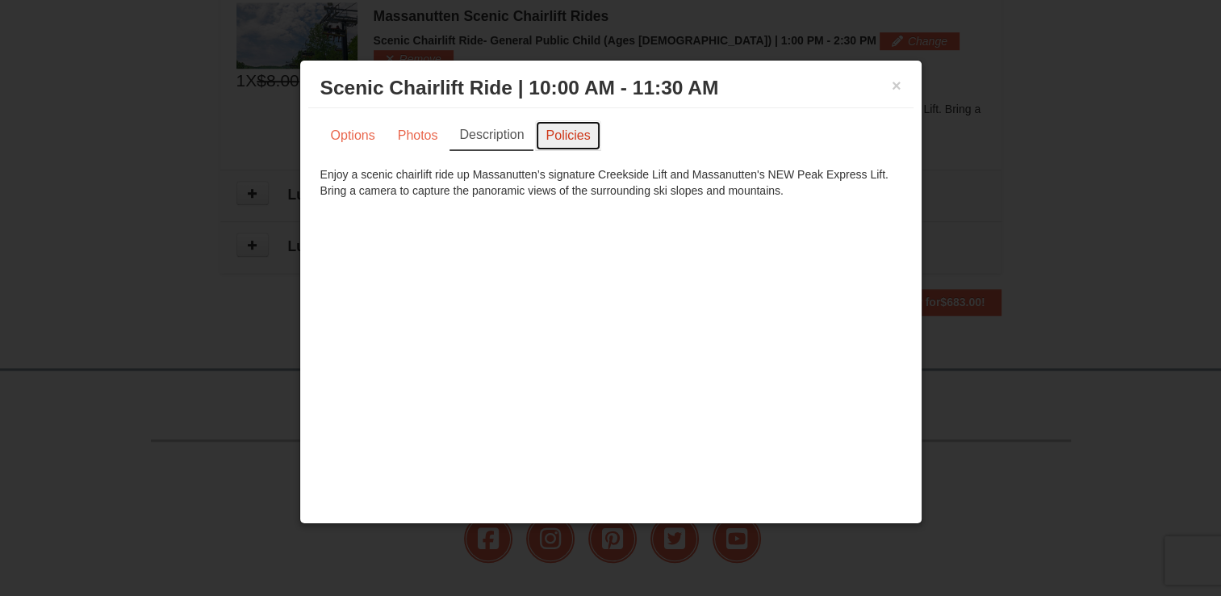
click at [551, 125] on link "Policies" at bounding box center [567, 135] width 65 height 31
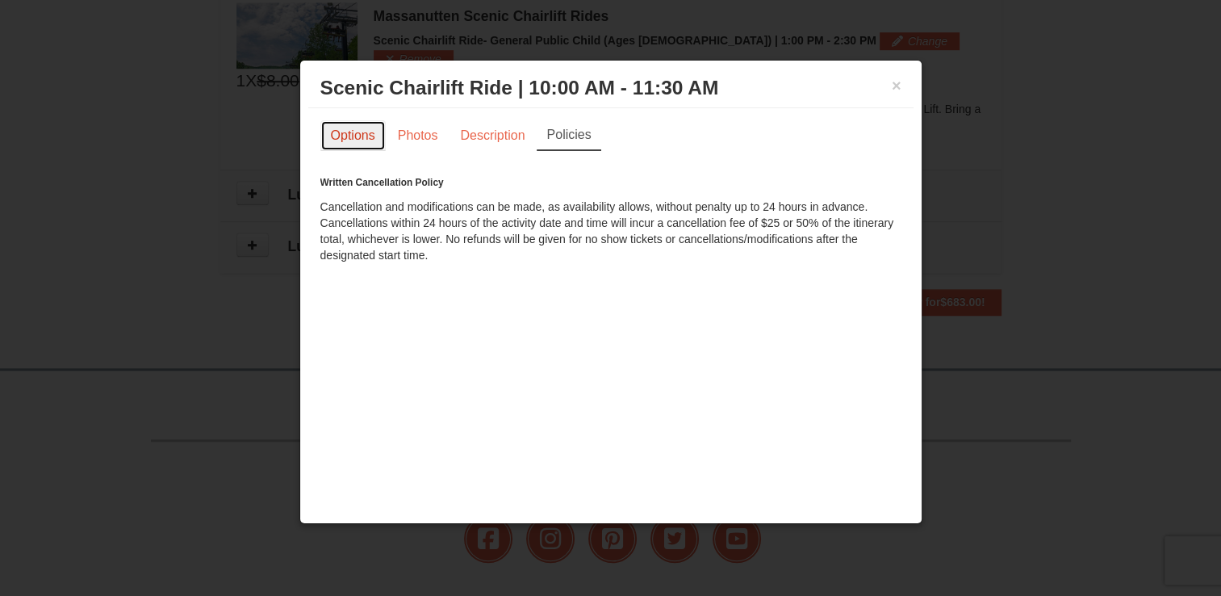
click at [352, 131] on link "Options" at bounding box center [352, 135] width 65 height 31
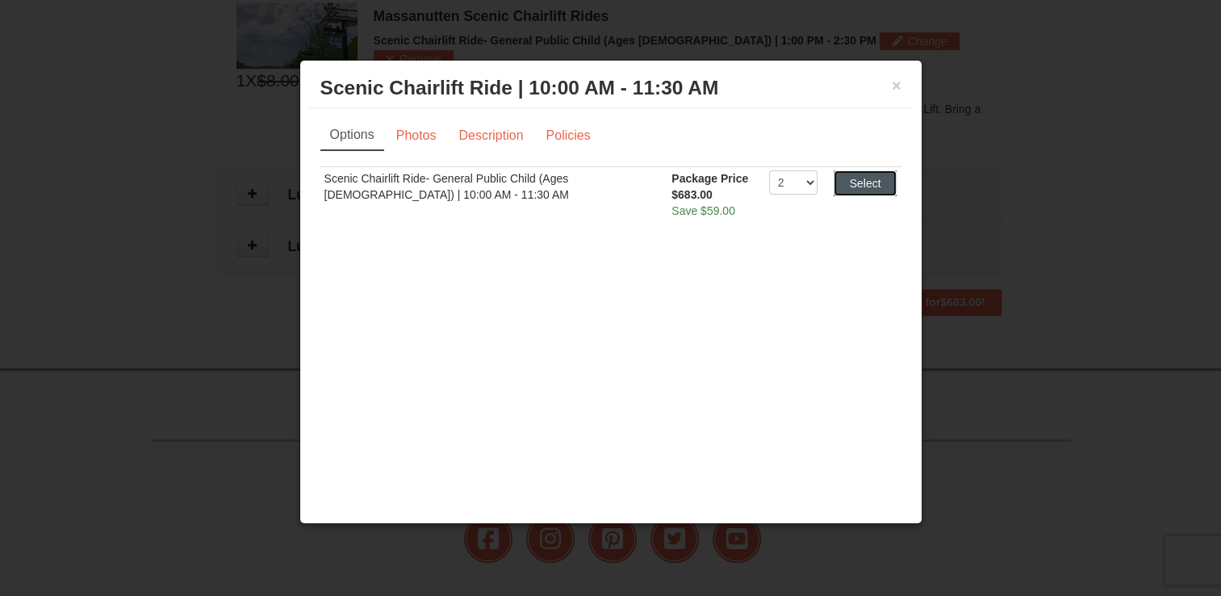
click at [856, 176] on button "Select" at bounding box center [866, 183] width 64 height 26
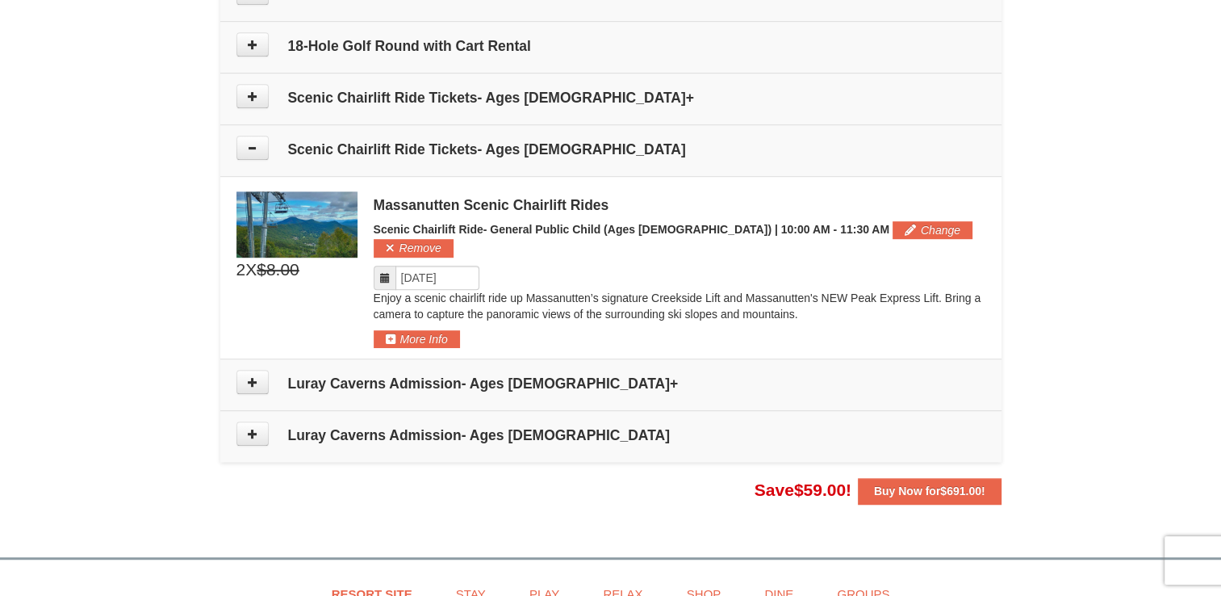
scroll to position [972, 0]
click at [907, 485] on strong "Buy Now for $691.00 !" at bounding box center [929, 491] width 111 height 13
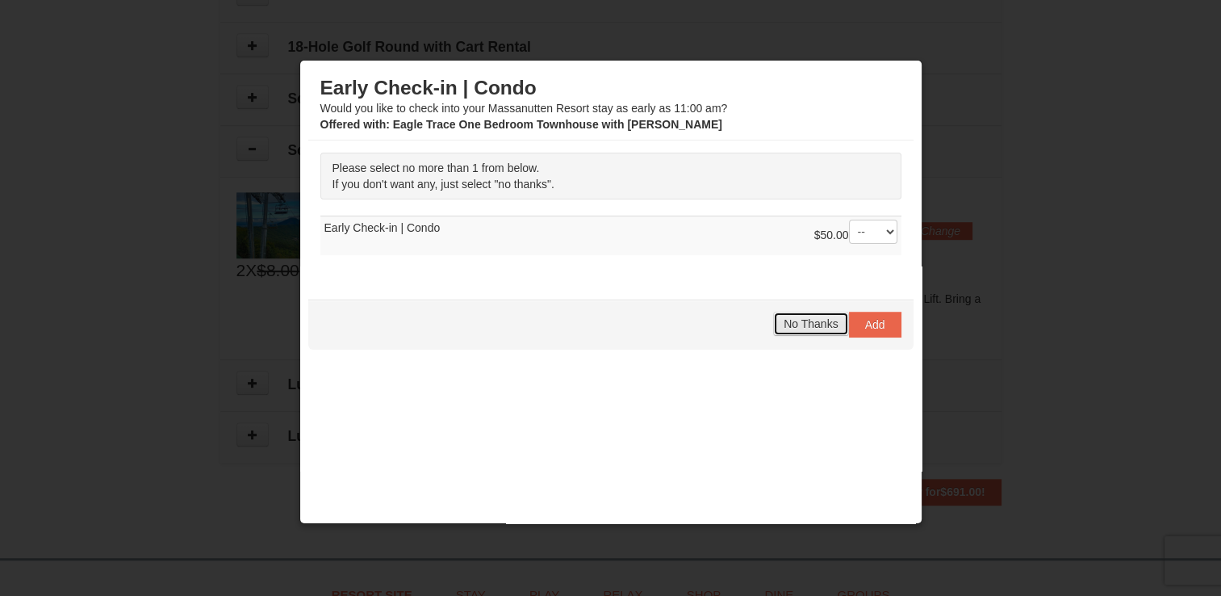
click at [787, 320] on span "No Thanks" at bounding box center [811, 323] width 54 height 13
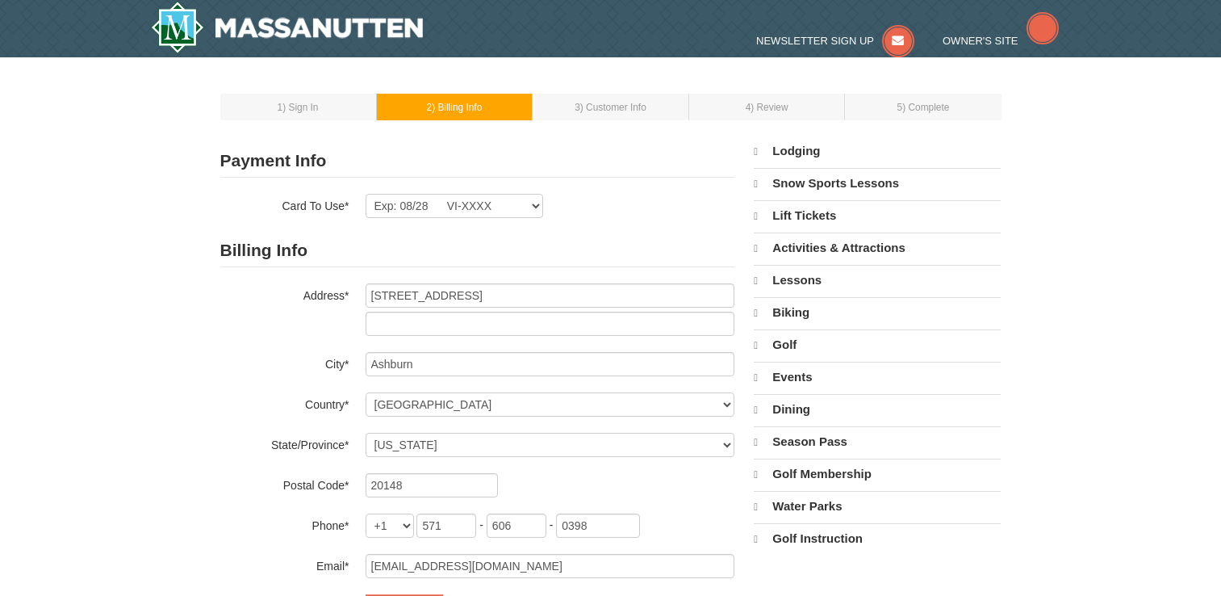
select select "VA"
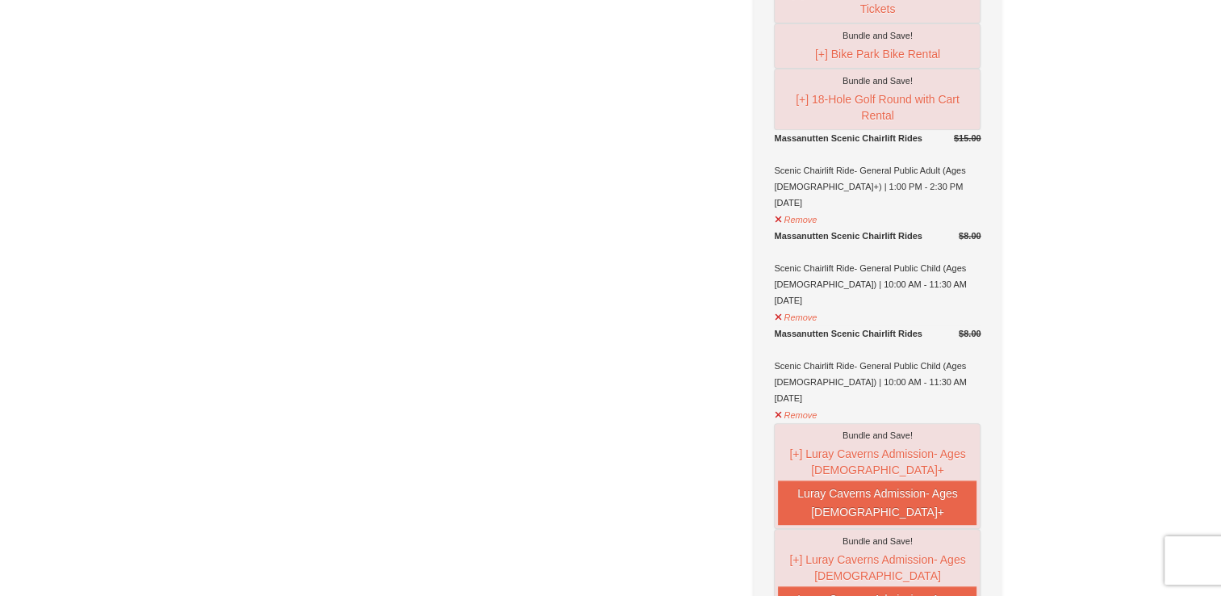
scroll to position [639, 0]
click at [798, 403] on button "Remove" at bounding box center [796, 413] width 44 height 20
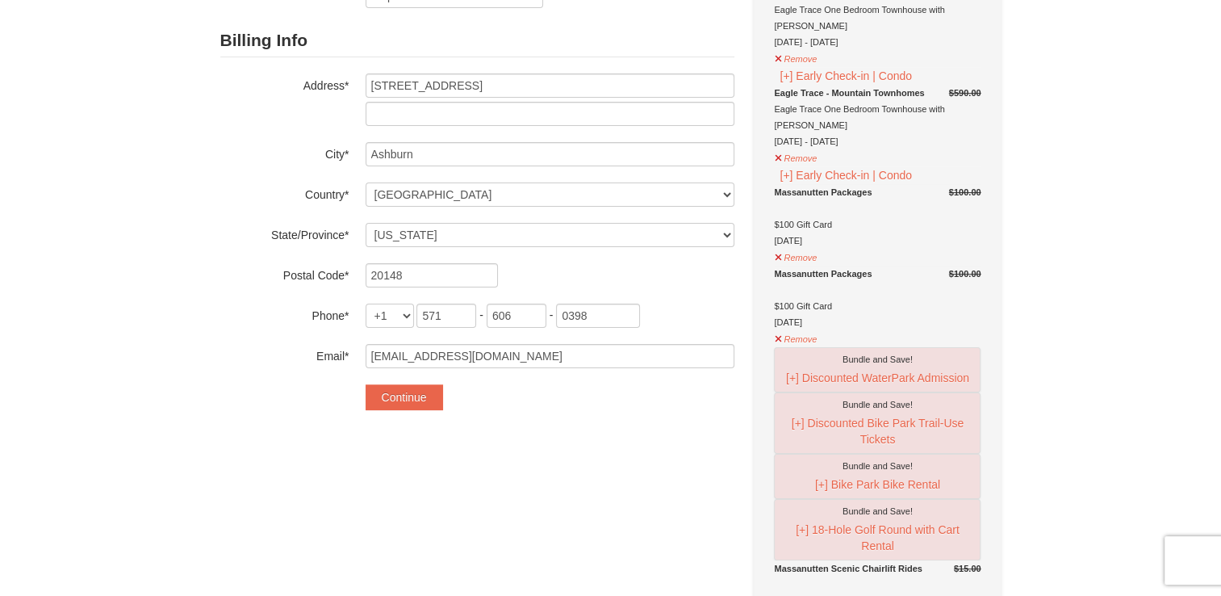
scroll to position [208, 0]
click at [782, 328] on button "Remove" at bounding box center [796, 338] width 44 height 20
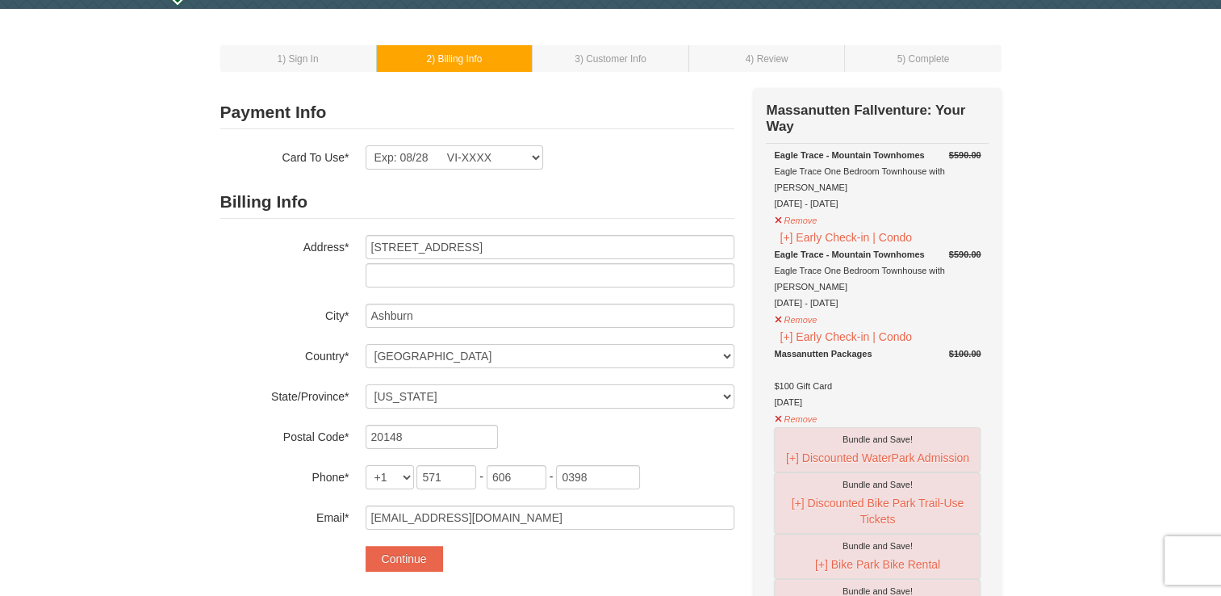
scroll to position [45, 0]
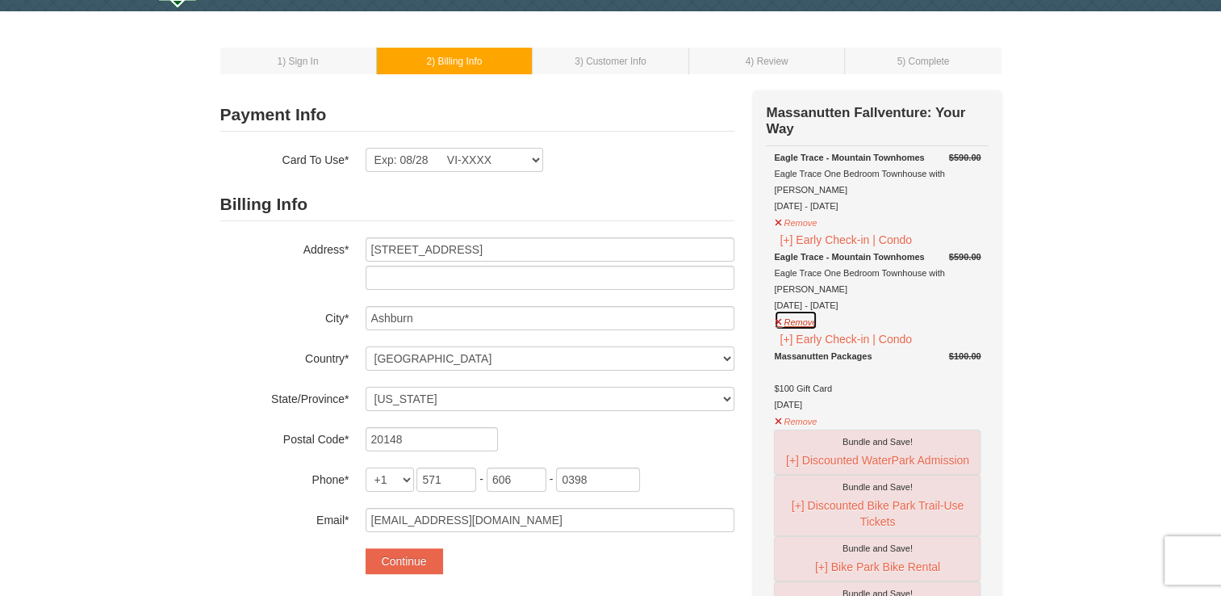
click at [805, 310] on button "Remove" at bounding box center [796, 320] width 44 height 20
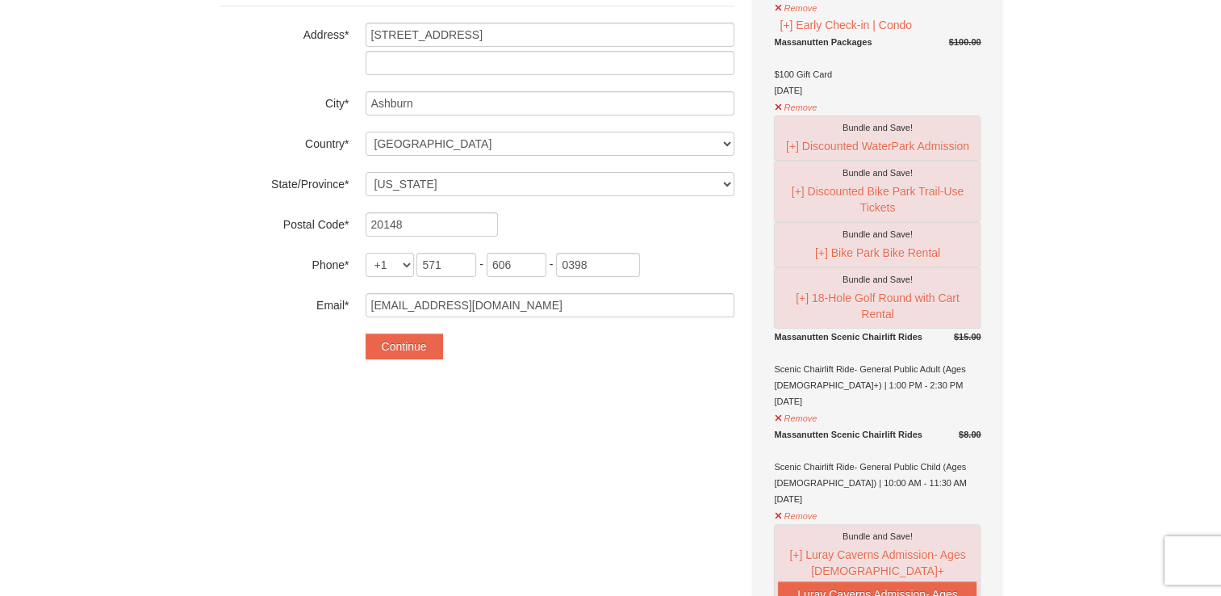
scroll to position [262, 0]
click at [798, 404] on button "Remove" at bounding box center [796, 414] width 44 height 20
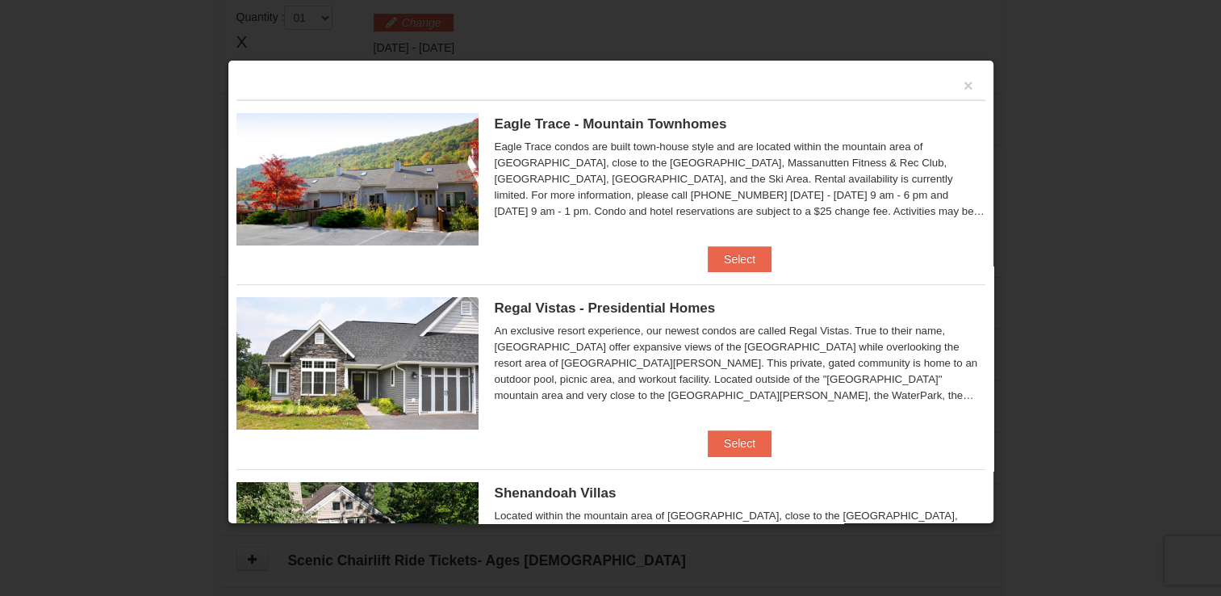
scroll to position [972, 0]
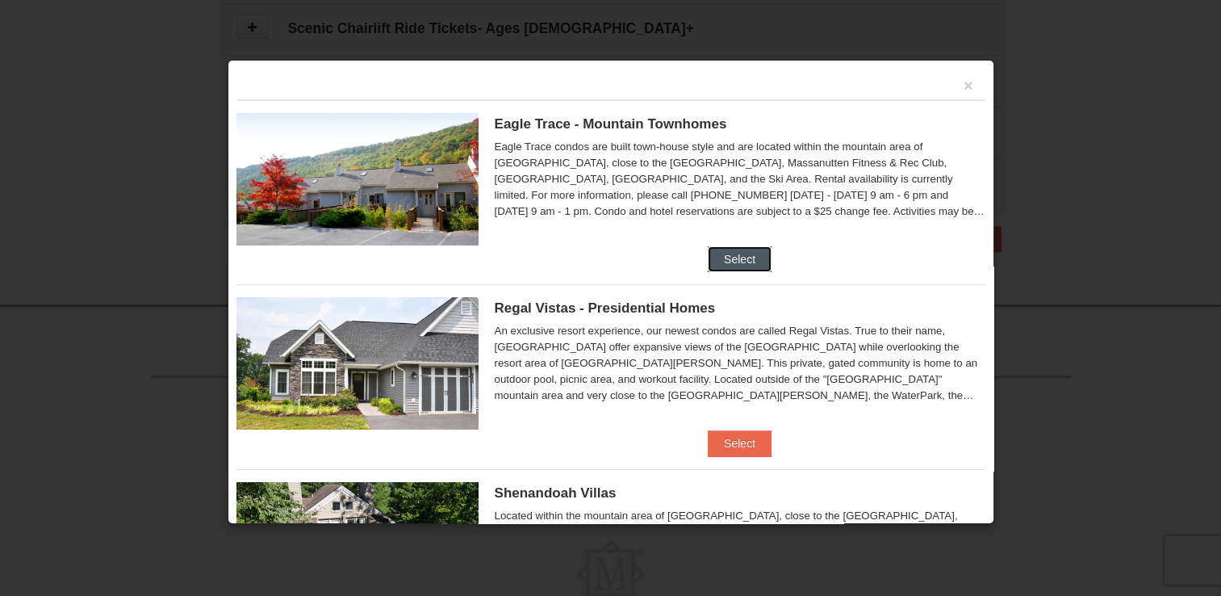
click at [708, 266] on button "Select" at bounding box center [740, 259] width 64 height 26
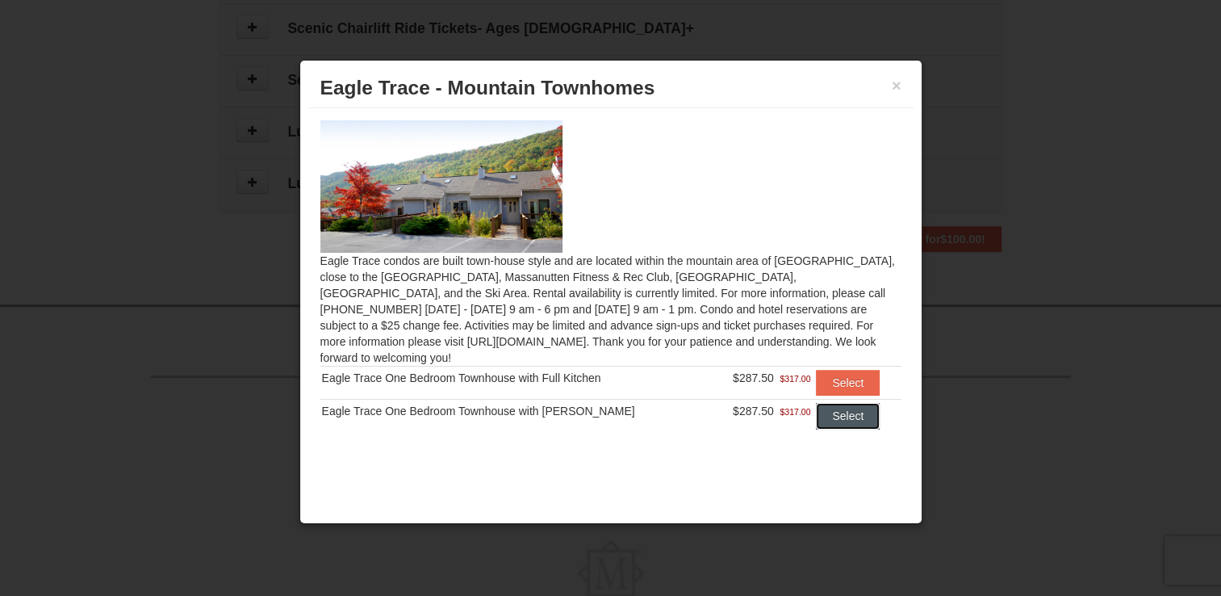
click at [825, 403] on button "Select" at bounding box center [848, 416] width 64 height 26
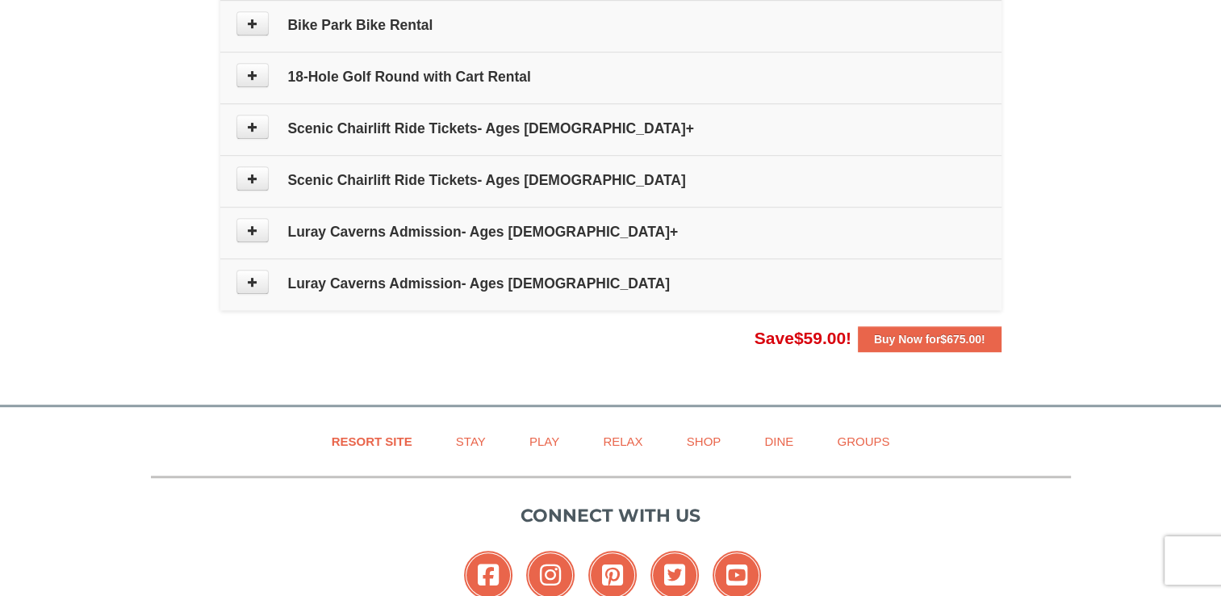
scroll to position [935, 0]
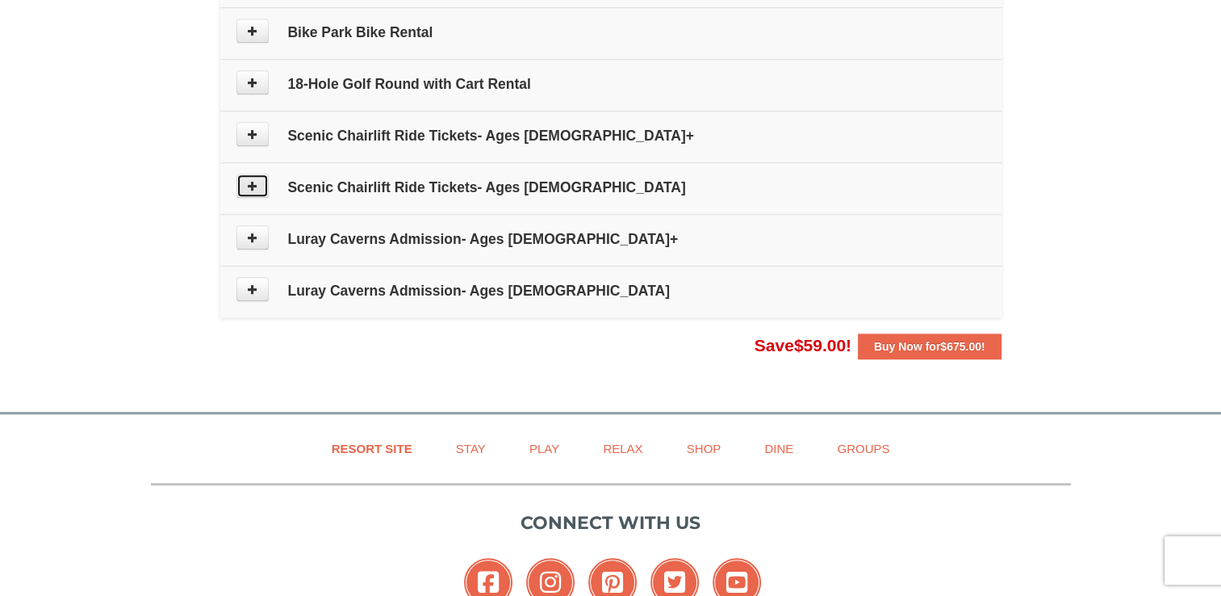
click at [237, 186] on button at bounding box center [253, 186] width 32 height 24
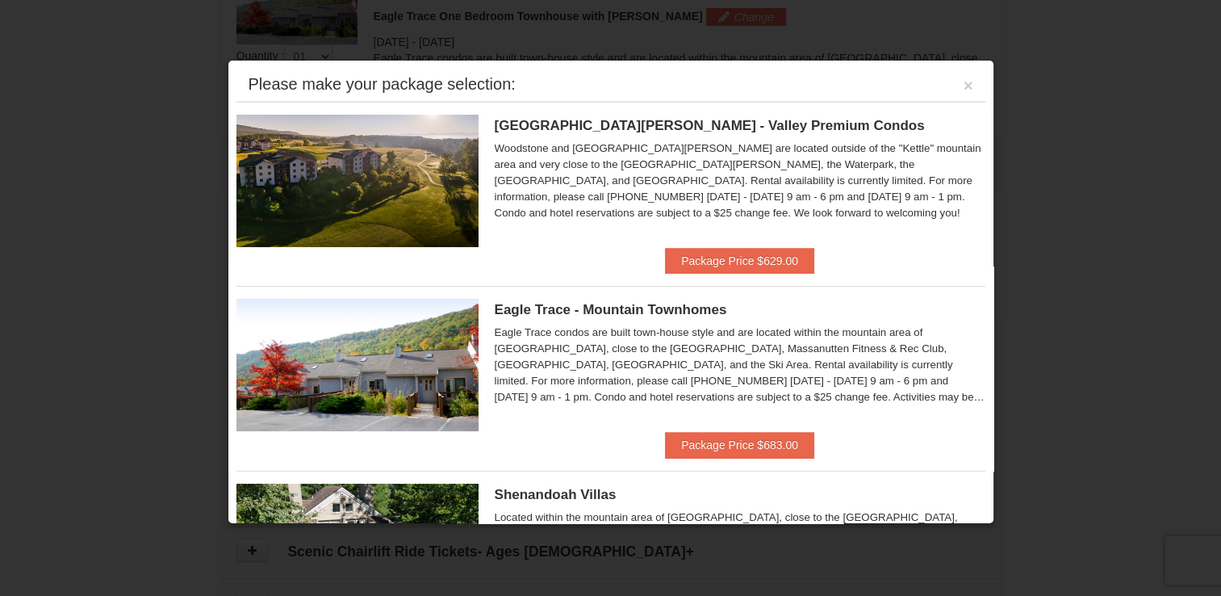
scroll to position [496, 0]
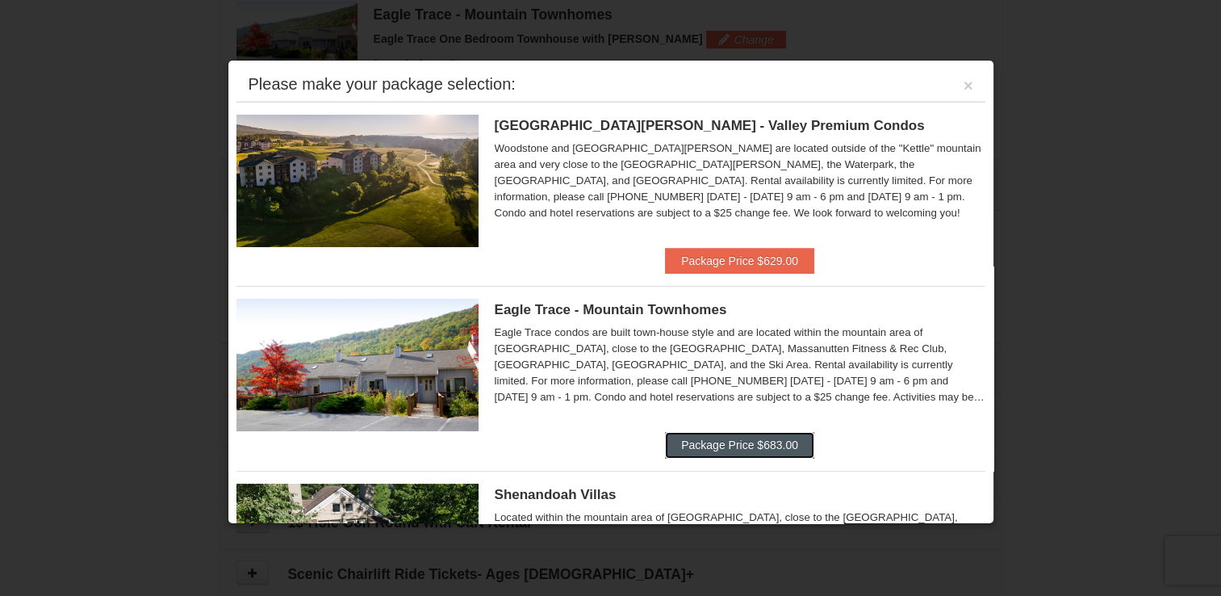
click at [769, 450] on button "Package Price $683.00" at bounding box center [739, 445] width 149 height 26
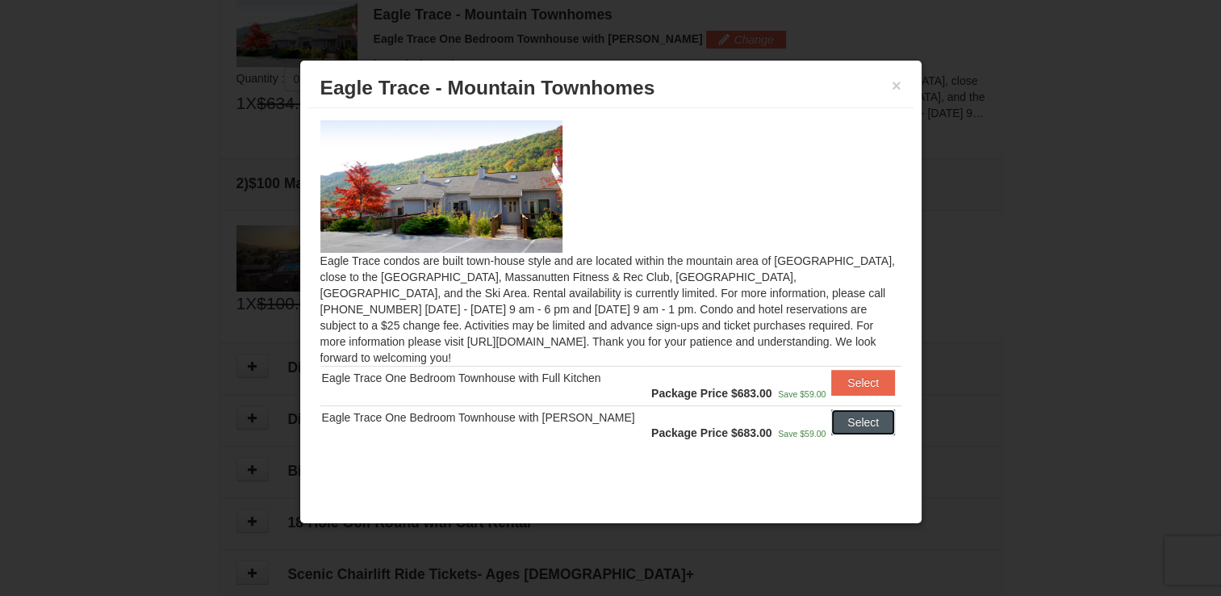
click at [837, 409] on button "Select" at bounding box center [863, 422] width 64 height 26
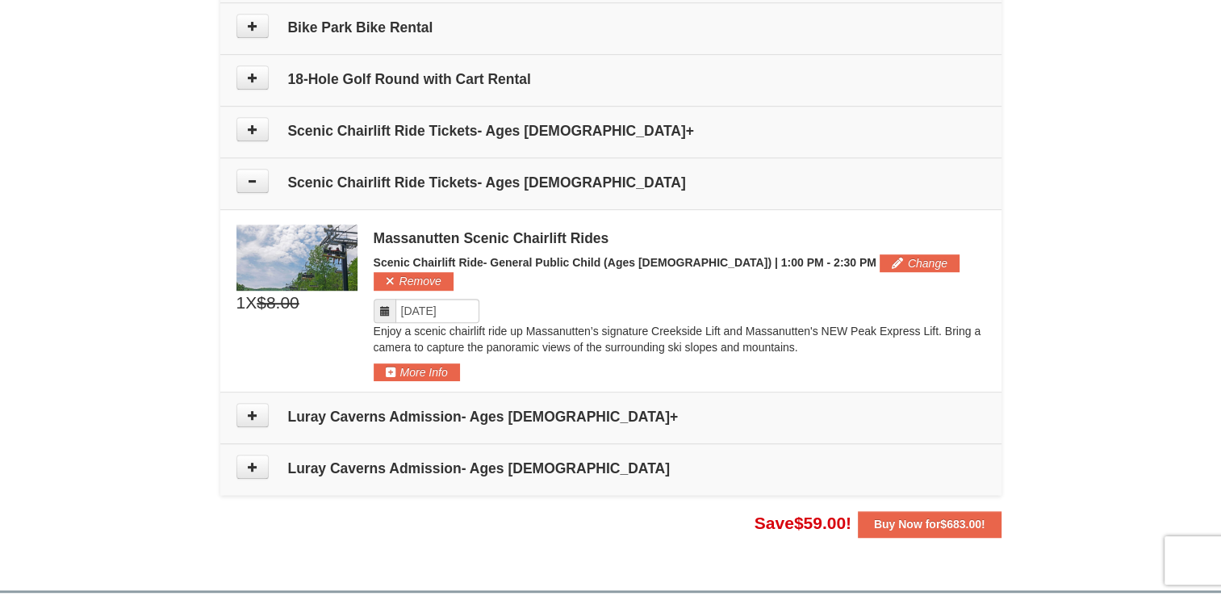
scroll to position [949, 0]
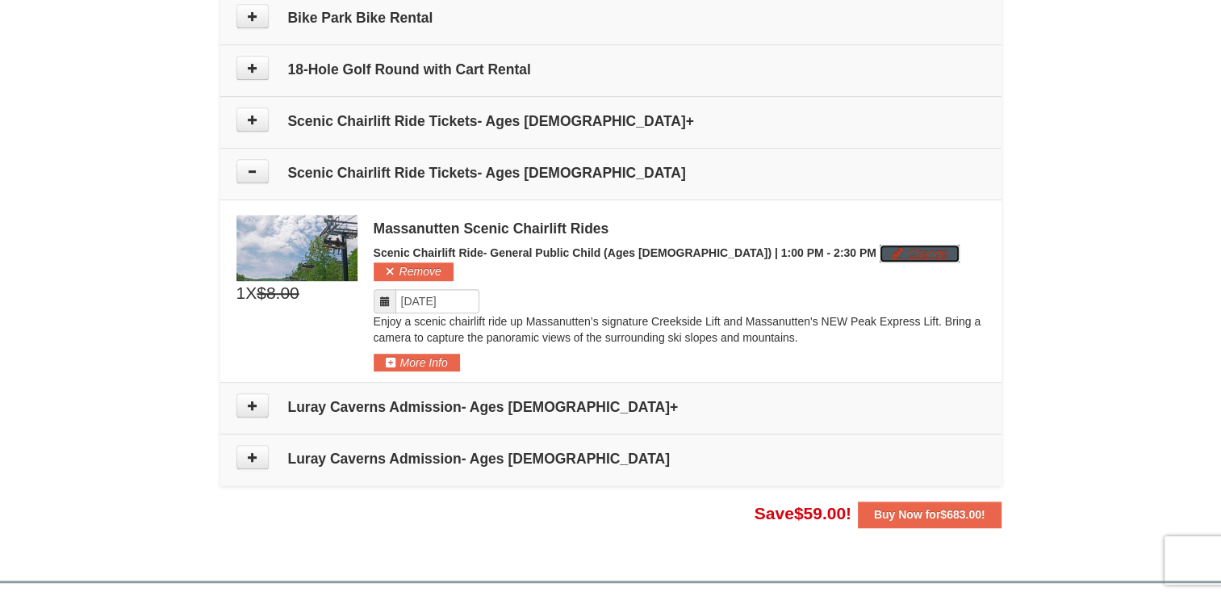
click at [880, 254] on button "Change" at bounding box center [920, 254] width 80 height 18
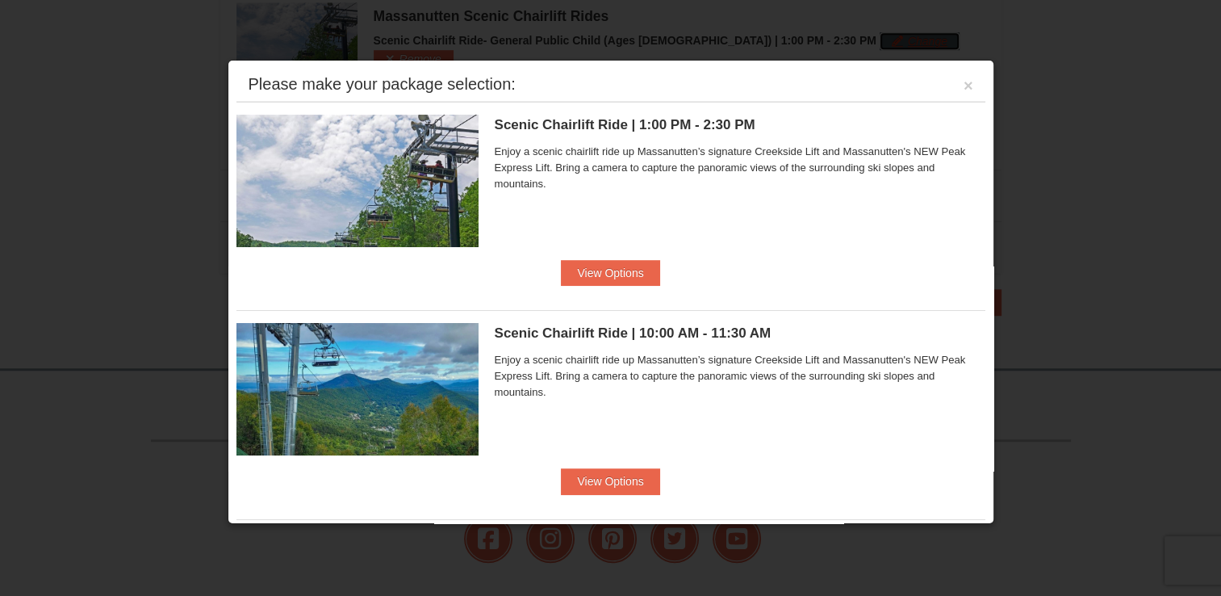
scroll to position [121, 0]
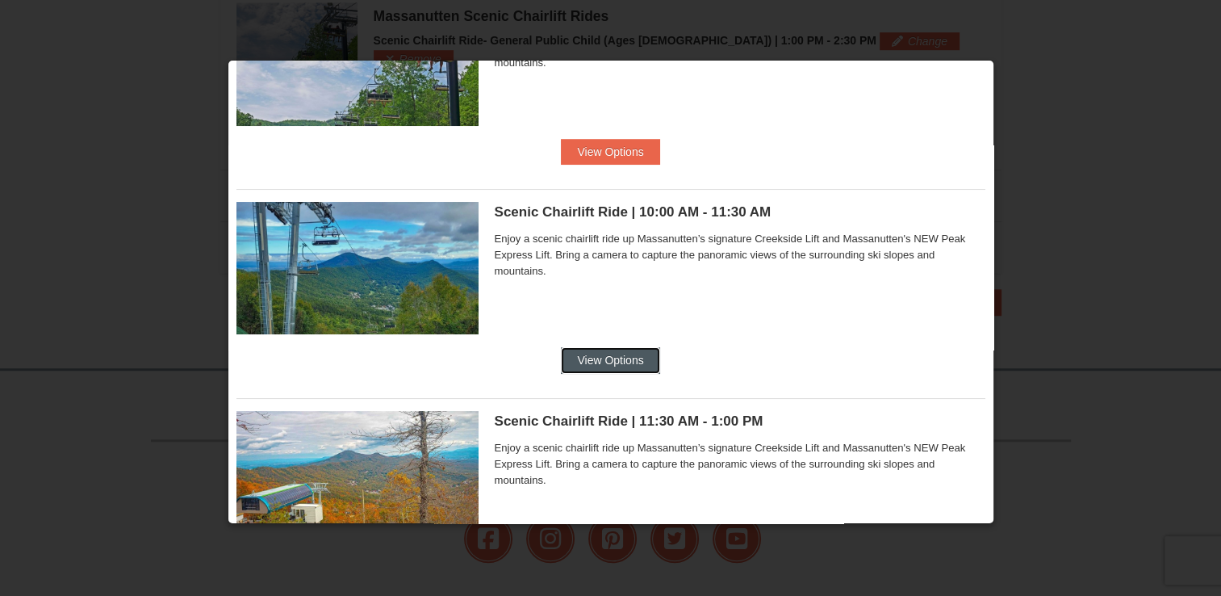
click at [597, 363] on button "View Options" at bounding box center [610, 360] width 98 height 26
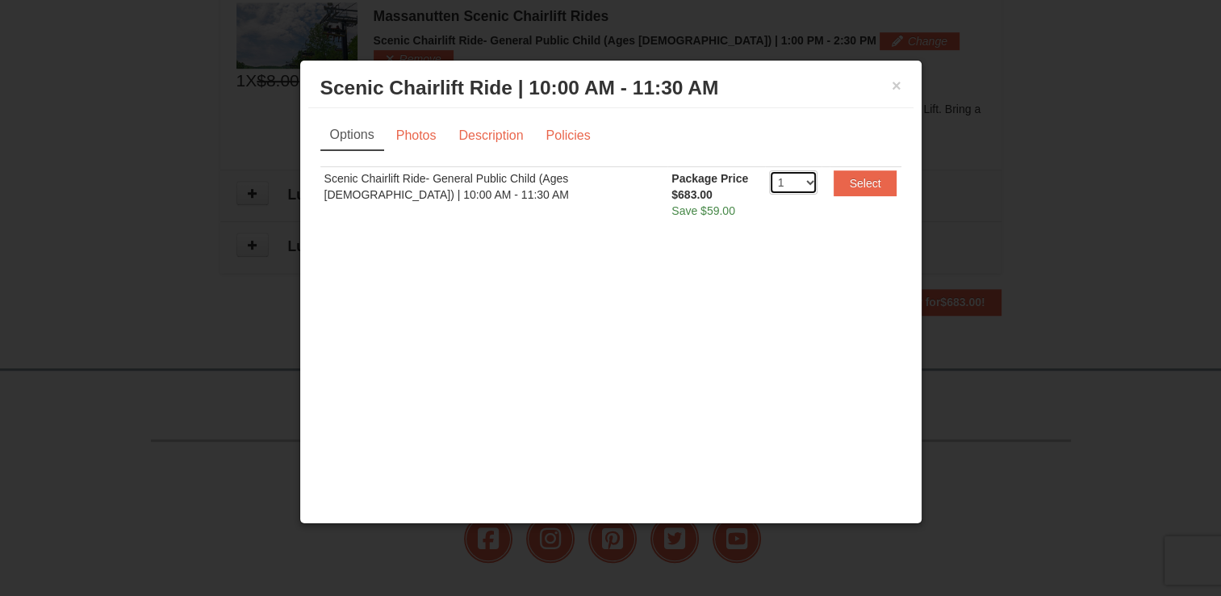
click at [796, 178] on select "1 2 3 4 5 6 7 8 9 10 11 12 13 14 15 16 17 18 19 20" at bounding box center [793, 182] width 48 height 24
select select "2"
click at [769, 170] on select "1 2 3 4 5 6 7 8 9 10 11 12 13 14 15 16 17 18 19 20" at bounding box center [793, 182] width 48 height 24
click at [865, 186] on button "Select" at bounding box center [866, 183] width 64 height 26
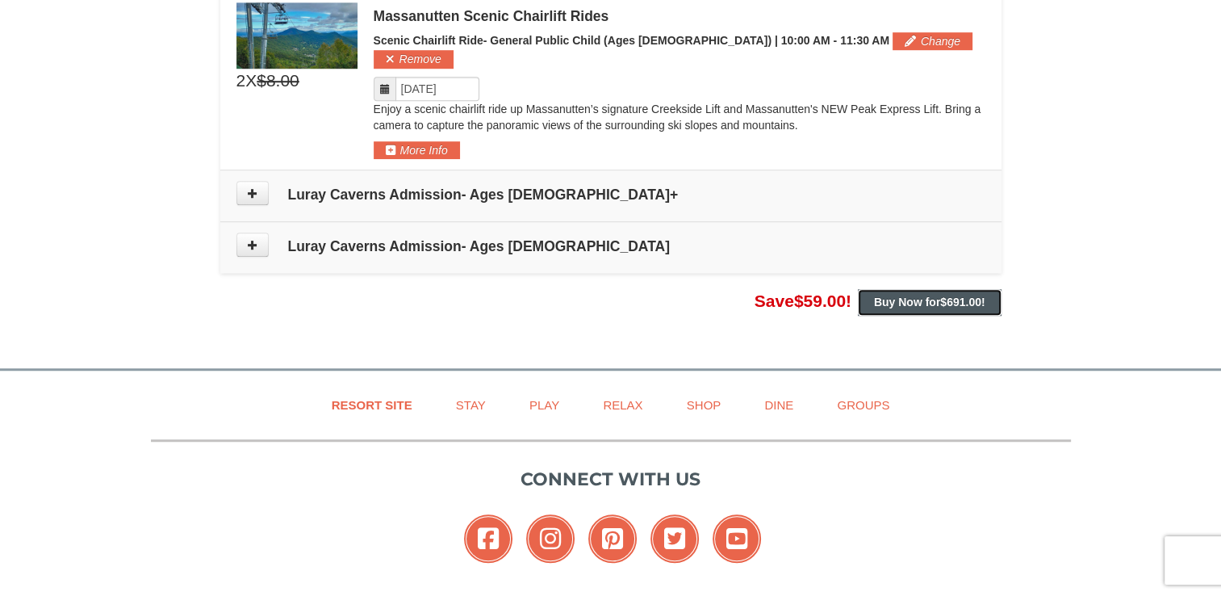
click at [891, 295] on strong "Buy Now for $691.00 !" at bounding box center [929, 301] width 111 height 13
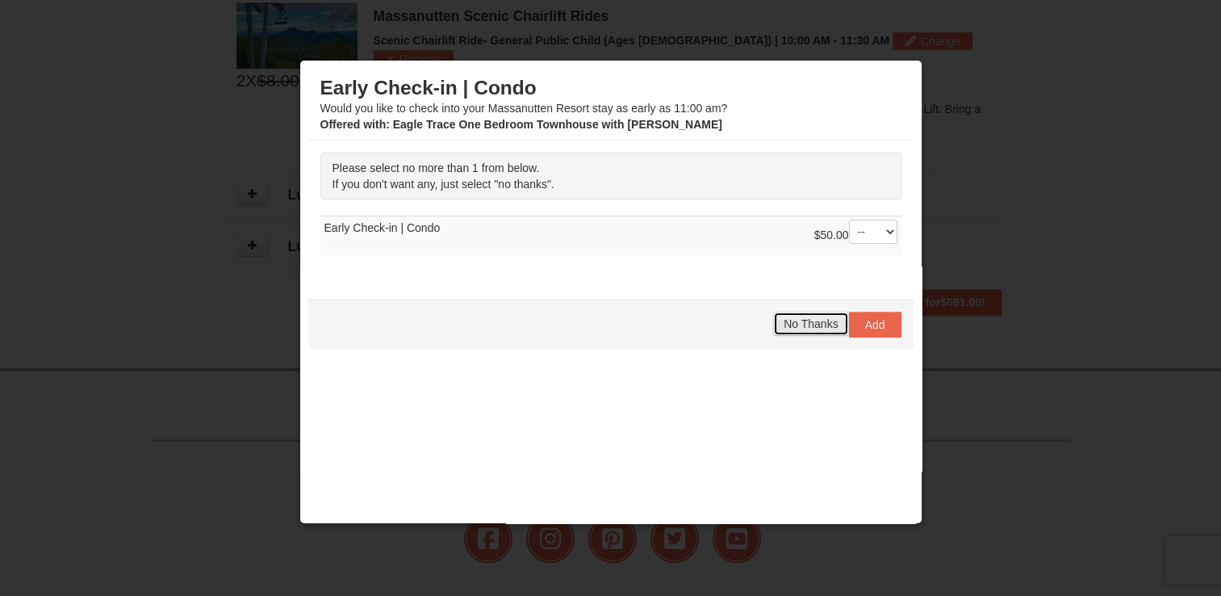
click at [784, 319] on span "No Thanks" at bounding box center [811, 323] width 54 height 13
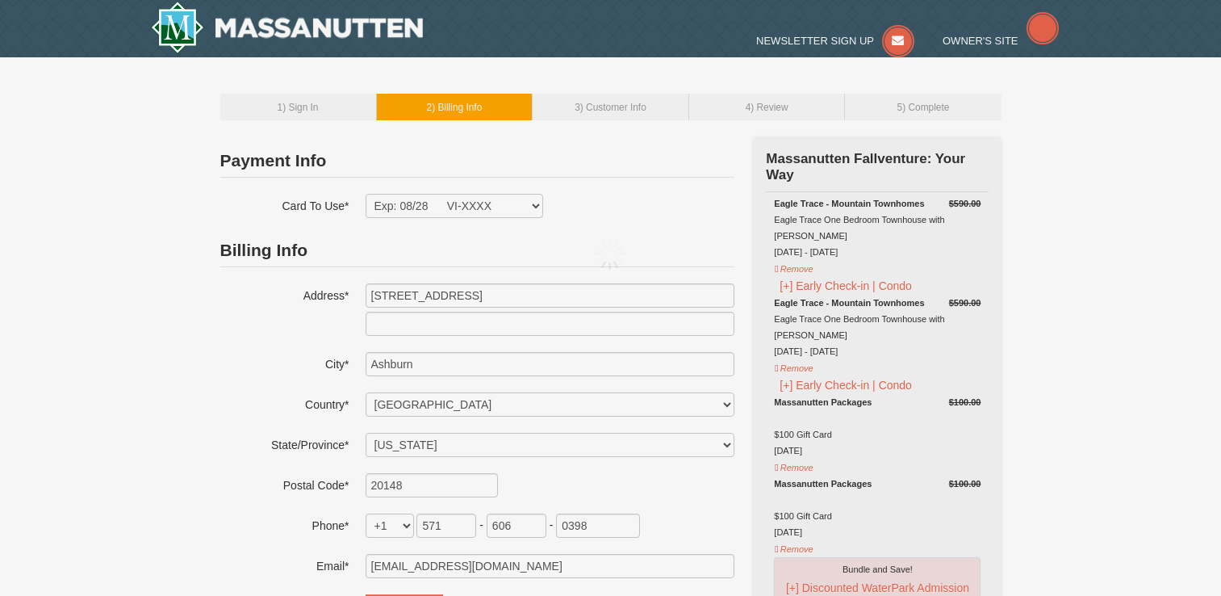
select select "VA"
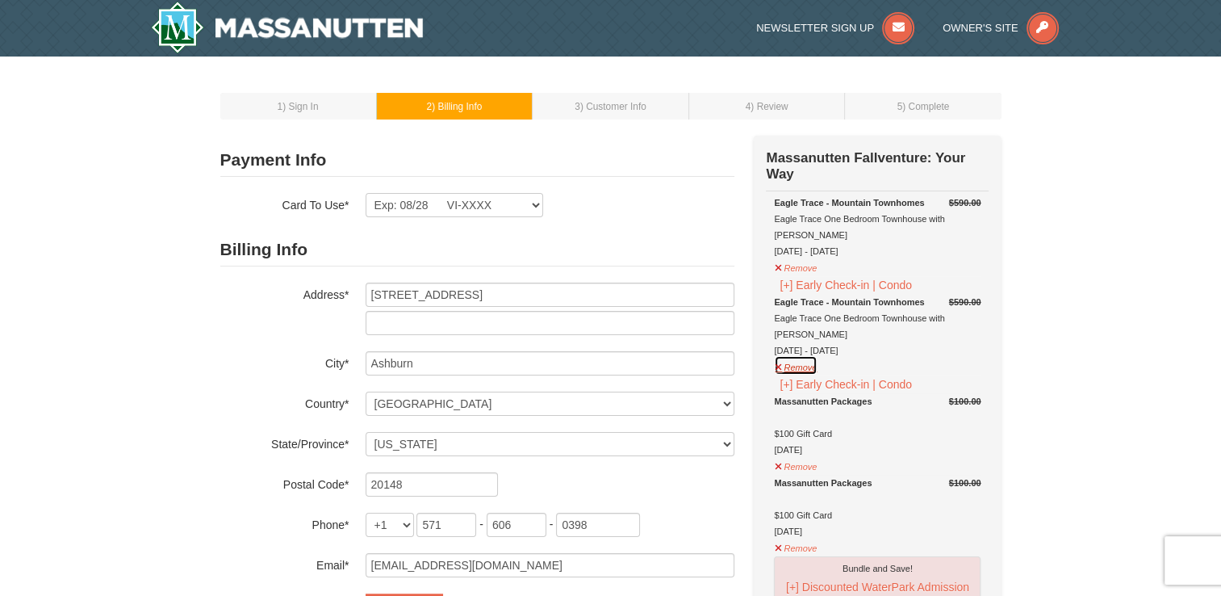
click at [785, 355] on button "Remove" at bounding box center [796, 365] width 44 height 20
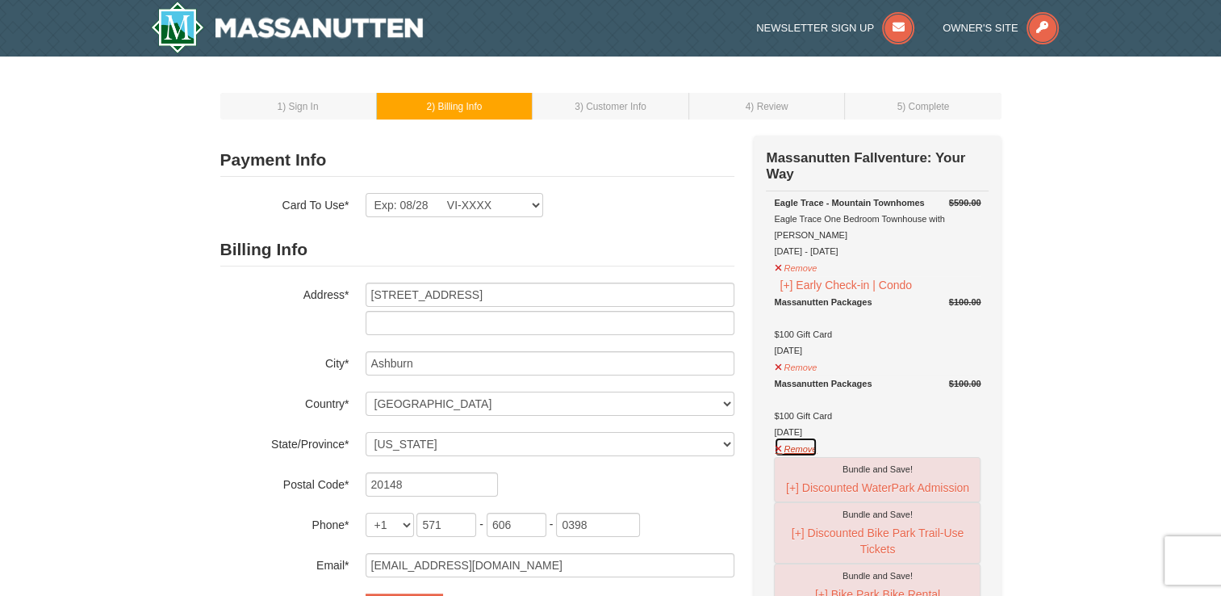
click at [794, 437] on button "Remove" at bounding box center [796, 447] width 44 height 20
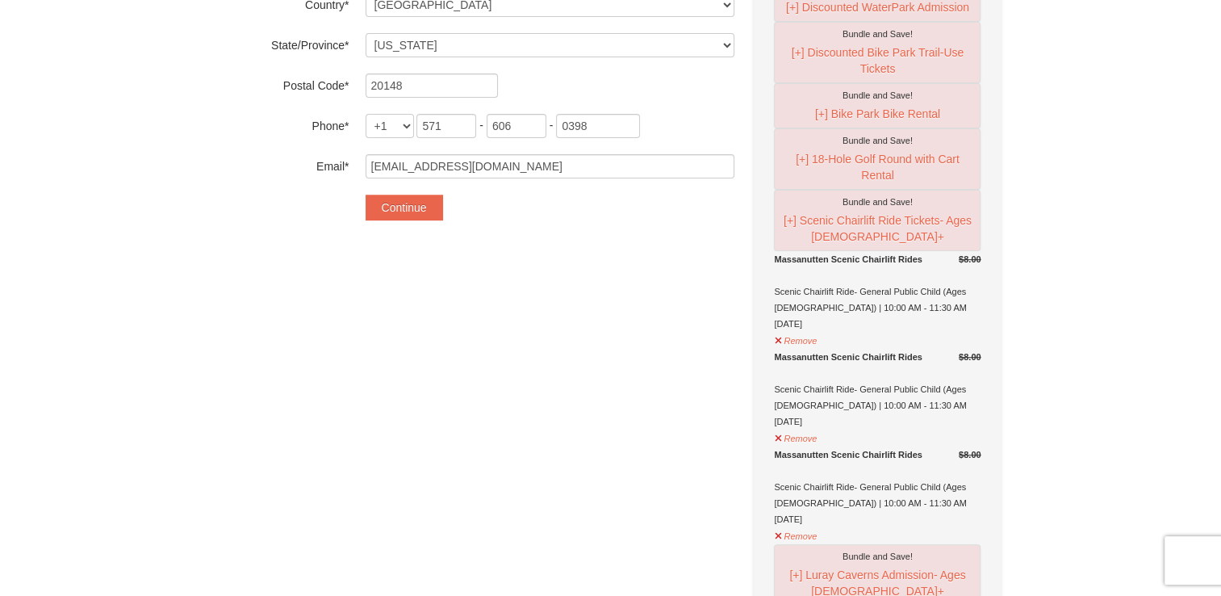
scroll to position [400, 0]
click at [791, 327] on button "Remove" at bounding box center [796, 337] width 44 height 20
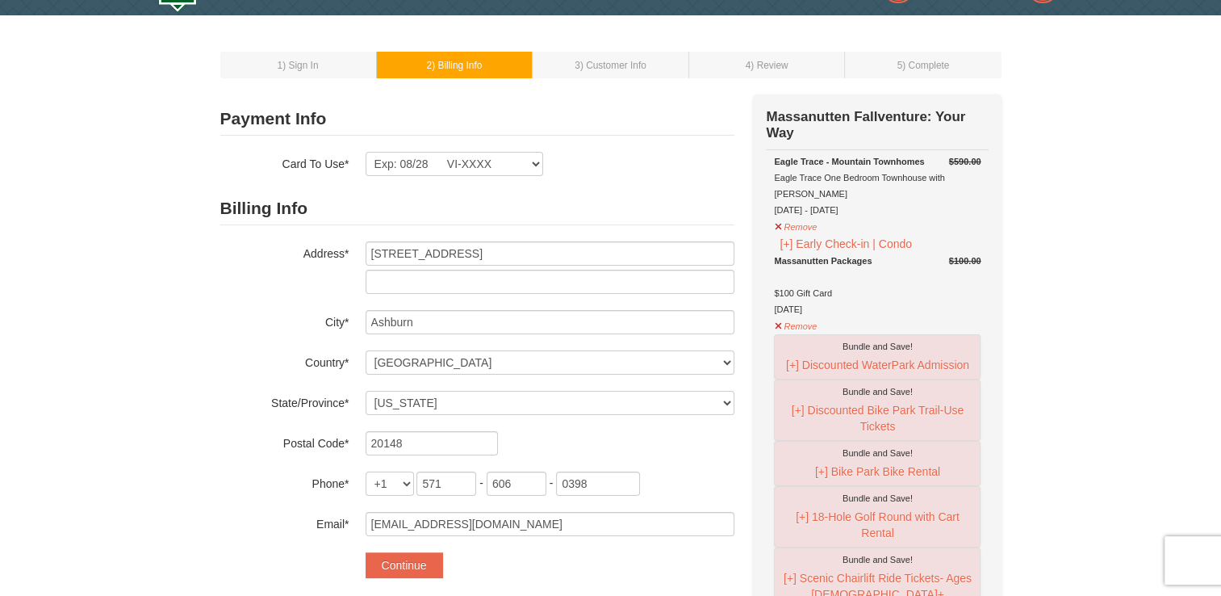
scroll to position [0, 0]
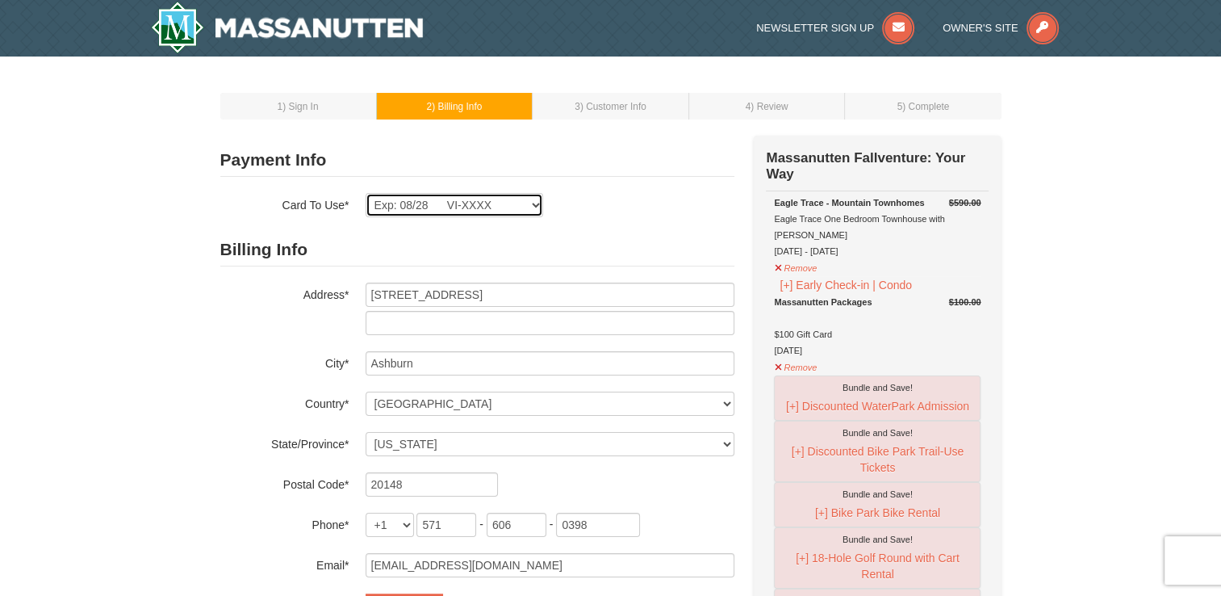
click at [510, 195] on select "Exp: 08/28 VI-XXXX New Card" at bounding box center [455, 205] width 178 height 24
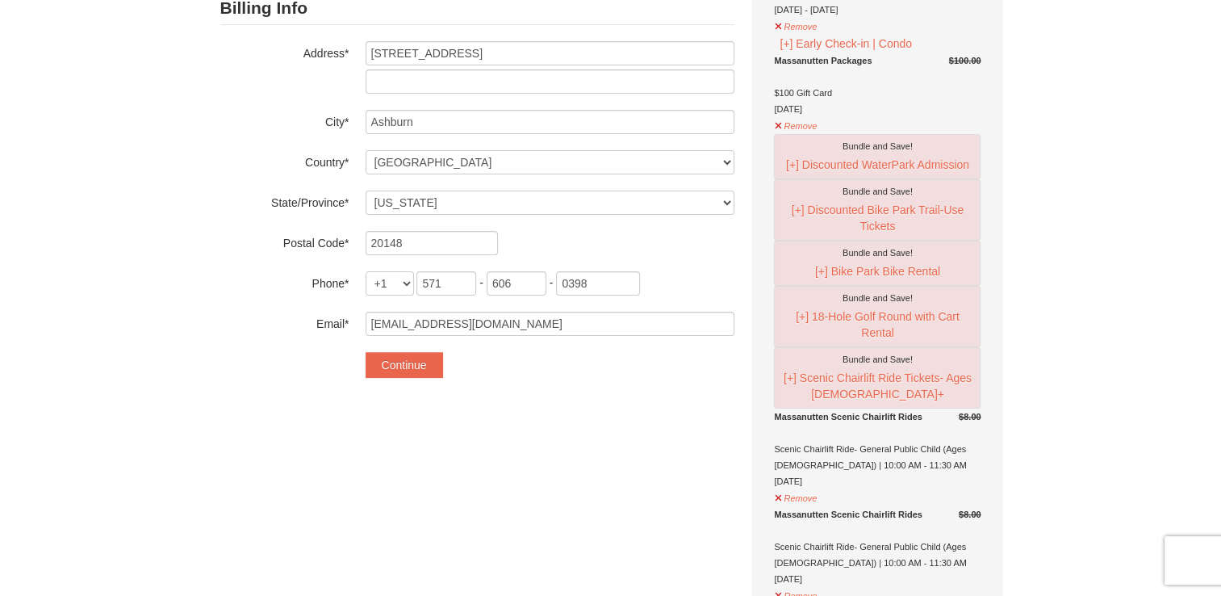
scroll to position [232, 0]
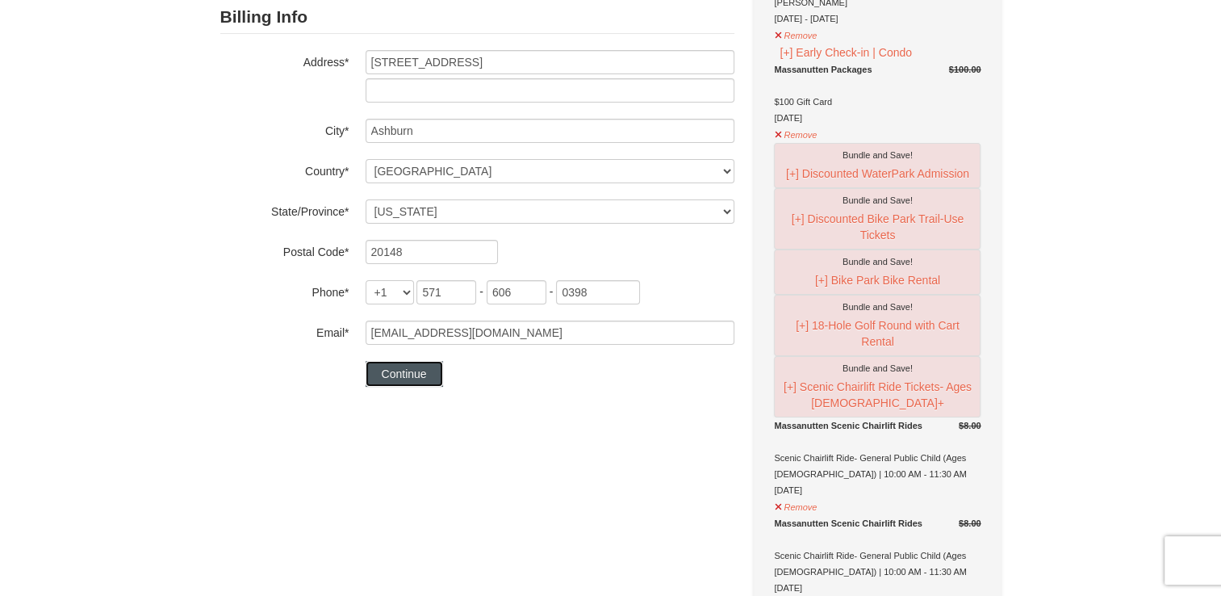
click at [391, 376] on button "Continue" at bounding box center [404, 374] width 77 height 26
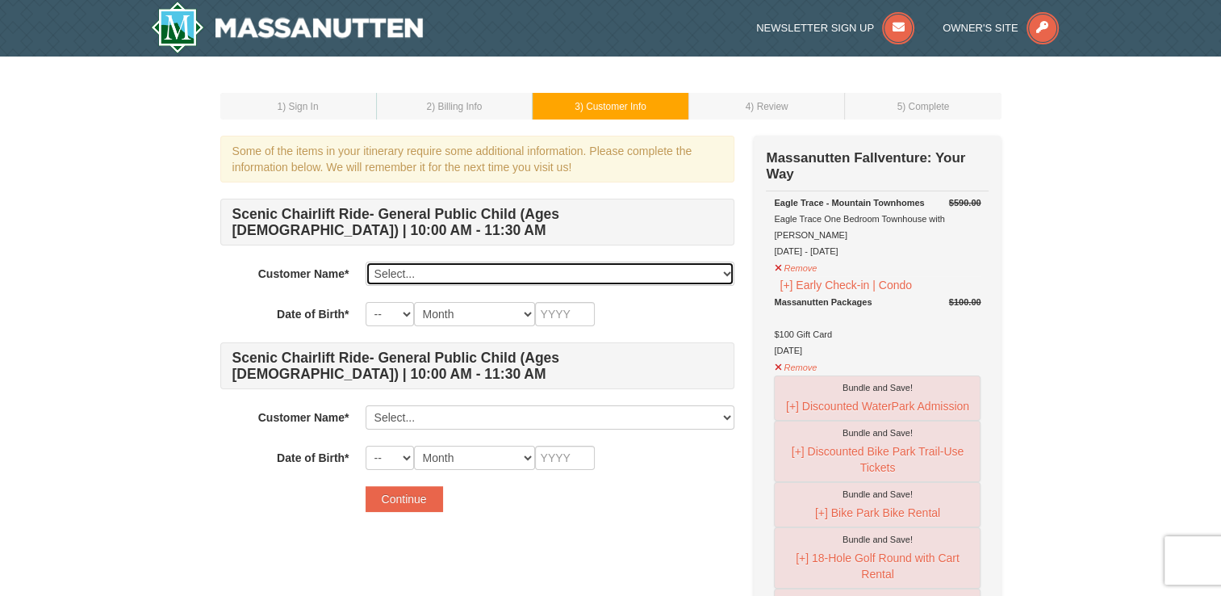
click at [422, 270] on select "Select... [PERSON_NAME] Add New..." at bounding box center [550, 274] width 369 height 24
select select "28246865"
click at [366, 262] on select "Select... [PERSON_NAME] Add New..." at bounding box center [550, 274] width 369 height 24
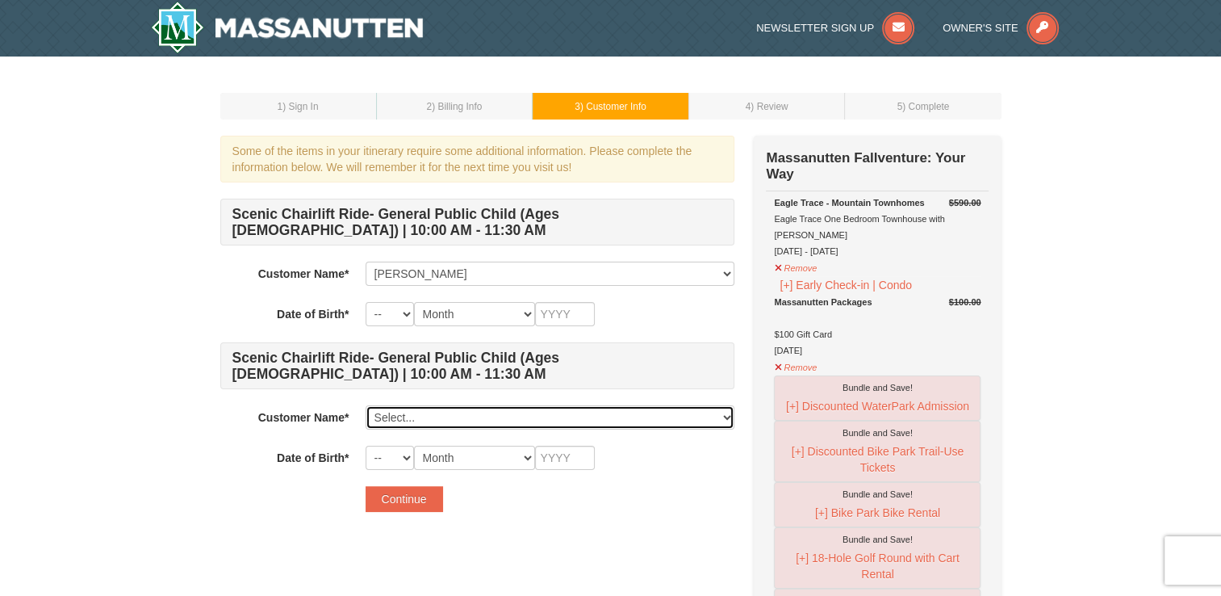
click at [435, 407] on select "Select... [PERSON_NAME] Add New..." at bounding box center [550, 417] width 369 height 24
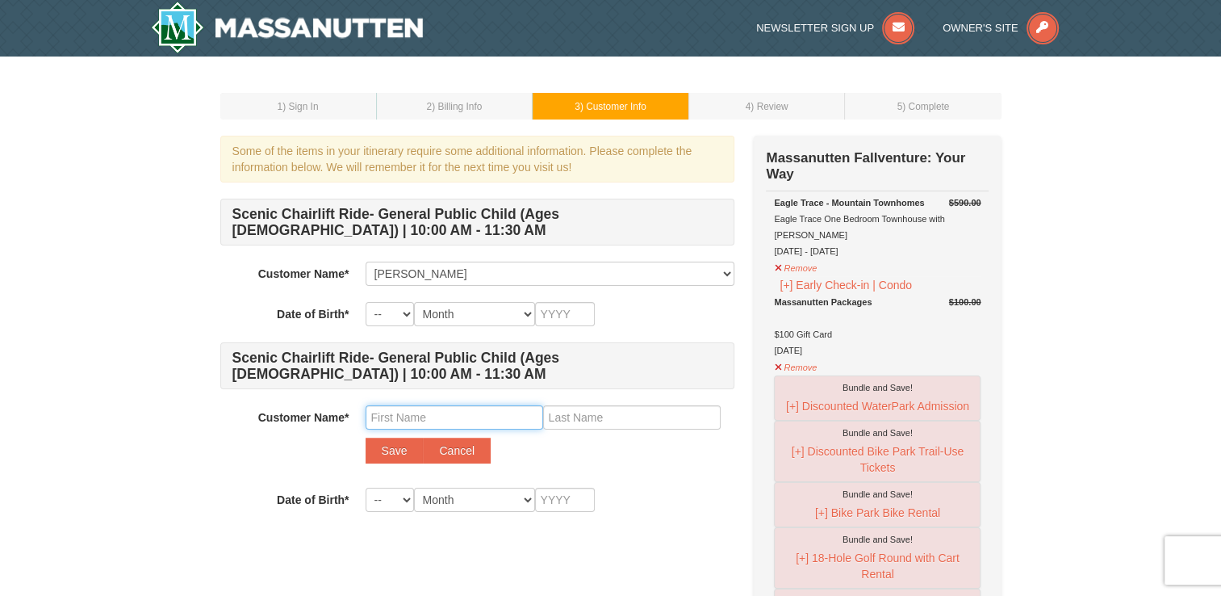
click at [427, 425] on input "text" at bounding box center [455, 417] width 178 height 24
type input "Kaylah"
click at [564, 420] on input "text" at bounding box center [632, 417] width 178 height 24
type input "[PERSON_NAME]"
click at [396, 447] on button "Save" at bounding box center [395, 451] width 58 height 26
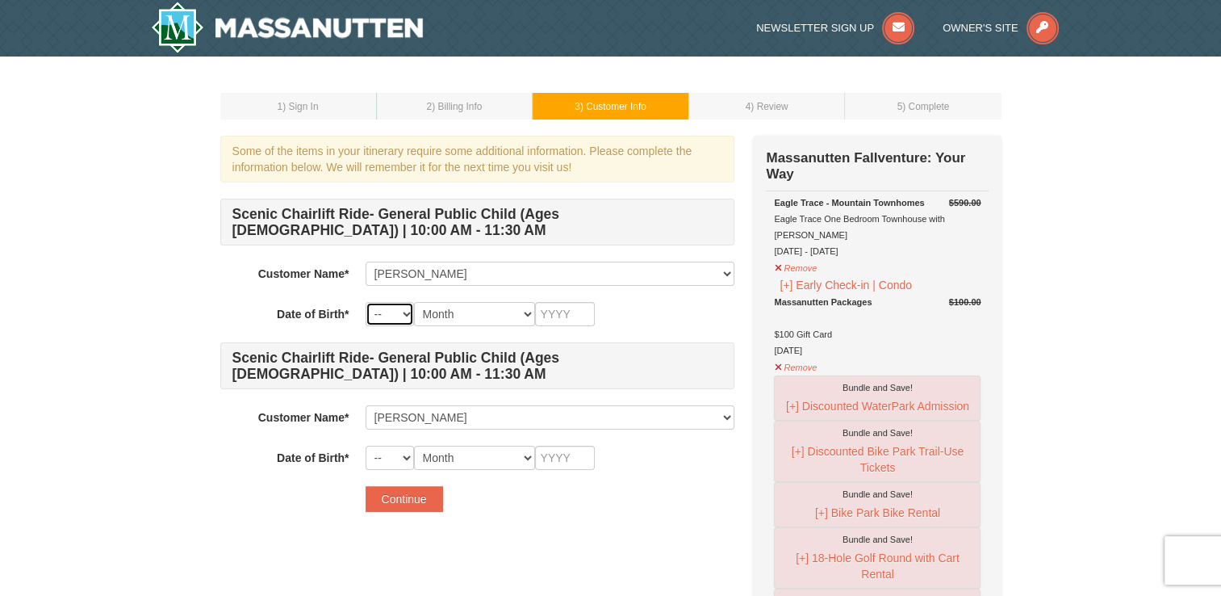
click at [390, 312] on select "-- 01 02 03 04 05 06 07 08 09 10 11 12 13 14 15 16 17 18 19 20 21 22 23 24 25 2…" at bounding box center [390, 314] width 48 height 24
select select "29"
click at [366, 302] on select "-- 01 02 03 04 05 06 07 08 09 10 11 12 13 14 15 16 17 18 19 20 21 22 23 24 25 2…" at bounding box center [390, 314] width 48 height 24
click at [460, 319] on select "Month January February March April May June July August September October Novem…" at bounding box center [474, 314] width 121 height 24
select select "01"
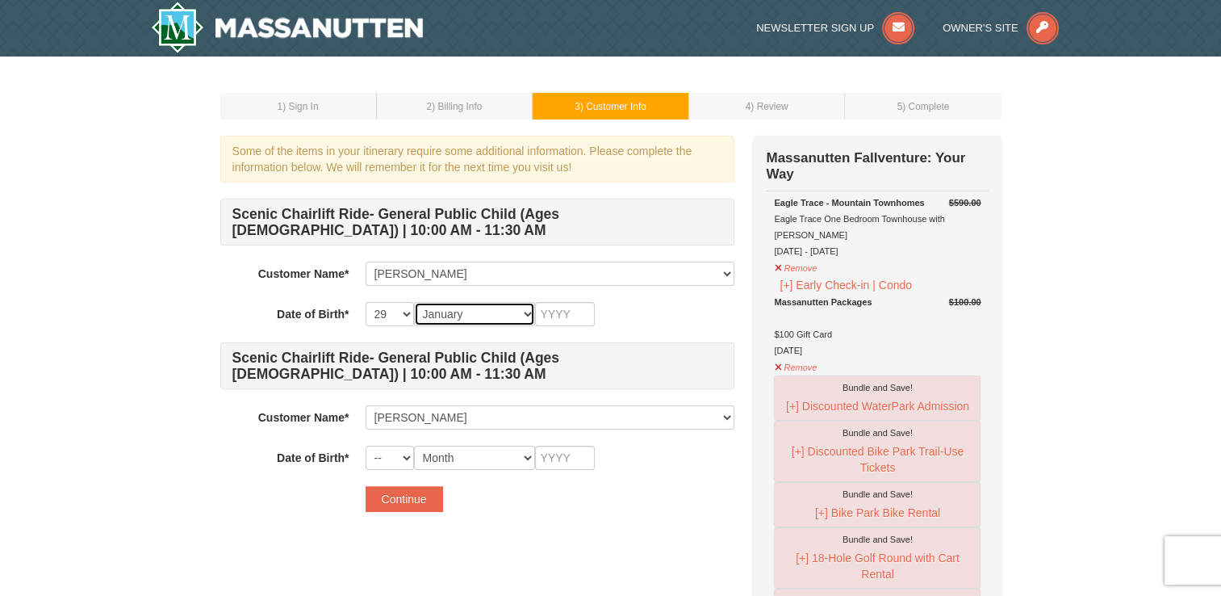
click at [414, 302] on select "Month January February March April May June July August September October Novem…" at bounding box center [474, 314] width 121 height 24
click at [561, 316] on input "text" at bounding box center [565, 314] width 60 height 24
type input "1998"
click at [445, 447] on select "Month January February March April May June July August September October Novem…" at bounding box center [474, 458] width 121 height 24
select select "12"
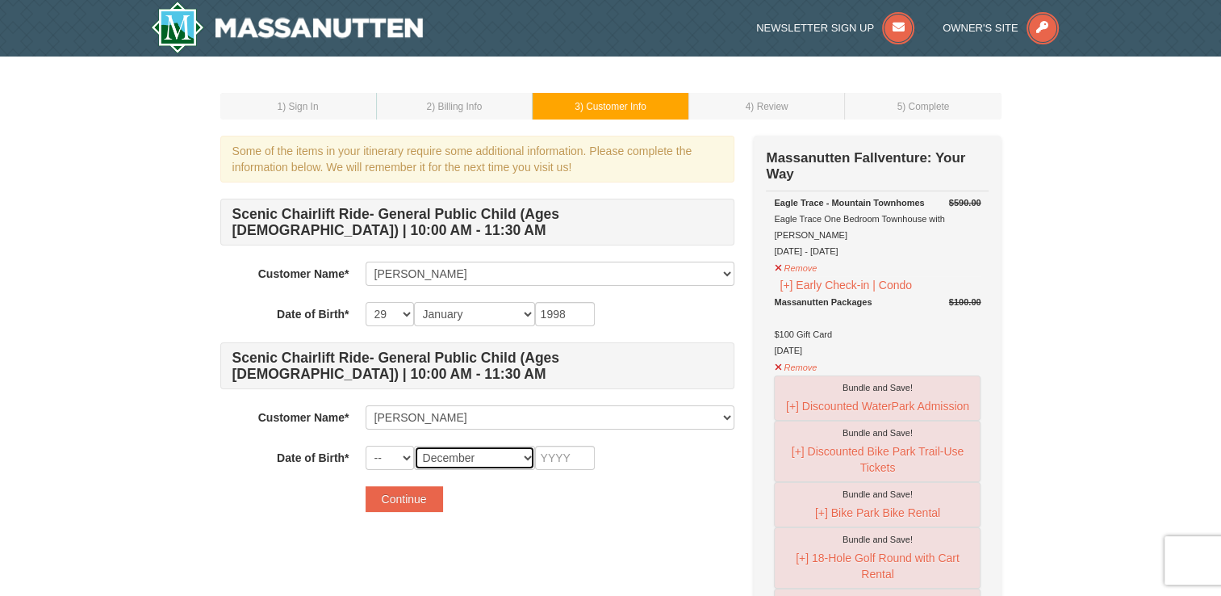
click at [414, 446] on select "Month January February March April May June July August September October Novem…" at bounding box center [474, 458] width 121 height 24
click at [385, 454] on select "-- 01 02 03 04 05 06 07 08 09 10 11 12 13 14 15 16 17 18 19 20 21 22 23 24 25 2…" at bounding box center [390, 458] width 48 height 24
select select "11"
click at [366, 446] on select "-- 01 02 03 04 05 06 07 08 09 10 11 12 13 14 15 16 17 18 19 20 21 22 23 24 25 2…" at bounding box center [390, 458] width 48 height 24
click at [542, 452] on input "text" at bounding box center [565, 458] width 60 height 24
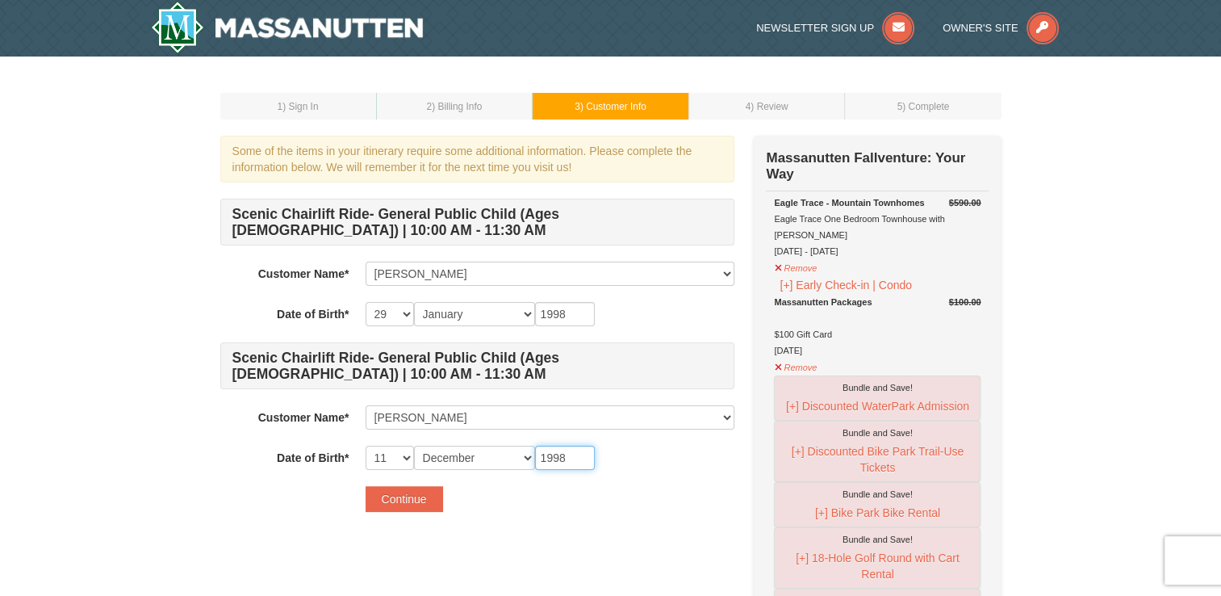
type input "1998"
click at [530, 505] on div "Continue" at bounding box center [550, 499] width 369 height 26
click at [379, 503] on button "Continue" at bounding box center [404, 499] width 77 height 26
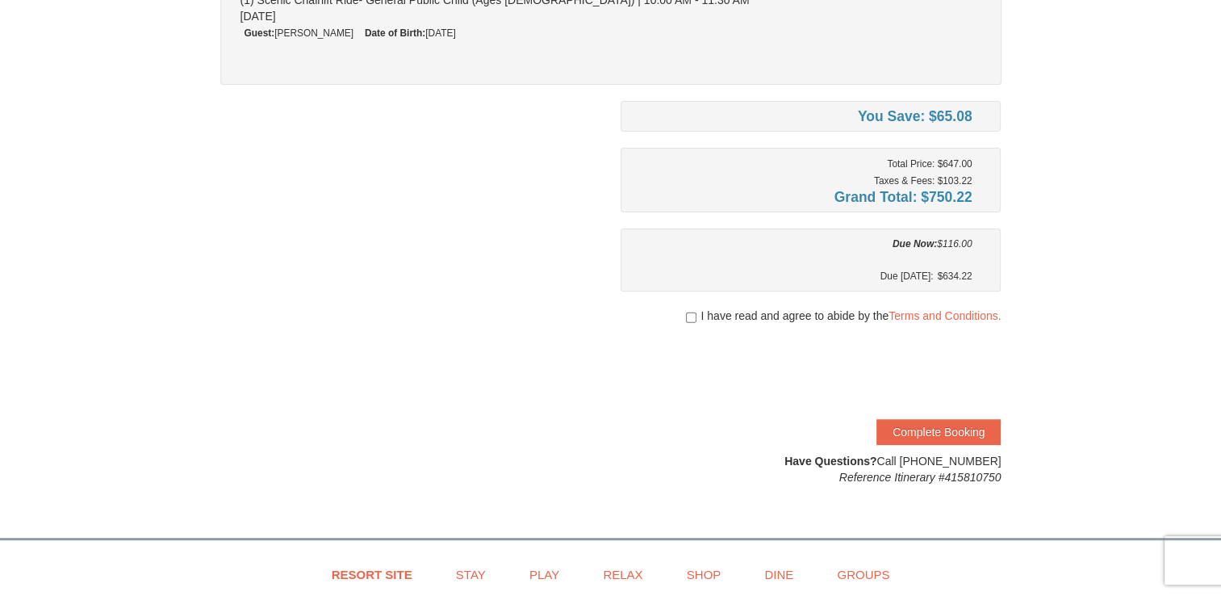
scroll to position [510, 0]
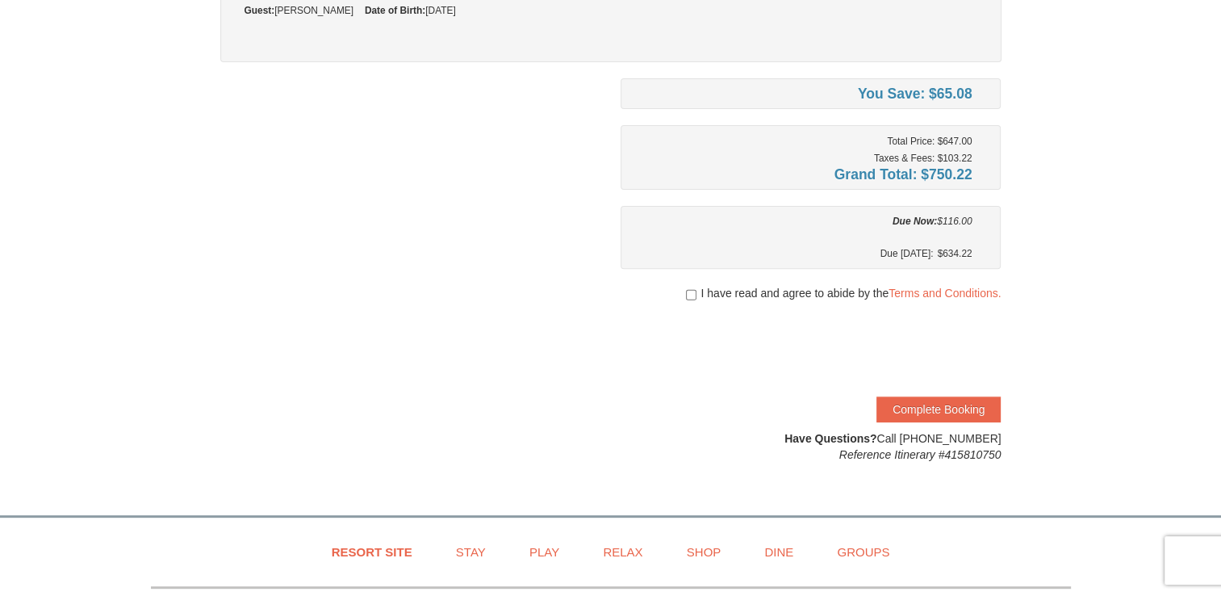
click at [681, 287] on div "I have read and agree to abide by the Terms and Conditions." at bounding box center [811, 293] width 381 height 16
click at [686, 288] on input "checkbox" at bounding box center [691, 294] width 10 height 13
checkbox input "true"
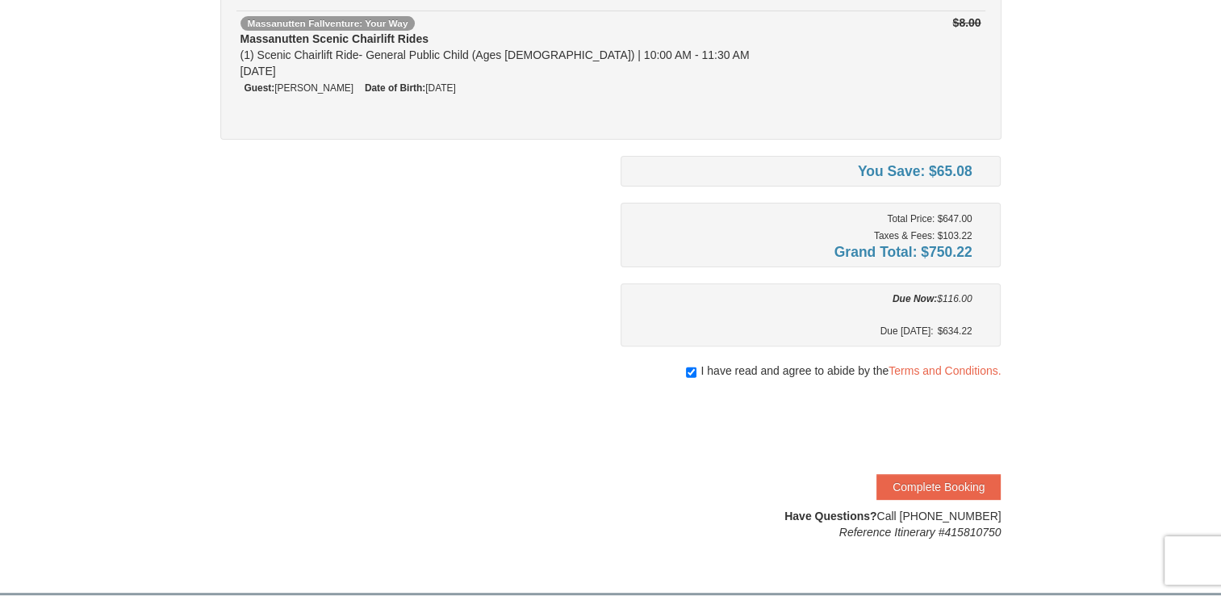
scroll to position [433, 0]
click at [918, 487] on button "Complete Booking" at bounding box center [939, 487] width 124 height 26
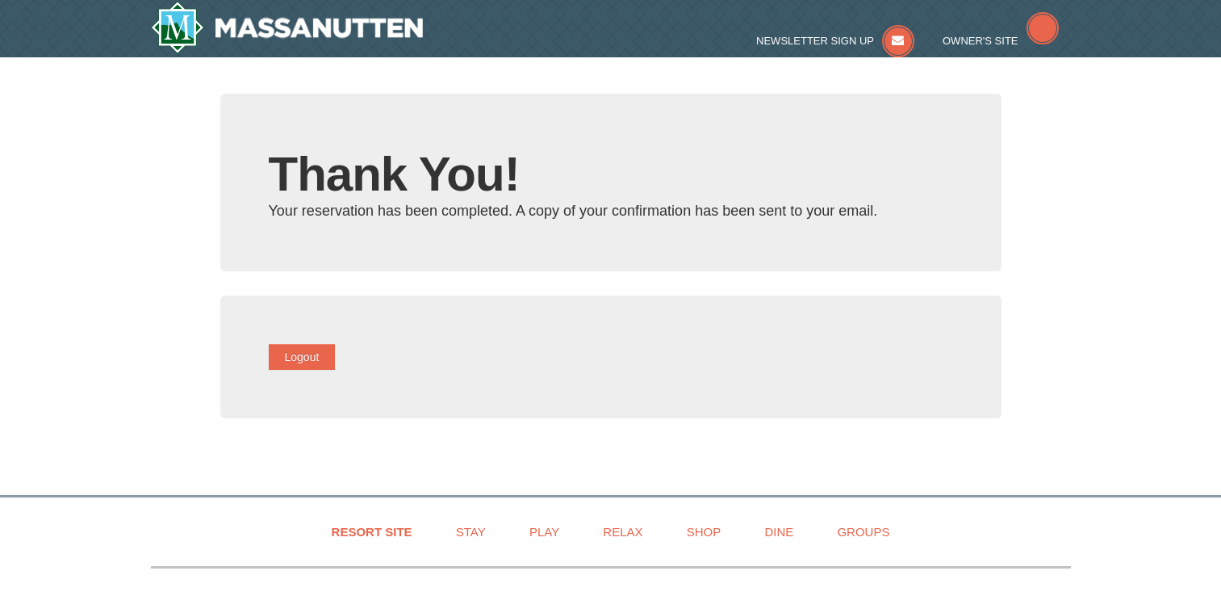
type input "[EMAIL_ADDRESS][DOMAIN_NAME]"
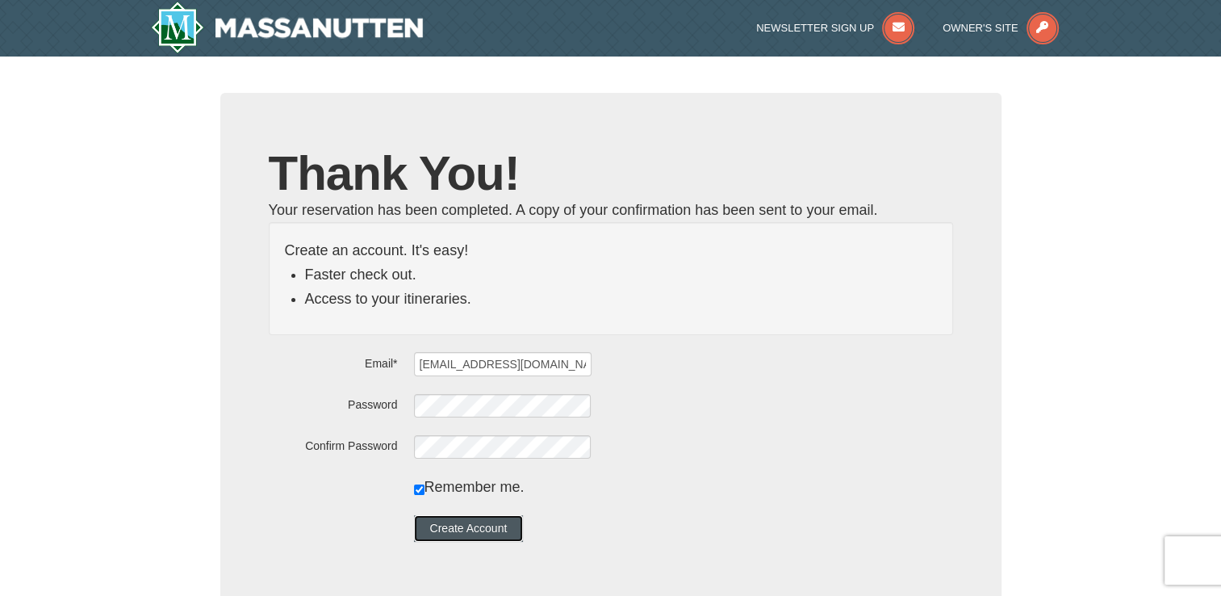
click at [480, 525] on button "Create Account" at bounding box center [469, 528] width 110 height 26
